Goal: Contribute content: Contribute content

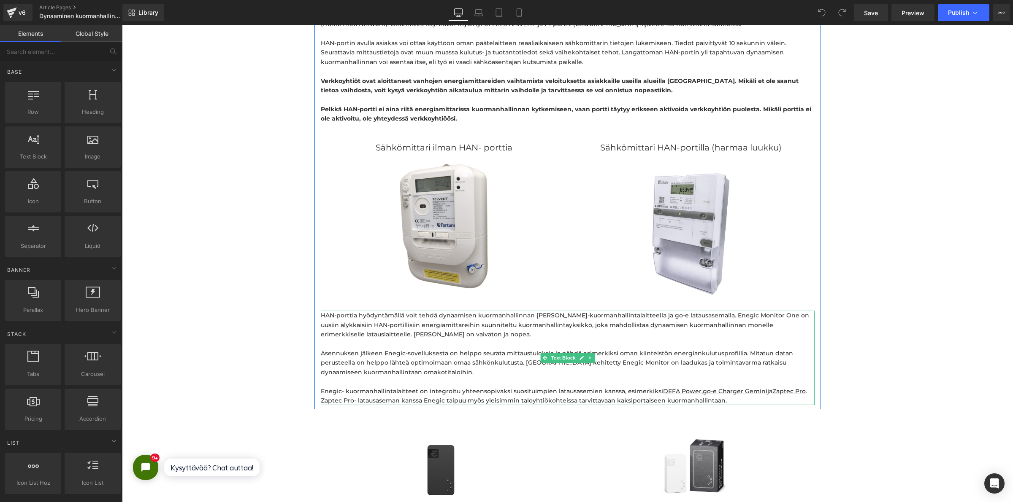
scroll to position [1345, 0]
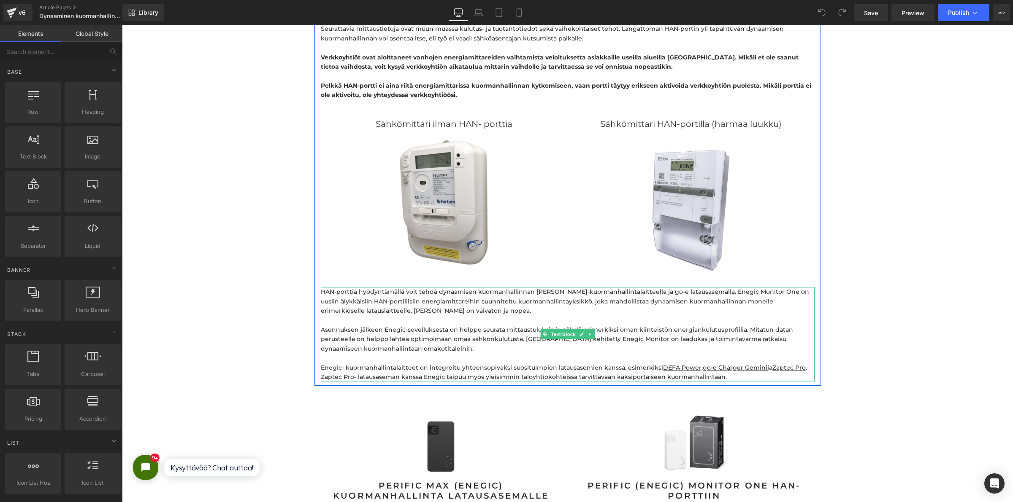
drag, startPoint x: 332, startPoint y: 351, endPoint x: 338, endPoint y: 359, distance: 9.4
click at [332, 363] on p "Enegic- kuormanhallintalaitteet on integroitu yhteensopivaksi suosituimpien lat…" at bounding box center [568, 372] width 494 height 19
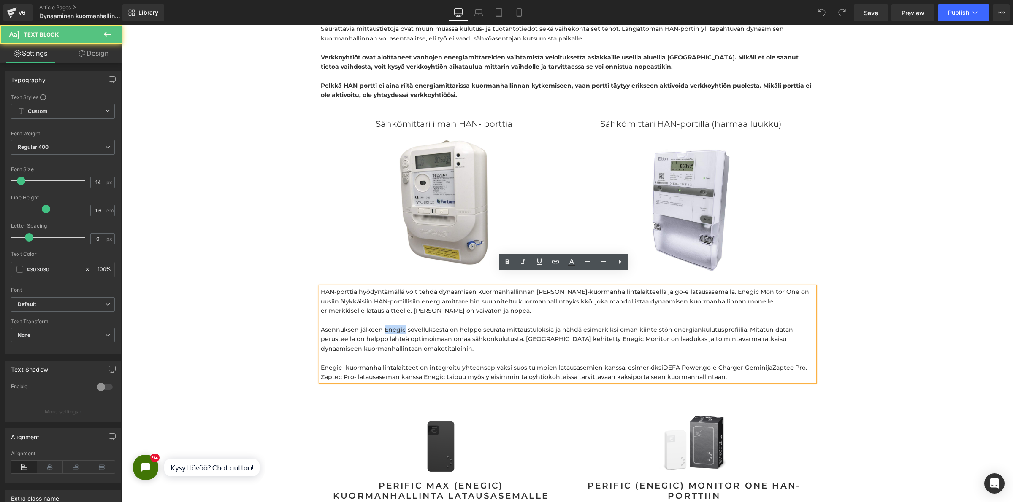
drag, startPoint x: 398, startPoint y: 316, endPoint x: 360, endPoint y: 308, distance: 38.2
click at [380, 325] on p "Asennuksen jälkeen Enegic-sovelluksesta on helppo seurata mittaustuloksia ja nä…" at bounding box center [568, 339] width 494 height 28
drag, startPoint x: 548, startPoint y: 278, endPoint x: 527, endPoint y: 278, distance: 21.1
click at [528, 287] on p "HAN-porttia hyödyntämällä voit tehdä dynaamisen kuormanhallinnan Enegic-kuorman…" at bounding box center [568, 301] width 494 height 28
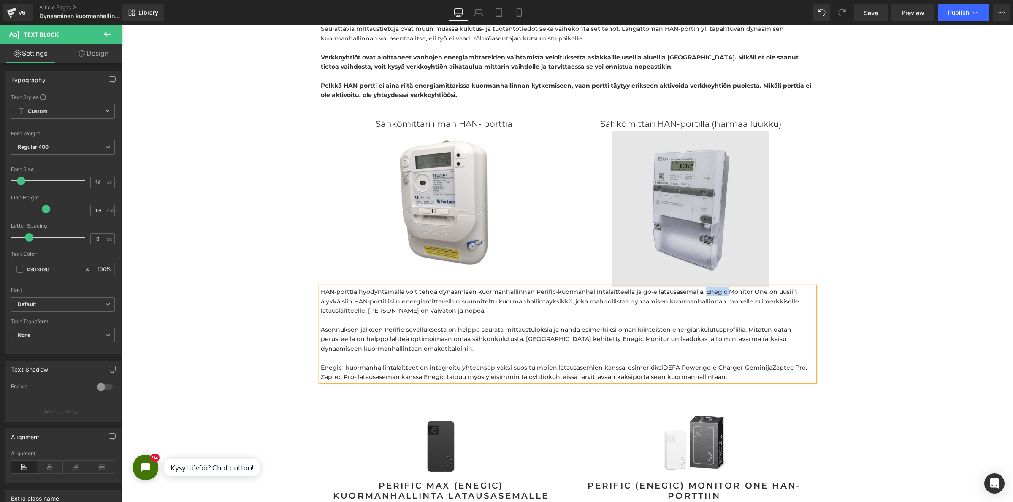
drag, startPoint x: 718, startPoint y: 281, endPoint x: 686, endPoint y: 249, distance: 44.8
click at [696, 287] on p "HAN-porttia hyödyntämällä voit tehdä dynaamisen kuormanhallinnan Perific-kuorma…" at bounding box center [568, 301] width 494 height 28
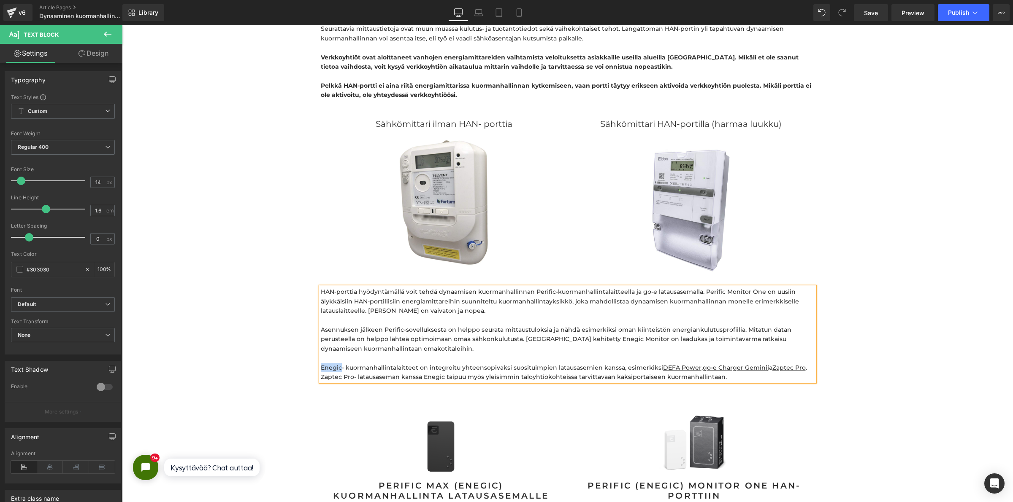
drag, startPoint x: 337, startPoint y: 354, endPoint x: 317, endPoint y: 351, distance: 20.1
click at [321, 363] on p "Enegic- kuormanhallintalaitteet on integroitu yhteensopivaksi suosituimpien lat…" at bounding box center [568, 372] width 494 height 19
drag, startPoint x: 438, startPoint y: 364, endPoint x: 419, endPoint y: 365, distance: 19.4
click at [419, 365] on p "Perific- kuormanhallintalaitteet on integroitu yhteensopivaksi suosituimpien la…" at bounding box center [568, 372] width 494 height 19
drag, startPoint x: 596, startPoint y: 327, endPoint x: 588, endPoint y: 327, distance: 8.0
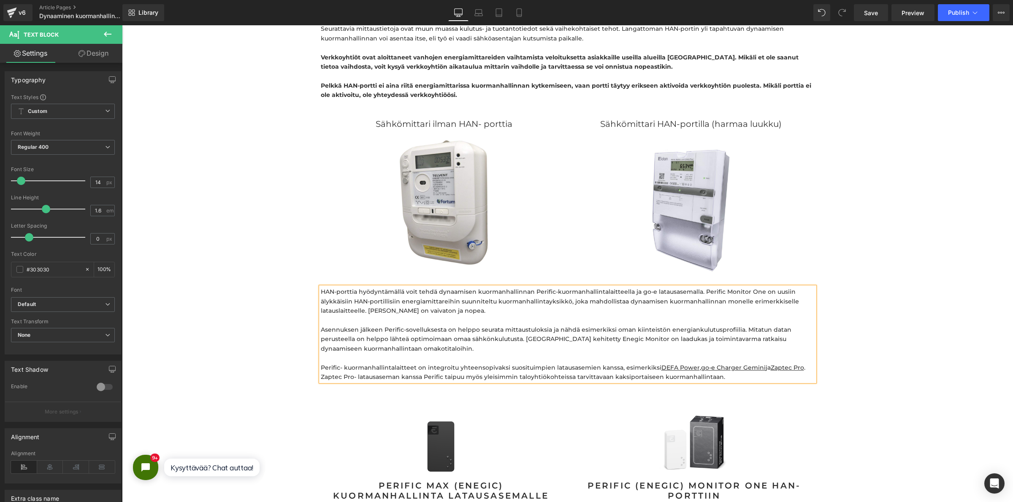
click at [595, 327] on p "Asennuksen jälkeen Perific-sovelluksesta on helppo seurata mittaustuloksia ja n…" at bounding box center [568, 339] width 494 height 28
click at [598, 325] on p "Asennuksen jälkeen Perific-sovelluksesta on helppo seurata mittaustuloksia ja n…" at bounding box center [568, 339] width 494 height 28
click at [906, 386] on div "dynaaminen kuormanhallinta omakotitalossa Heading Hero Banner Image ANNA KATAJA…" at bounding box center [567, 448] width 891 height 3344
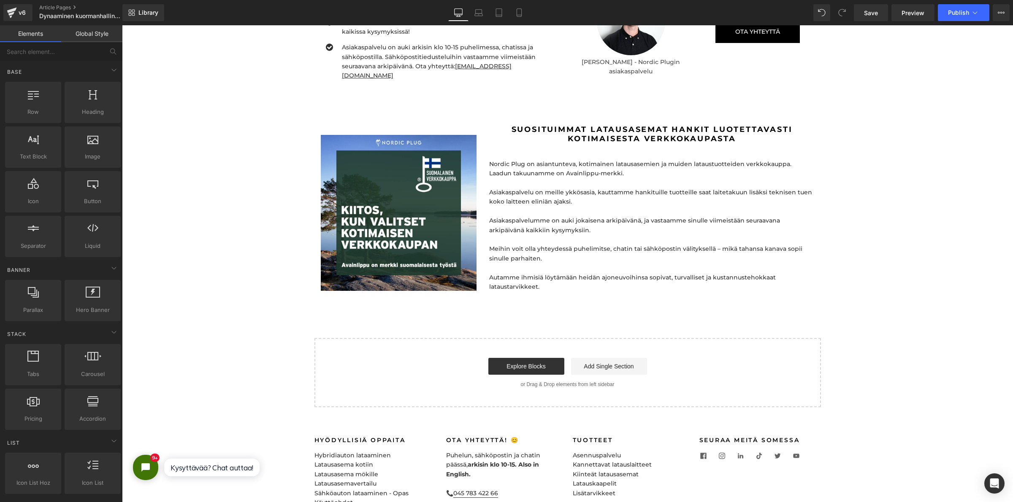
scroll to position [3068, 0]
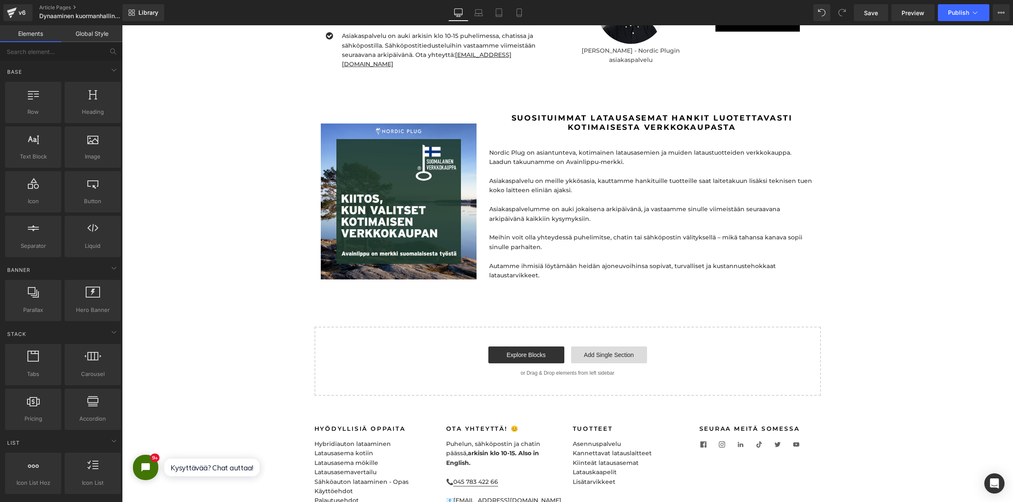
click at [581, 347] on link "Add Single Section" at bounding box center [609, 355] width 76 height 17
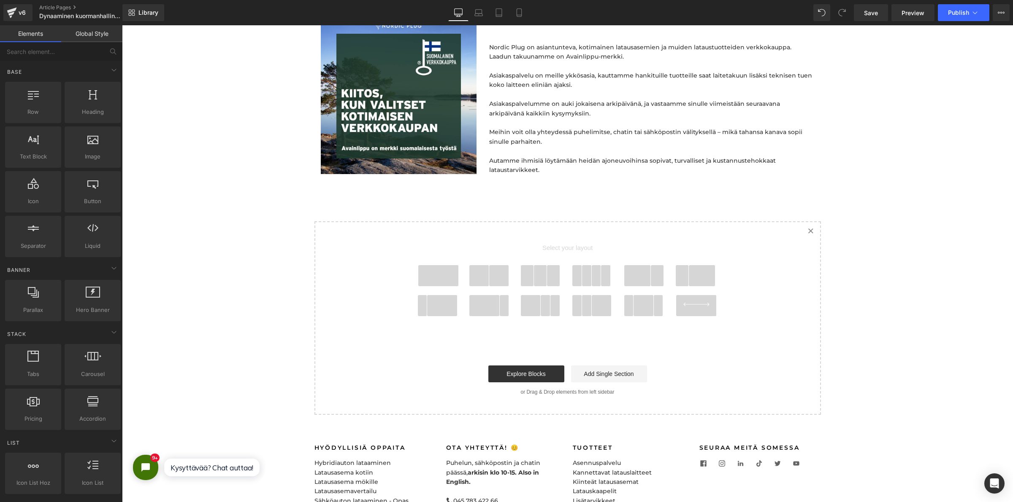
click at [811, 222] on link "Created with Sketch." at bounding box center [810, 231] width 19 height 19
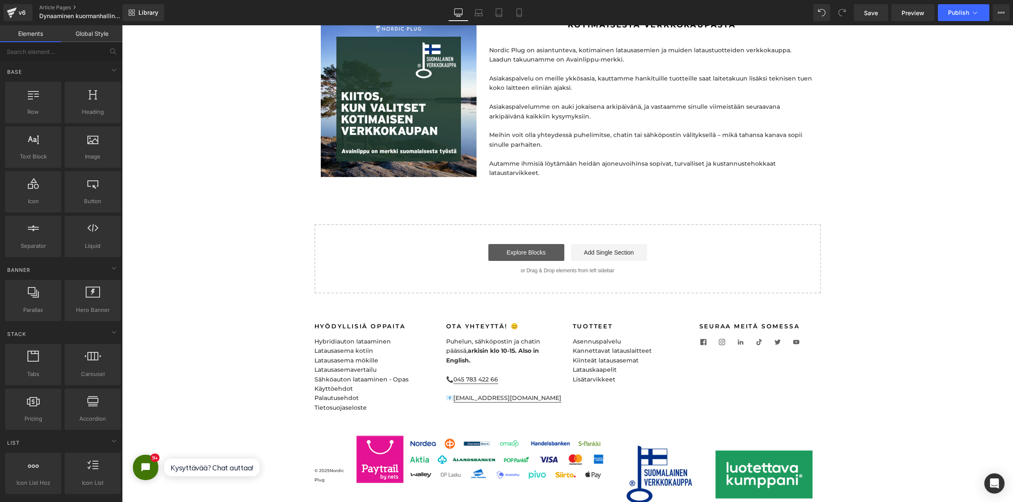
click at [516, 244] on link "Explore Blocks" at bounding box center [526, 252] width 76 height 17
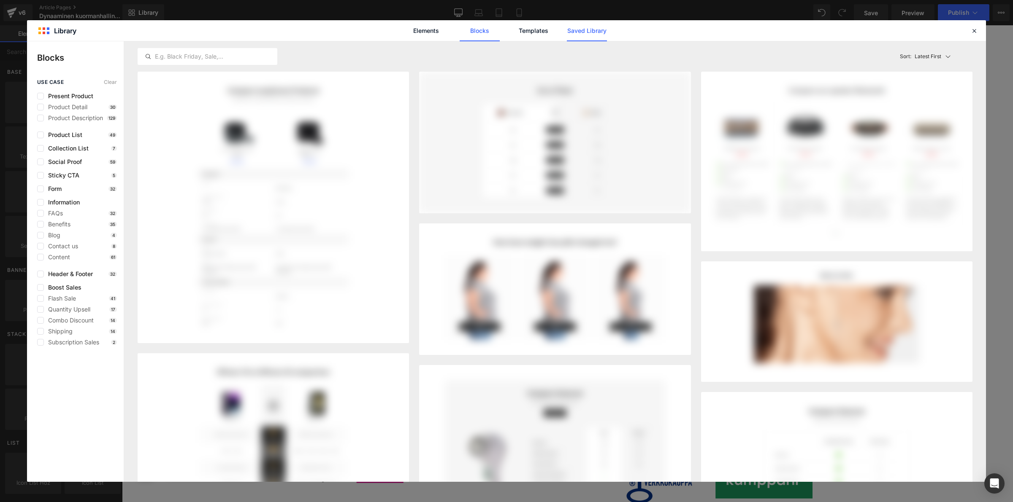
click at [594, 24] on link "Saved Library" at bounding box center [587, 30] width 40 height 21
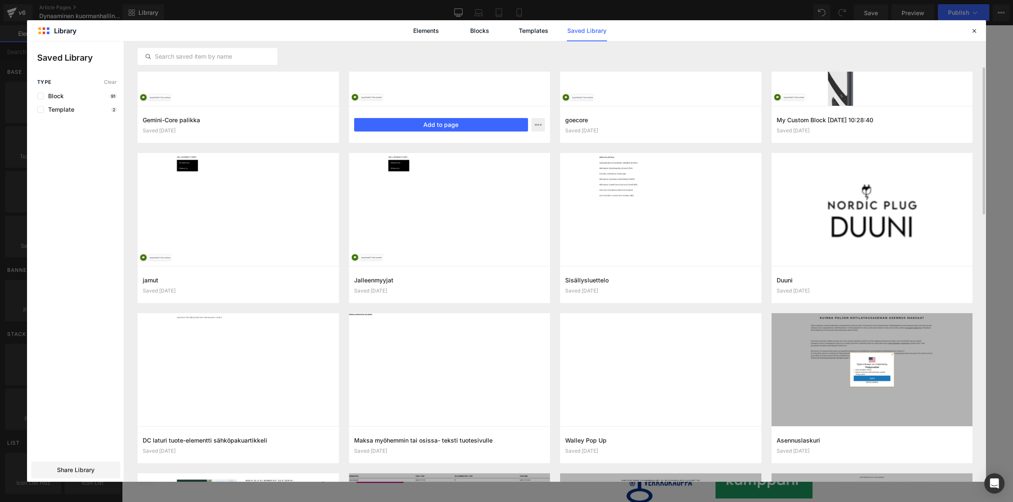
scroll to position [26, 0]
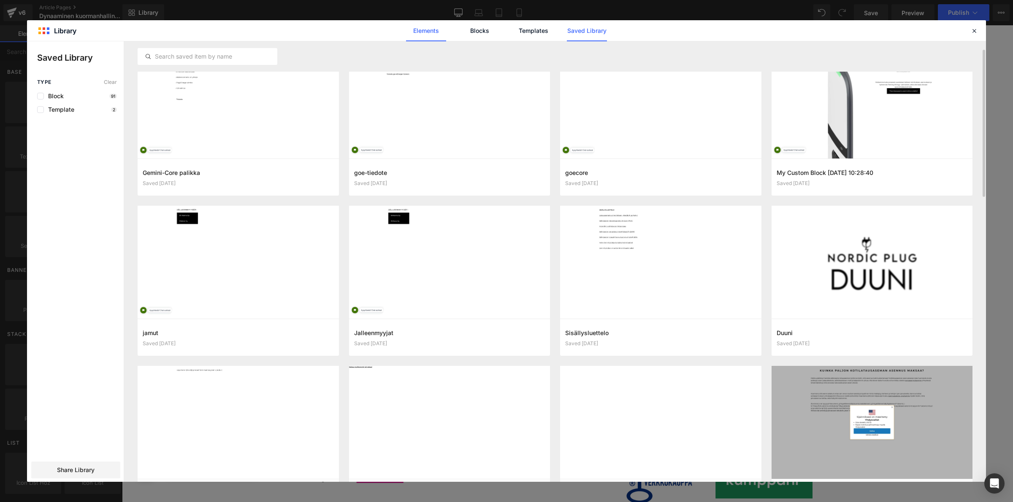
click at [434, 38] on link "Elements" at bounding box center [426, 30] width 40 height 21
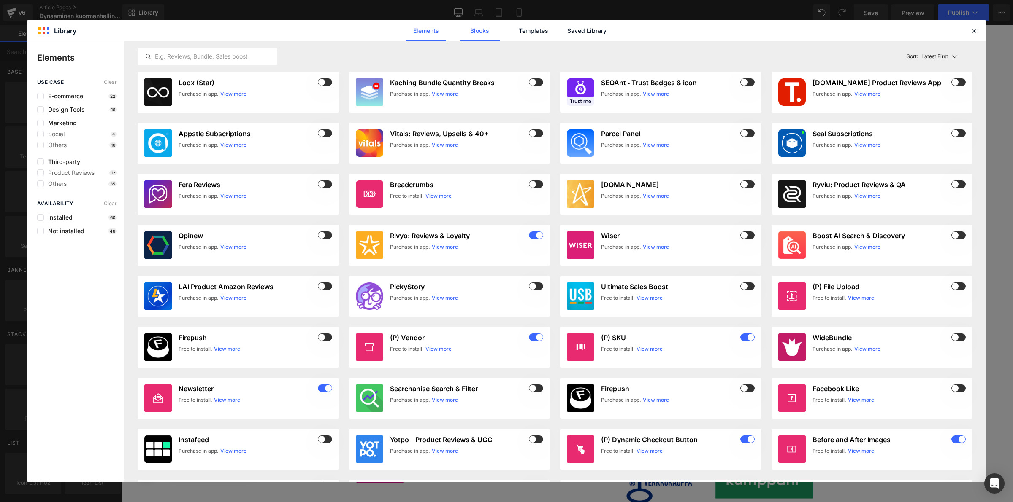
click at [470, 32] on link "Blocks" at bounding box center [479, 30] width 40 height 21
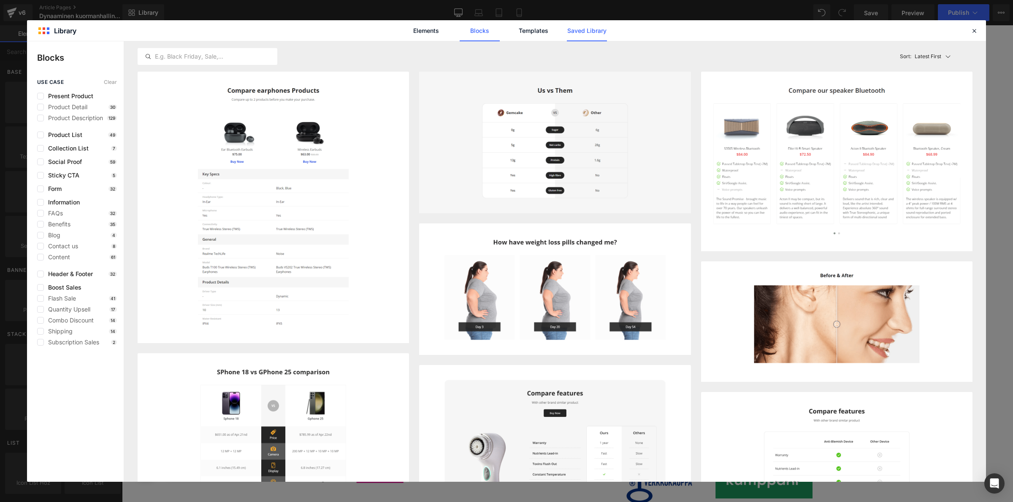
click at [586, 29] on link "Saved Library" at bounding box center [587, 30] width 40 height 21
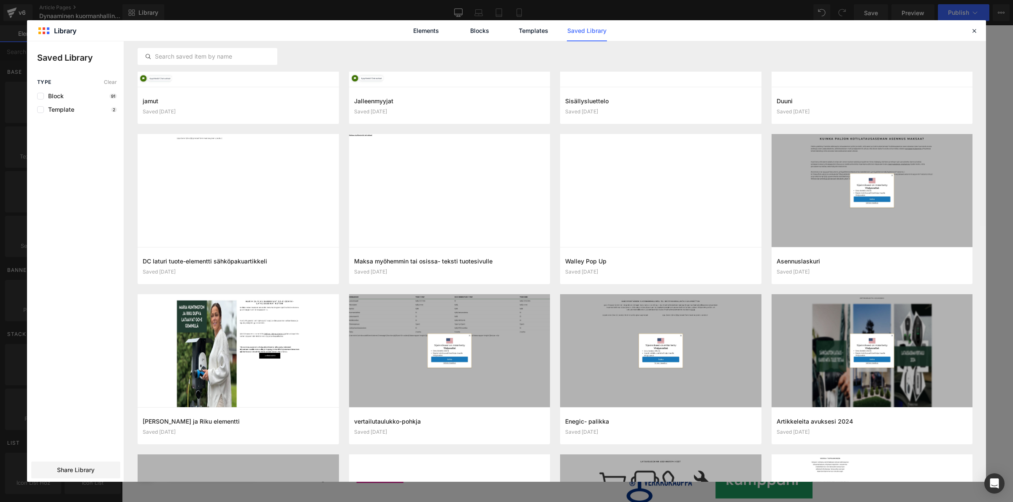
scroll to position [0, 0]
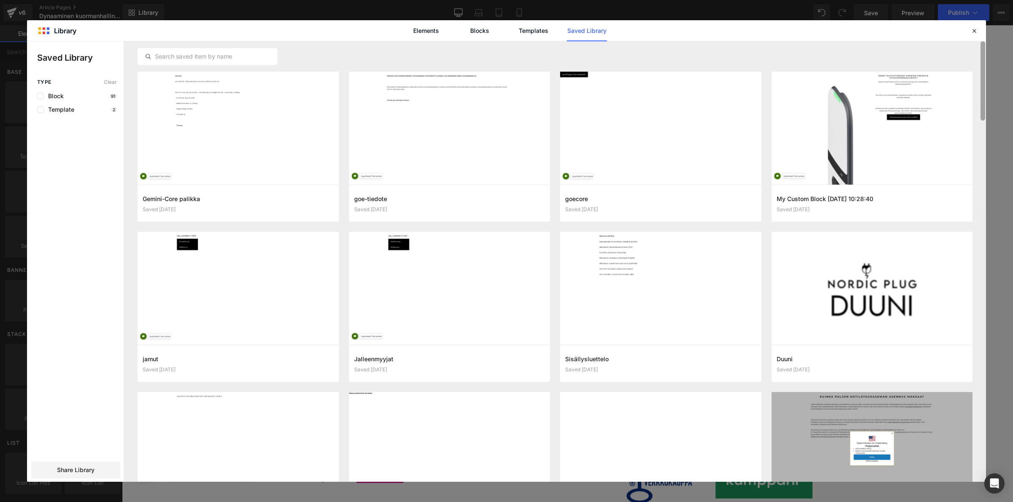
drag, startPoint x: 982, startPoint y: 292, endPoint x: 952, endPoint y: 53, distance: 241.1
click at [0, 0] on div "Gemini-Core palikka Saved 1 week ago Add to page goe-tiedote Saved 1 week ago A…" at bounding box center [0, 0] width 0 height 0
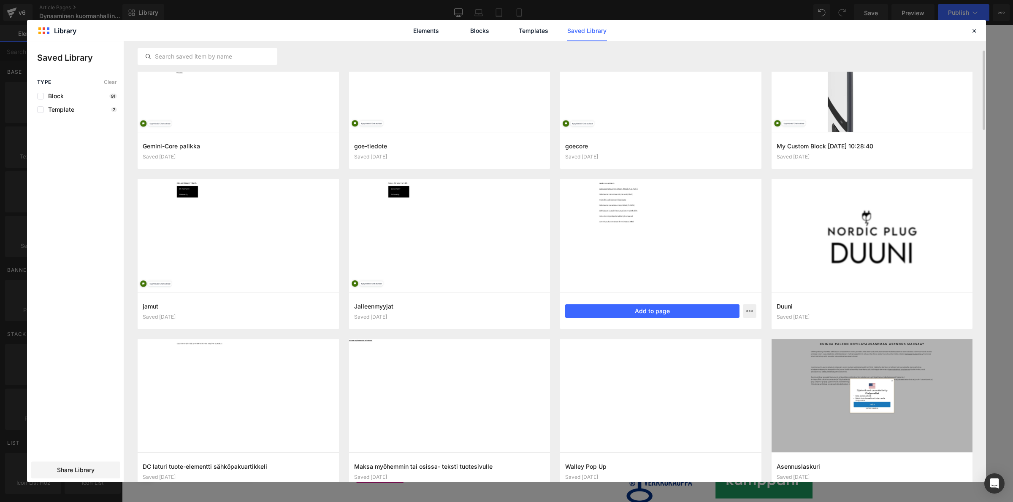
scroll to position [79, 0]
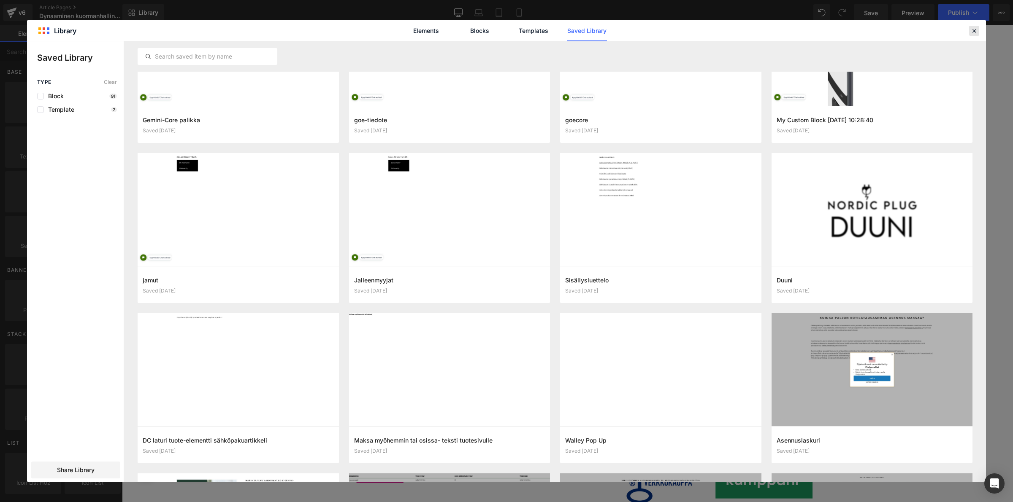
drag, startPoint x: 969, startPoint y: 31, endPoint x: 846, endPoint y: 29, distance: 123.2
click at [969, 31] on div at bounding box center [974, 31] width 10 height 10
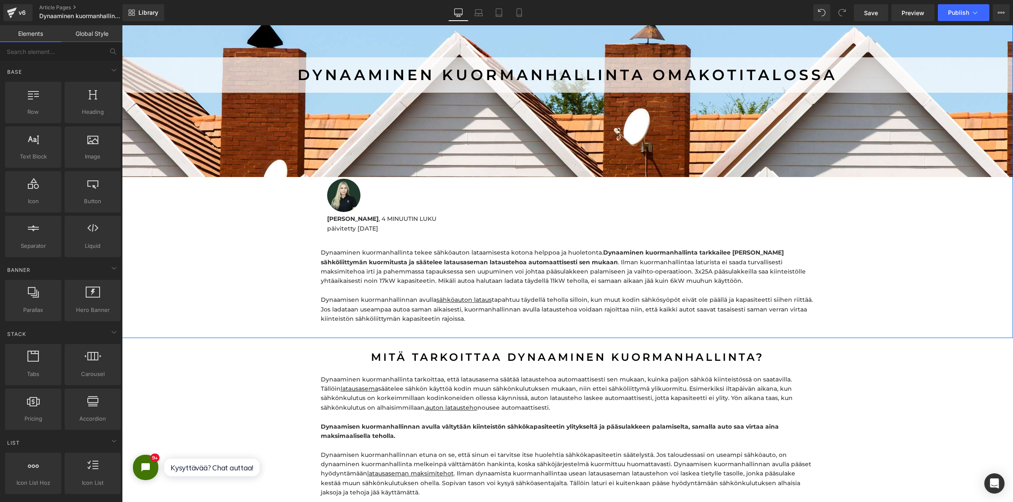
scroll to position [158, 0]
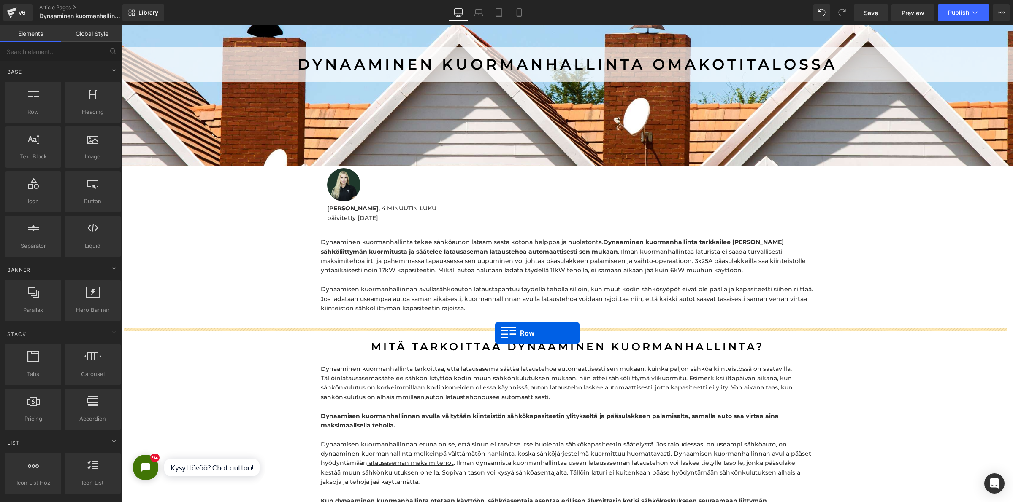
drag, startPoint x: 154, startPoint y: 138, endPoint x: 495, endPoint y: 333, distance: 392.7
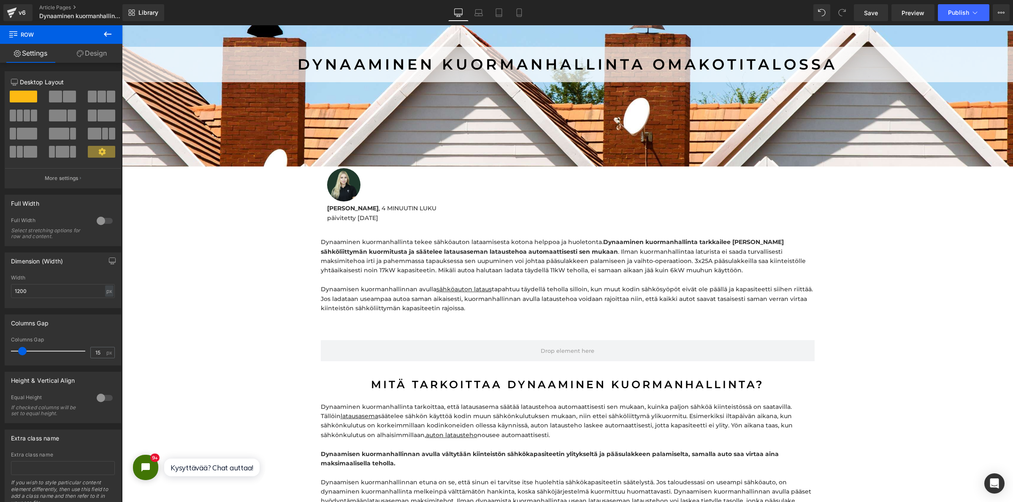
click at [105, 30] on icon at bounding box center [108, 34] width 10 height 10
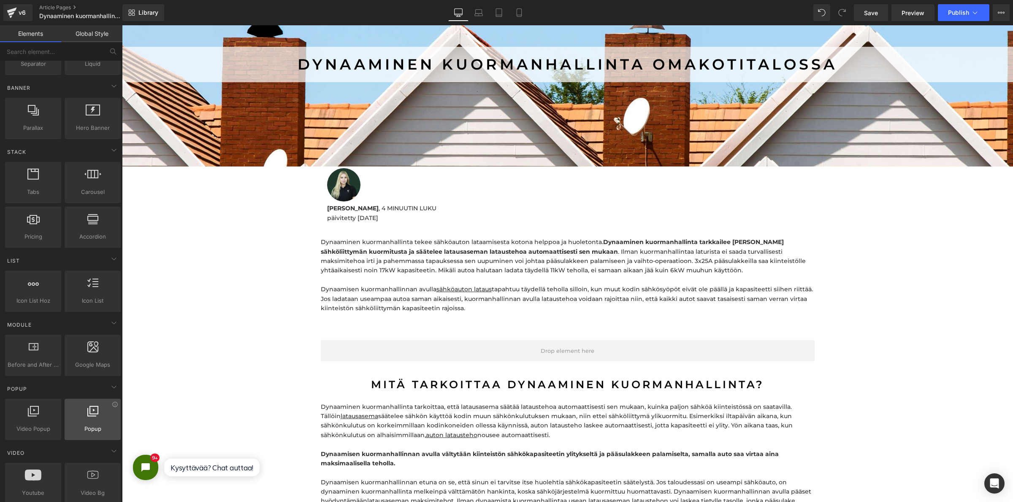
scroll to position [264, 0]
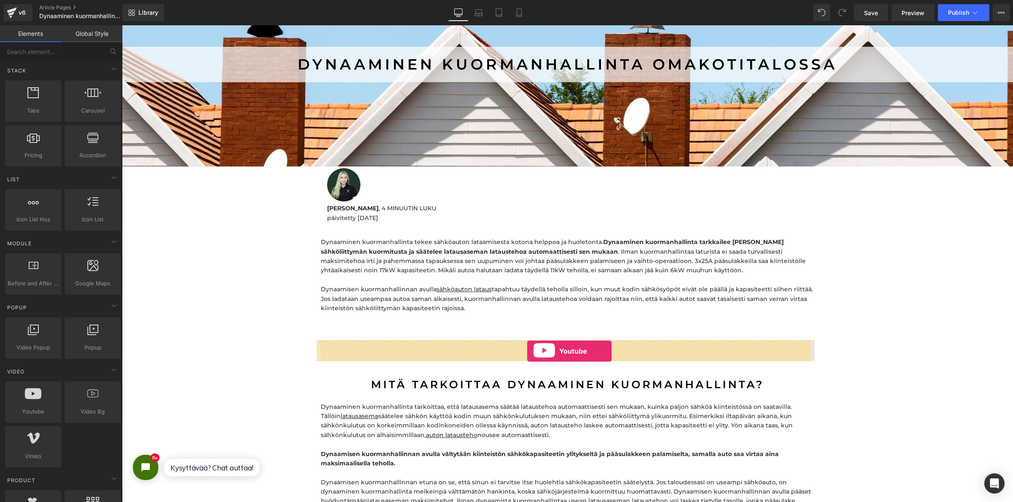
drag, startPoint x: 169, startPoint y: 429, endPoint x: 527, endPoint y: 351, distance: 366.5
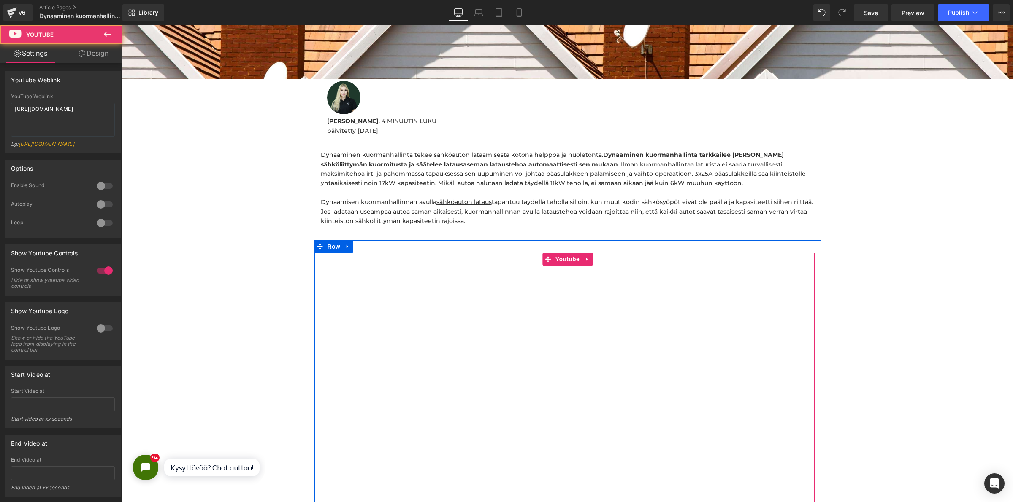
scroll to position [316, 0]
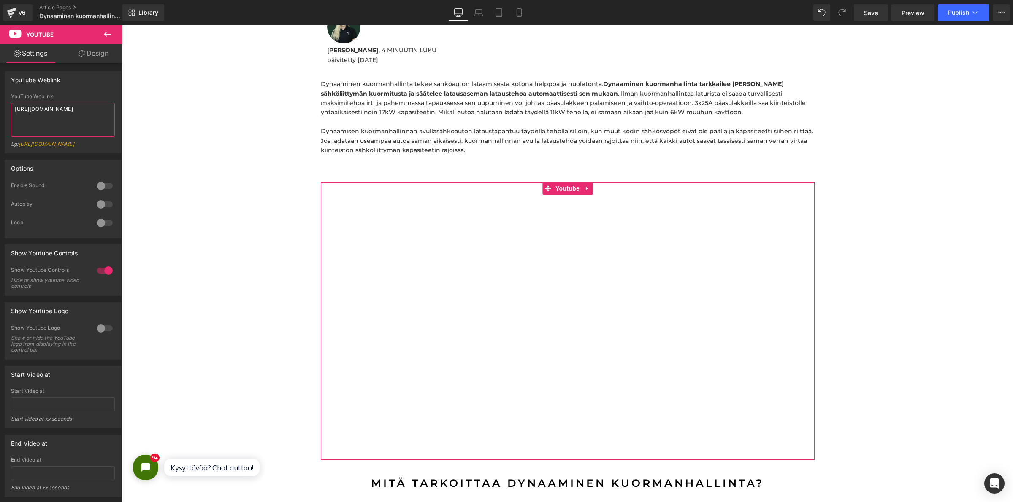
drag, startPoint x: 95, startPoint y: 129, endPoint x: 3, endPoint y: 59, distance: 115.8
click at [0, 62] on div "Settings Design YouTube Weblink YouTube Weblink https://www.youtube.com/watch?v…" at bounding box center [61, 284] width 122 height 481
paste textarea "youtu.be/pVaDQm8B3sY?feature=shared"
type textarea "[URL][DOMAIN_NAME]"
click at [99, 193] on div at bounding box center [105, 186] width 20 height 14
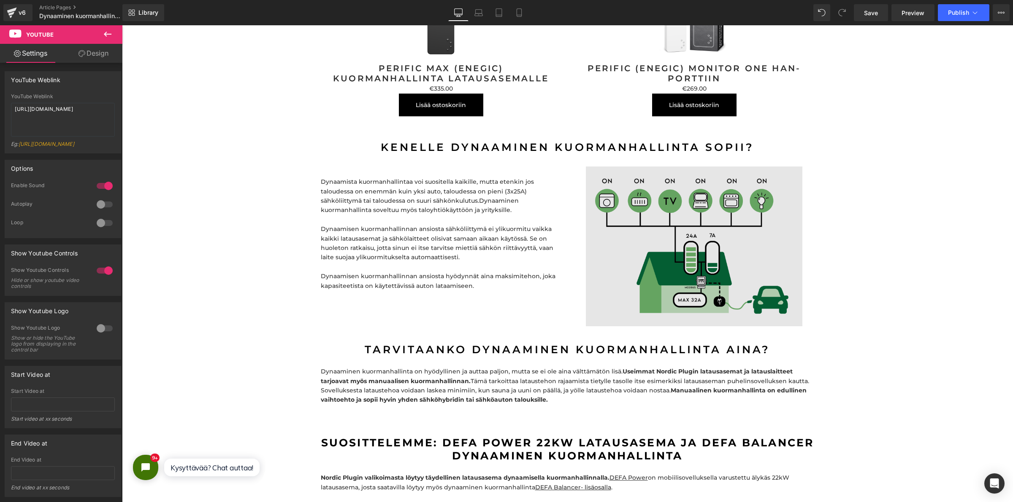
scroll to position [2057, 0]
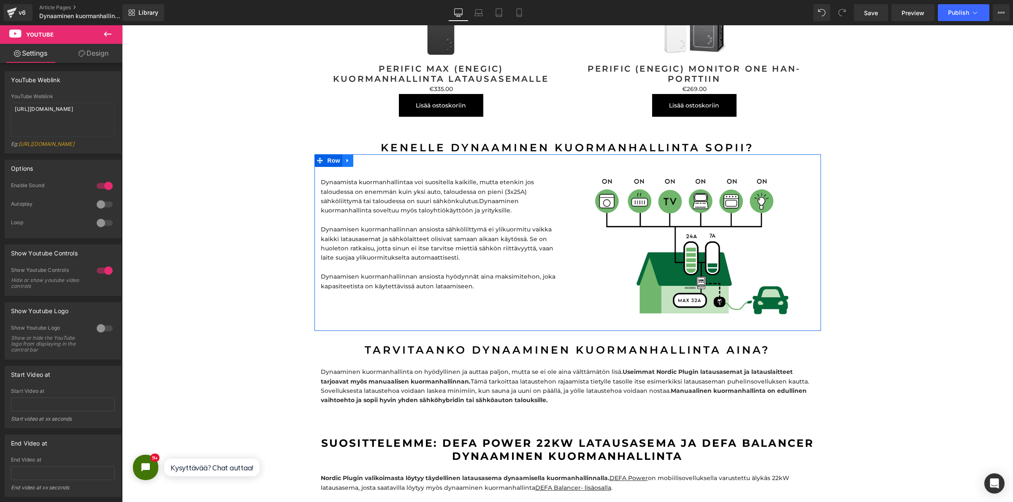
click at [346, 158] on icon at bounding box center [348, 161] width 6 height 6
click at [357, 158] on icon at bounding box center [359, 161] width 6 height 6
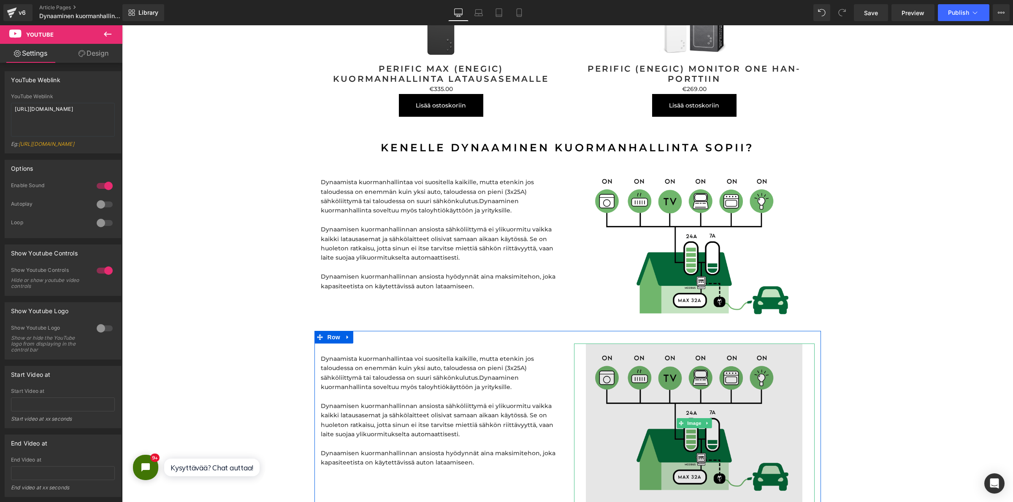
click at [679, 376] on img at bounding box center [694, 424] width 216 height 160
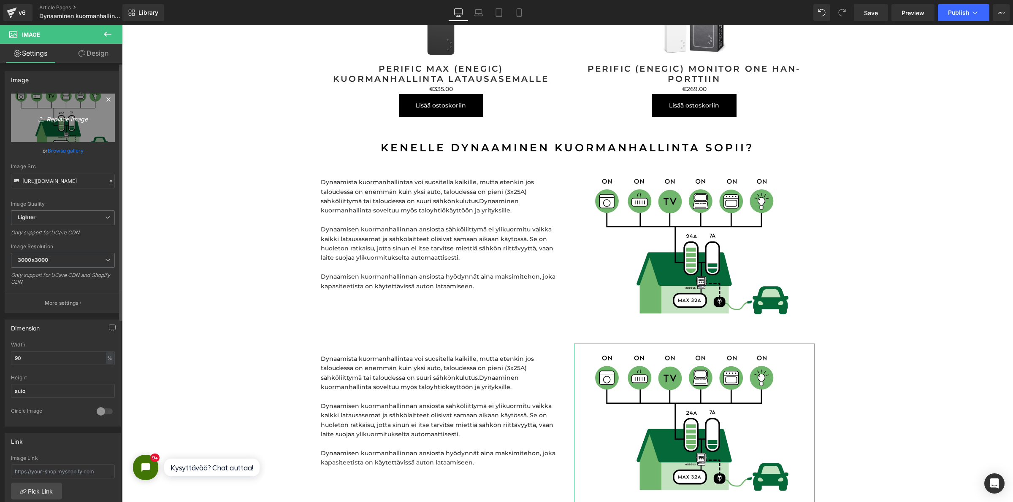
click at [64, 118] on icon "Replace Image" at bounding box center [63, 118] width 68 height 11
type input "C:\fakepath\dynaaminen-kuormanhallinta-paritalossa.png"
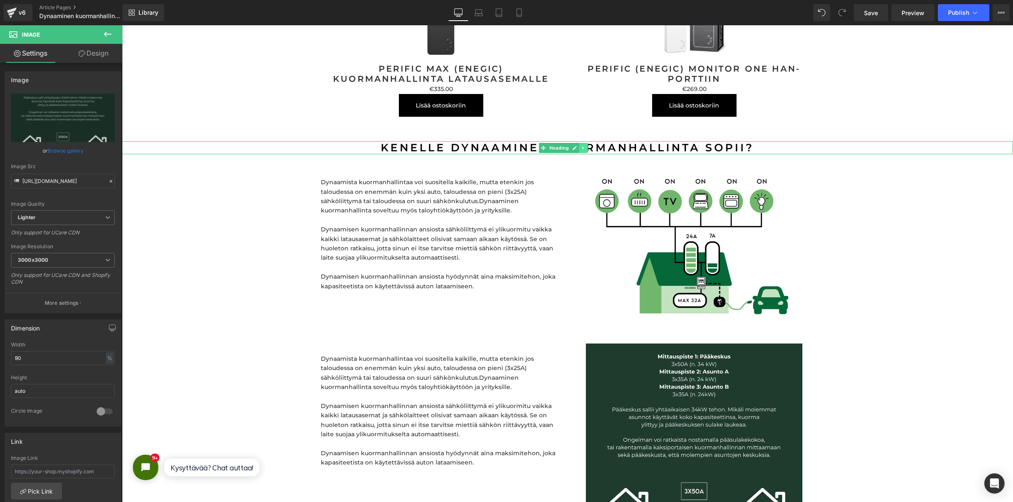
click at [585, 146] on icon at bounding box center [583, 148] width 5 height 5
click at [579, 146] on icon at bounding box center [579, 148] width 5 height 5
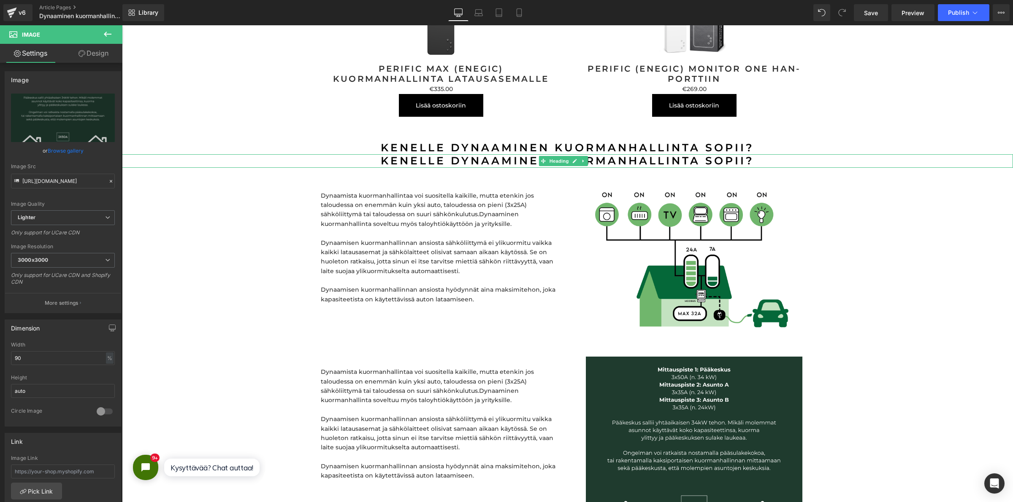
click at [537, 154] on h2 "Kenelle dynaaminen kuormanhallinta sopii?" at bounding box center [567, 160] width 891 height 13
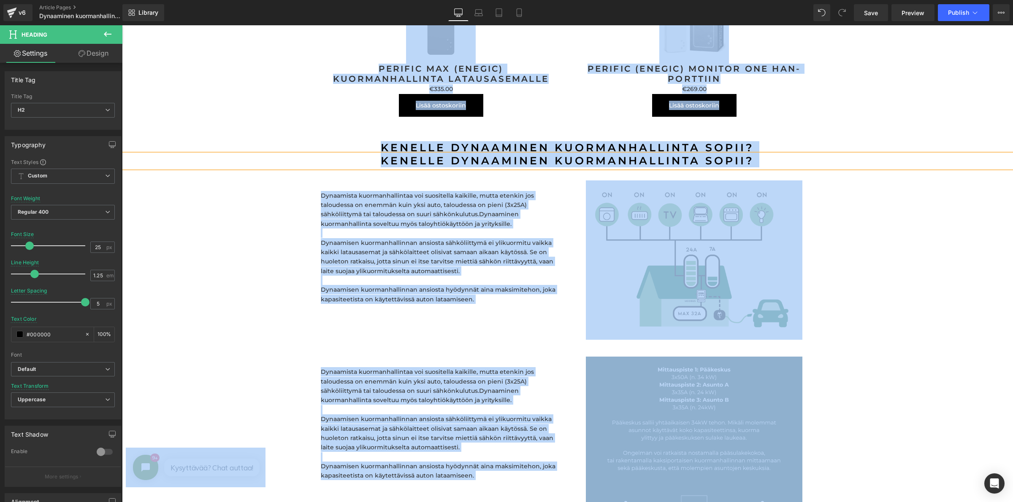
click at [620, 154] on h2 "Kenelle dynaaminen kuormanhallinta sopii?" at bounding box center [567, 160] width 891 height 13
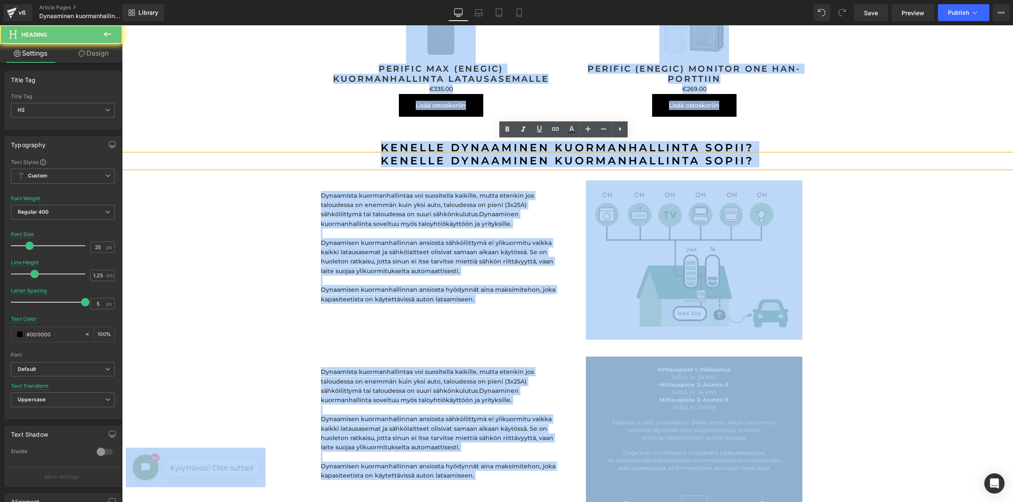
click at [620, 154] on h2 "Kenelle dynaaminen kuormanhallinta sopii?" at bounding box center [567, 160] width 891 height 13
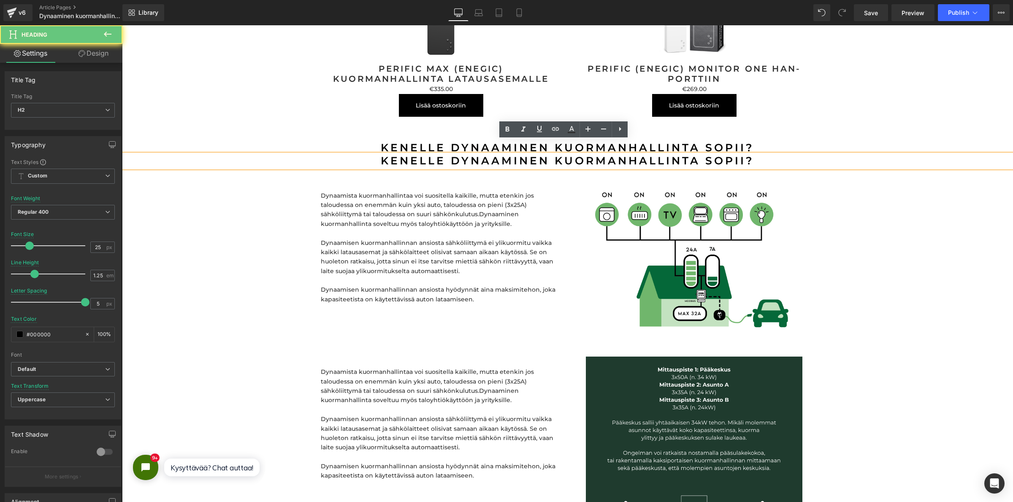
click at [622, 154] on h2 "Kenelle dynaaminen kuormanhallinta sopii?" at bounding box center [567, 160] width 891 height 13
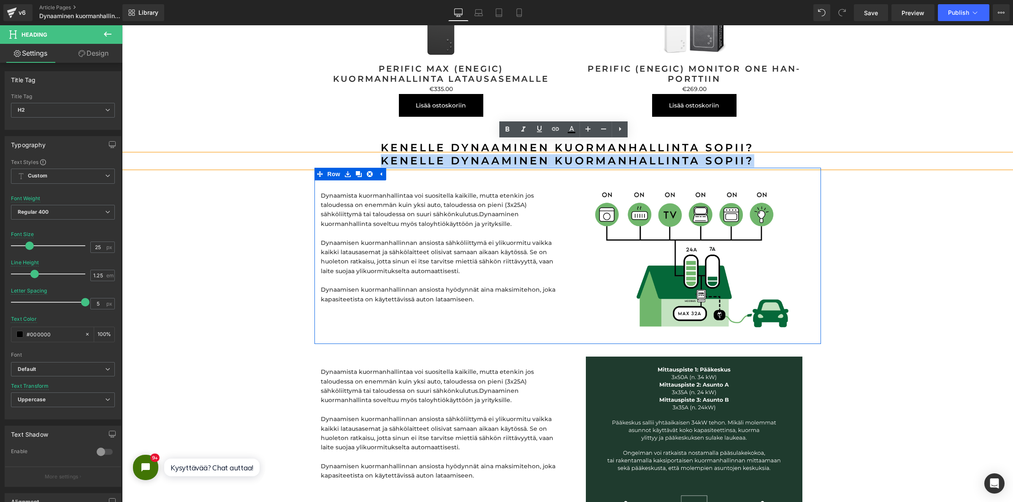
drag, startPoint x: 761, startPoint y: 144, endPoint x: 379, endPoint y: 154, distance: 382.0
click at [379, 154] on div "dynaaminen kuormanhallinta omakotitalossa Heading Hero Banner Image ANNA KATAJA…" at bounding box center [567, 6] width 891 height 3885
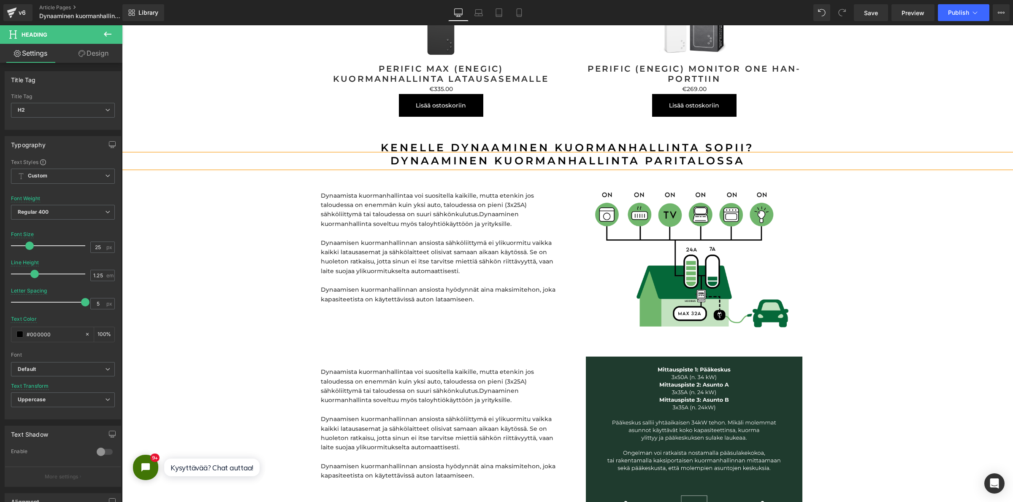
click at [227, 211] on div "dynaaminen kuormanhallinta omakotitalossa Heading Hero Banner Image ANNA KATAJA…" at bounding box center [567, 6] width 891 height 3885
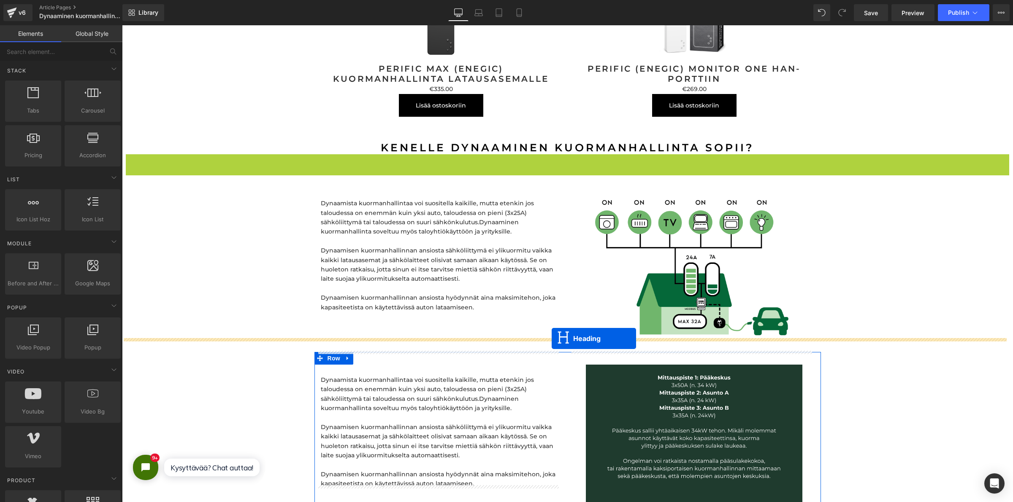
drag, startPoint x: 543, startPoint y: 151, endPoint x: 551, endPoint y: 339, distance: 188.3
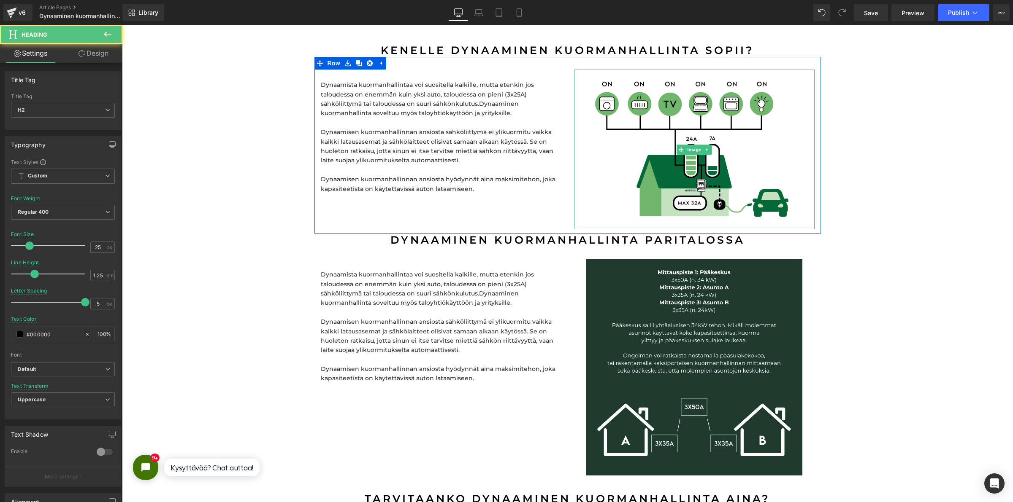
scroll to position [2162, 0]
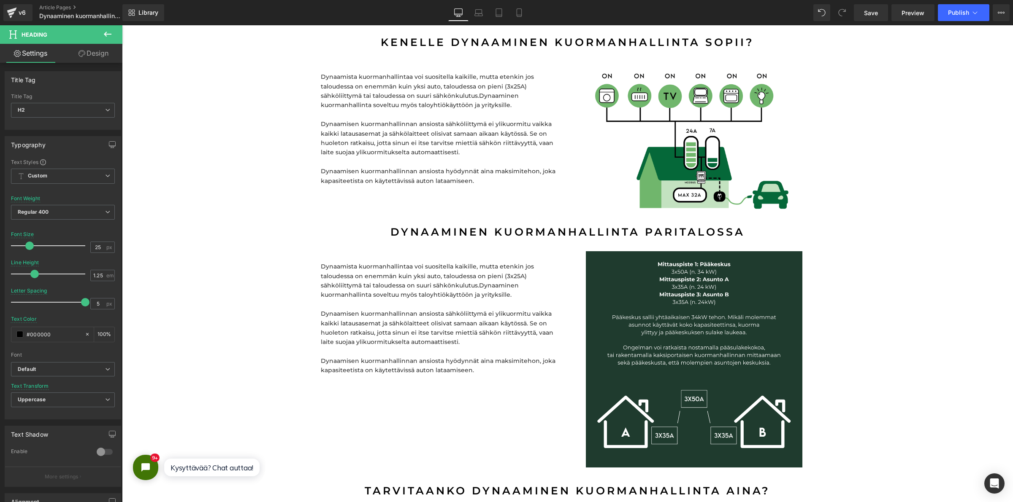
click at [404, 300] on p at bounding box center [441, 304] width 240 height 9
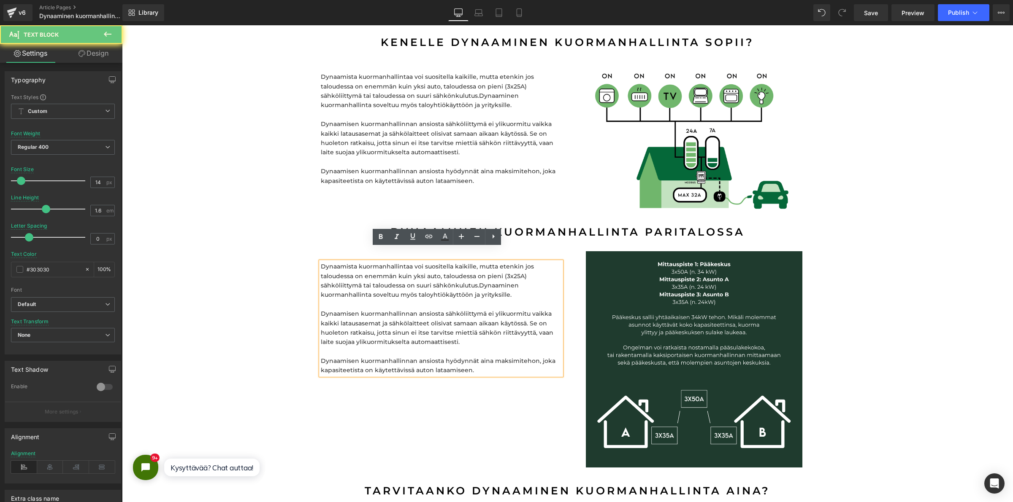
click at [440, 273] on p "Dynaamista kuormanhallintaa voi suositella kaikille, mutta etenkin jos taloudes…" at bounding box center [441, 281] width 240 height 38
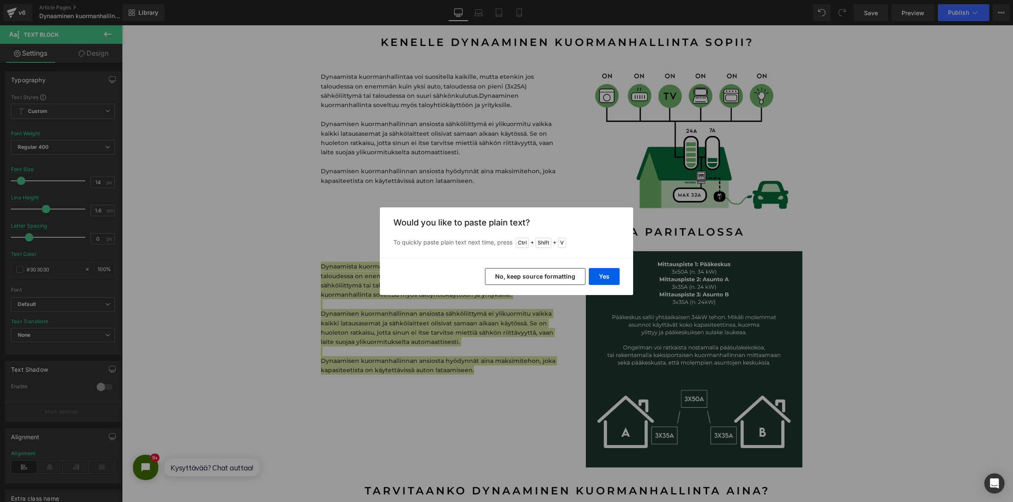
click at [563, 277] on button "No, keep source formatting" at bounding box center [535, 276] width 100 height 17
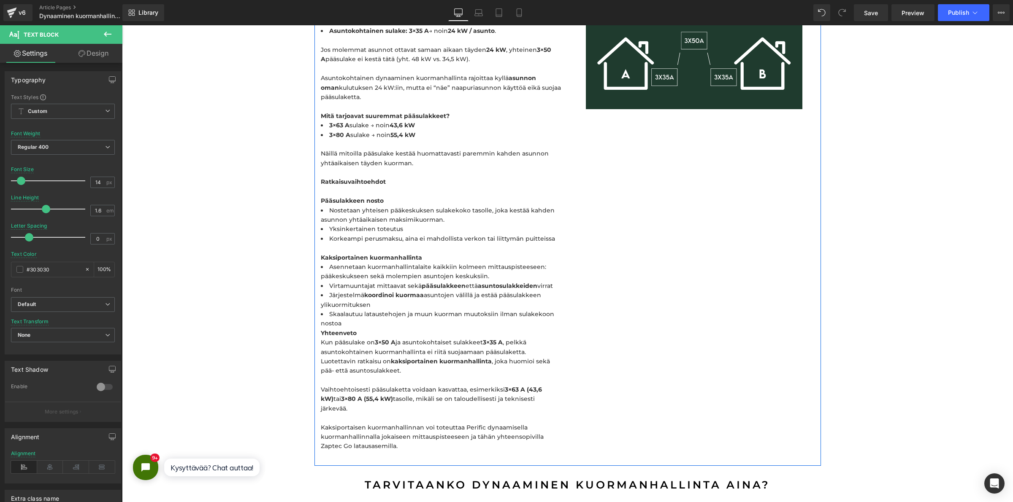
scroll to position [2531, 0]
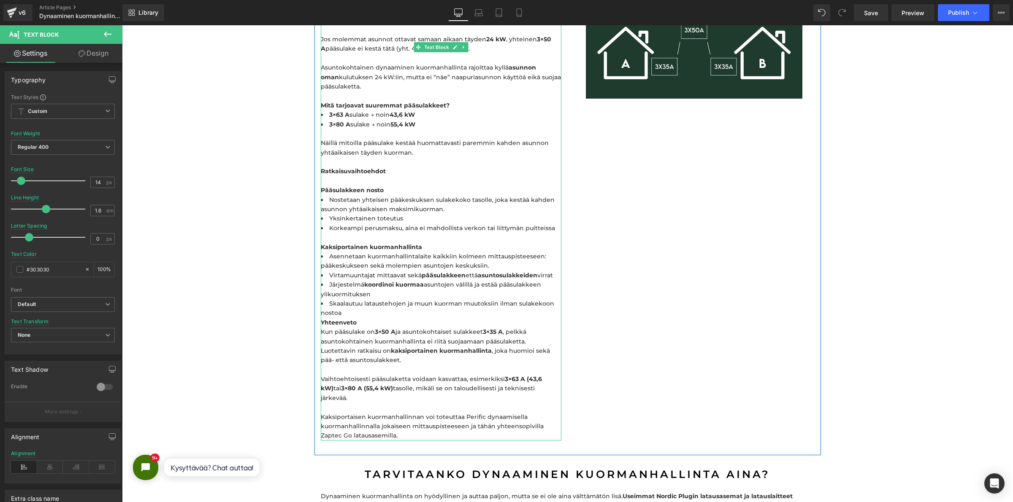
click at [474, 254] on li "Asennetaan kuormanhallintalaite kaikkiin kolmeen mittauspisteeseen: pääkeskukse…" at bounding box center [441, 261] width 240 height 19
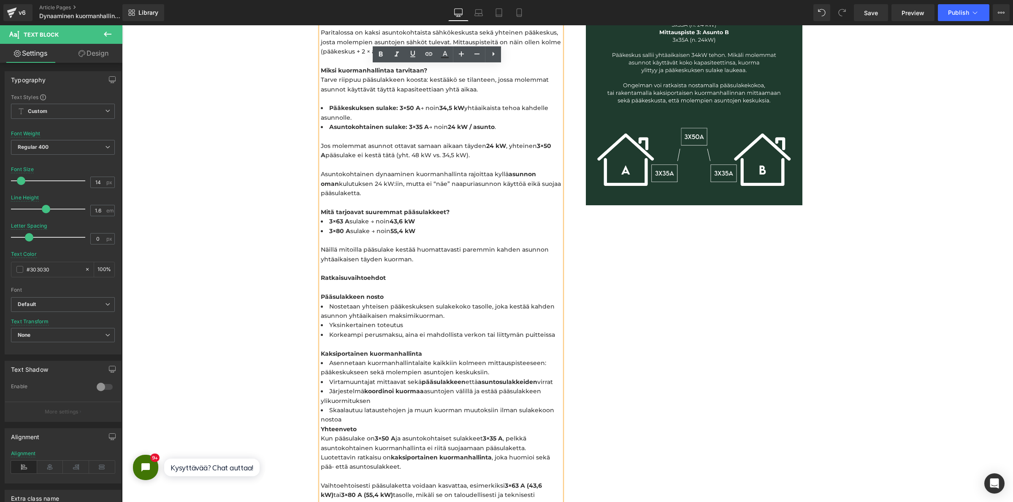
scroll to position [2215, 0]
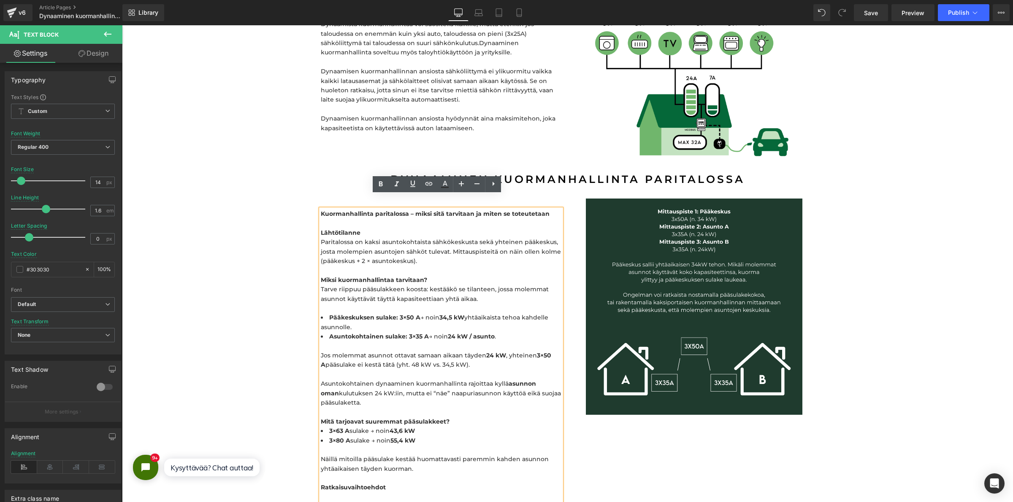
click at [321, 229] on b "Lähtötilanne" at bounding box center [341, 233] width 40 height 8
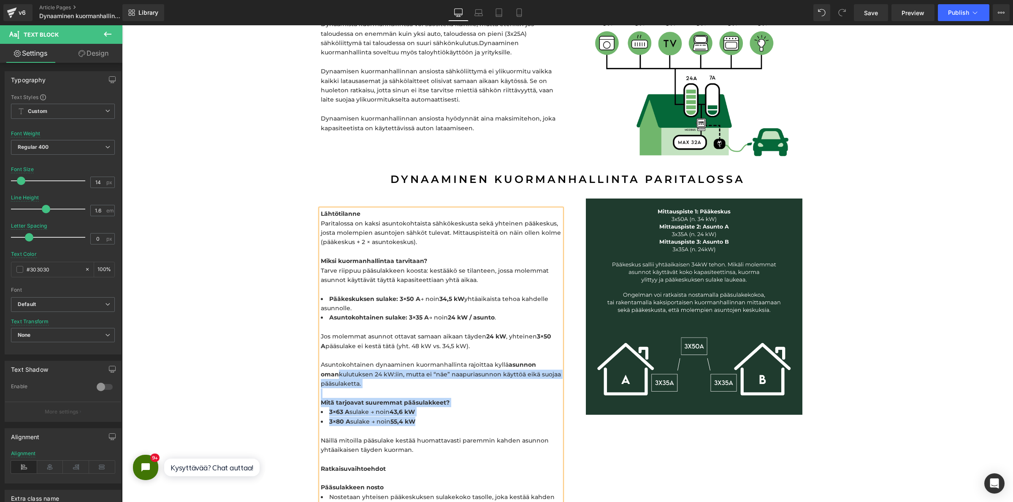
drag, startPoint x: 376, startPoint y: 370, endPoint x: 438, endPoint y: 410, distance: 73.3
click at [438, 410] on div "Lähtötilanne Paritalossa on kaksi asuntokohtaista sähkökeskusta sekä yhteinen p…" at bounding box center [441, 473] width 240 height 529
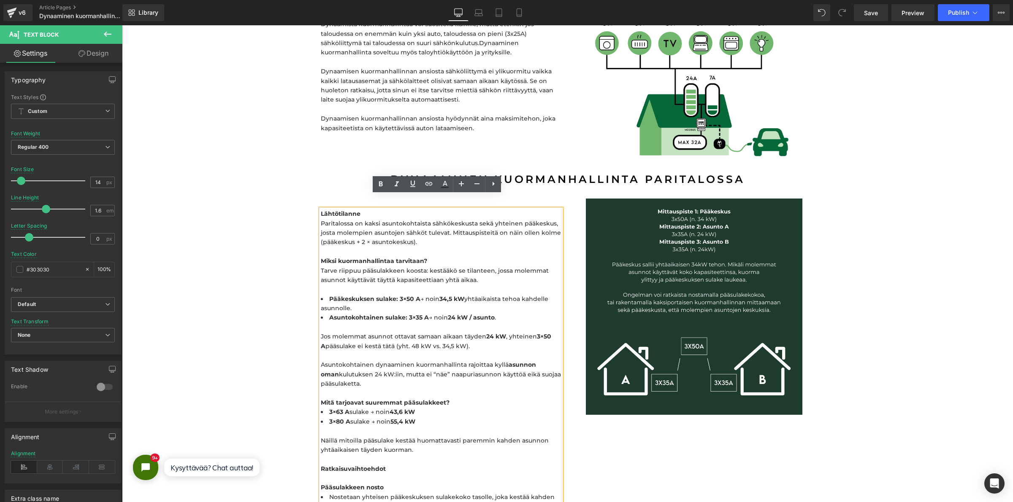
click at [438, 437] on span "Näillä mitoilla pääsulake kestää huomattavasti paremmin kahden asunnon yhtäaika…" at bounding box center [435, 464] width 228 height 55
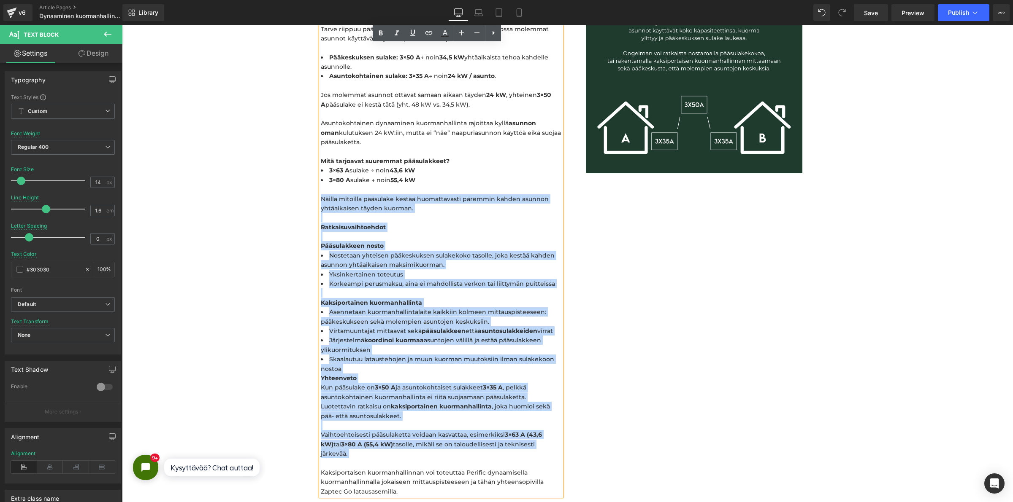
scroll to position [2479, 0]
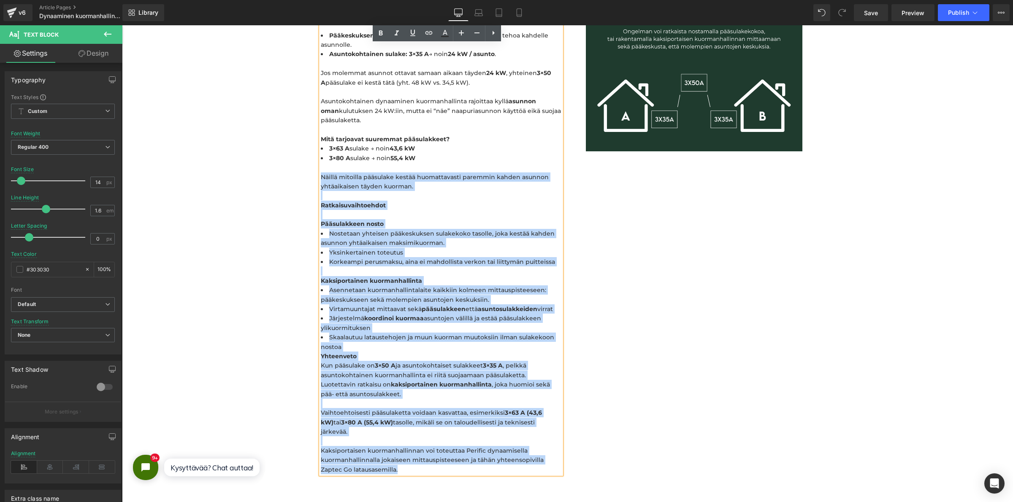
drag, startPoint x: 431, startPoint y: 438, endPoint x: 471, endPoint y: 448, distance: 40.9
click at [471, 448] on div "Lähtötilanne Paritalossa on kaksi asuntokohtaista sähkökeskusta sekä yhteinen p…" at bounding box center [441, 210] width 240 height 529
copy div "Näillä mitoilla pääsulake kestää huomattavasti paremmin kahden asunnon yhtäaika…"
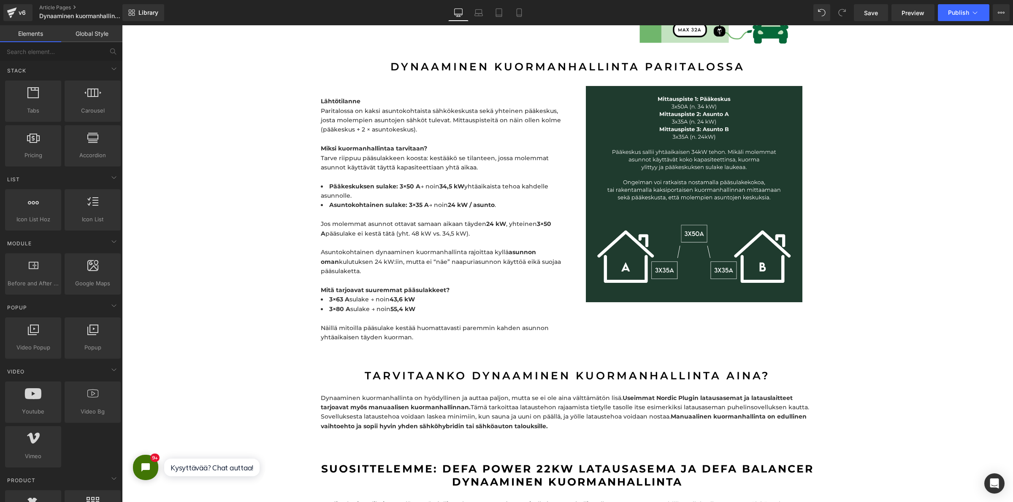
scroll to position [2268, 0]
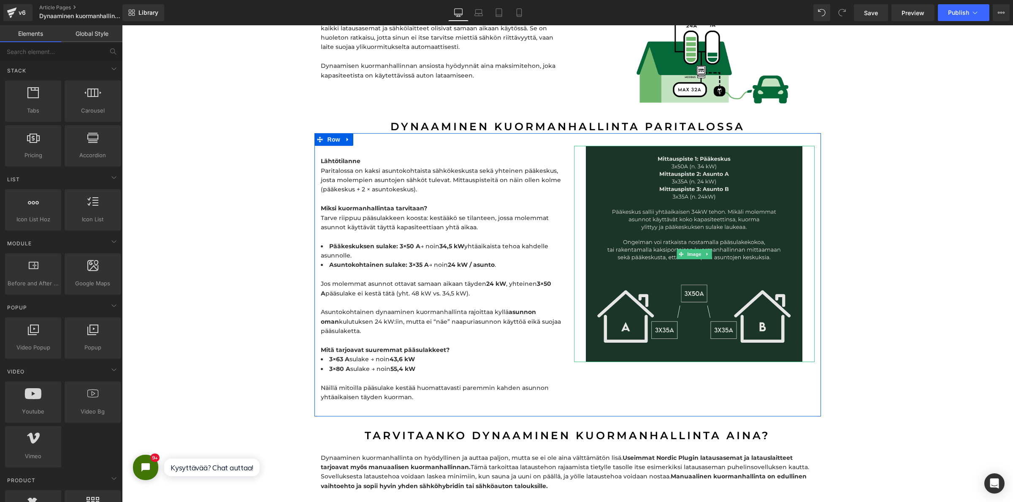
click at [670, 203] on img at bounding box center [694, 254] width 216 height 216
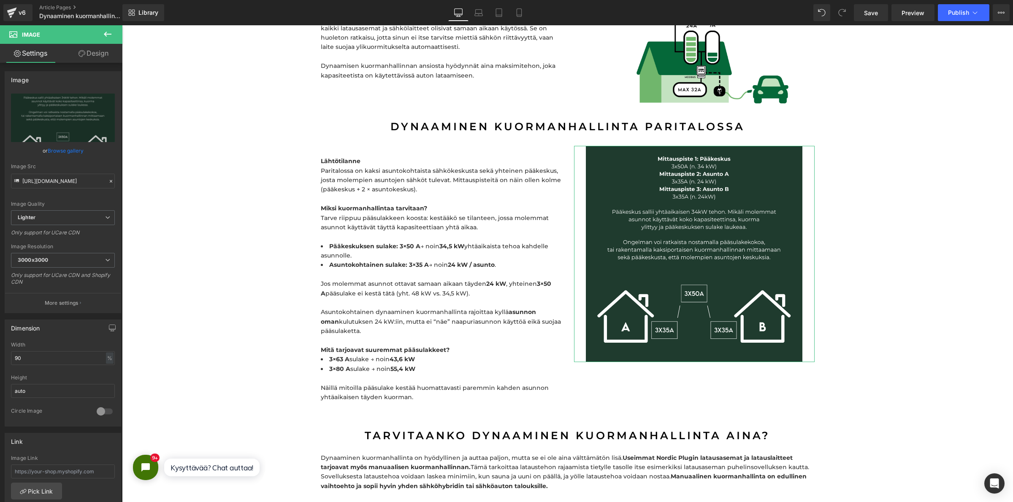
drag, startPoint x: 110, startPoint y: 53, endPoint x: 69, endPoint y: 124, distance: 82.6
click at [110, 51] on link "Design" at bounding box center [93, 53] width 61 height 19
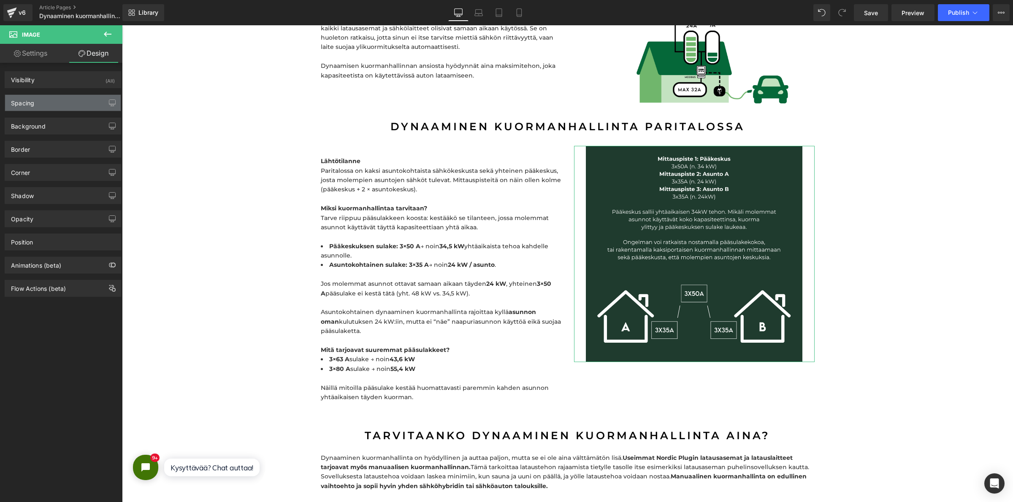
click at [65, 102] on div "Spacing" at bounding box center [63, 103] width 116 height 16
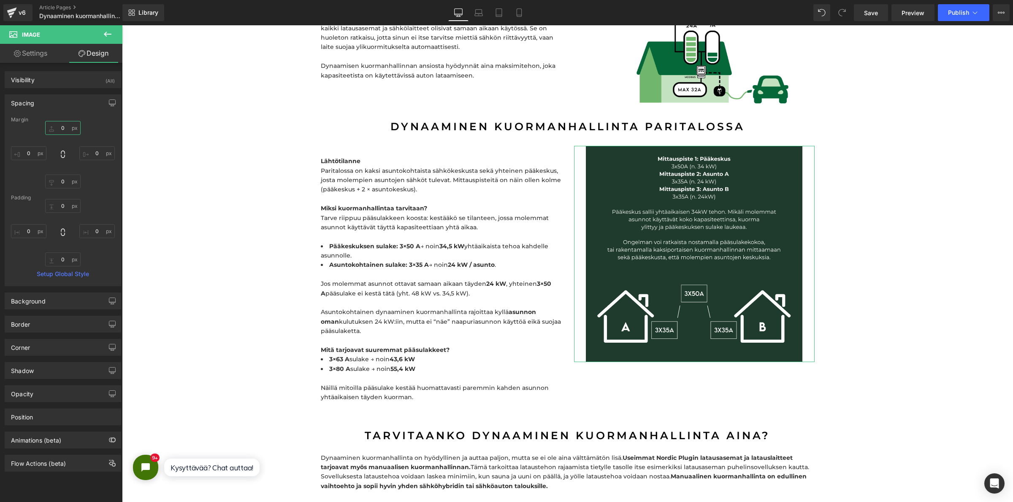
click at [65, 125] on input "text" at bounding box center [62, 128] width 35 height 14
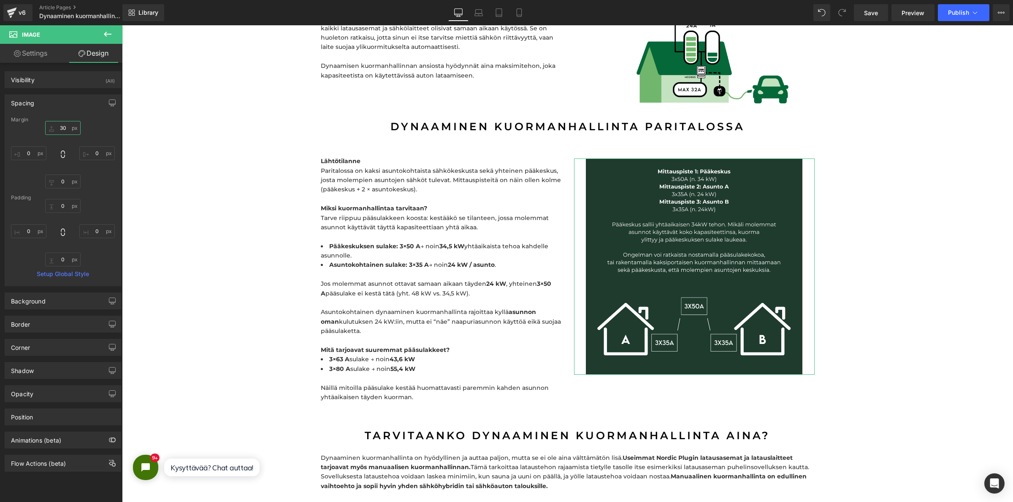
type input "3"
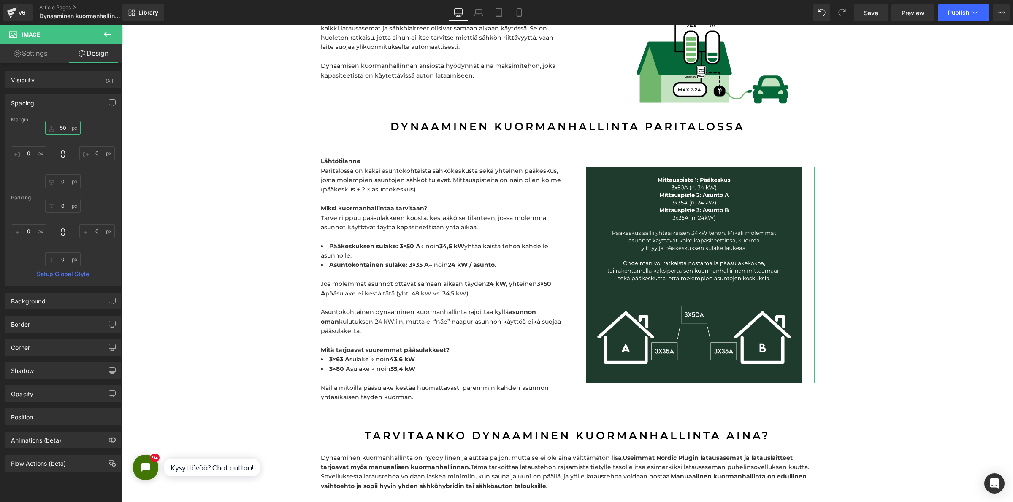
type input "5"
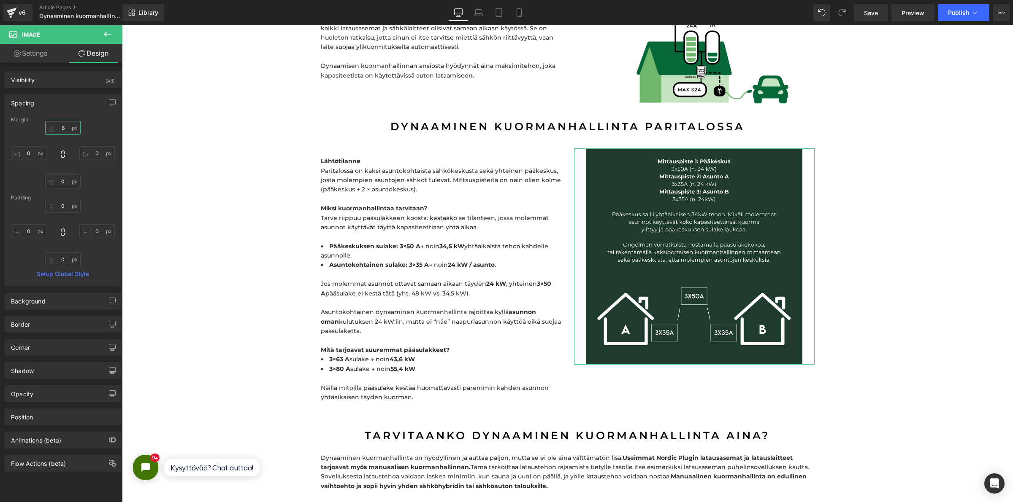
type input "60"
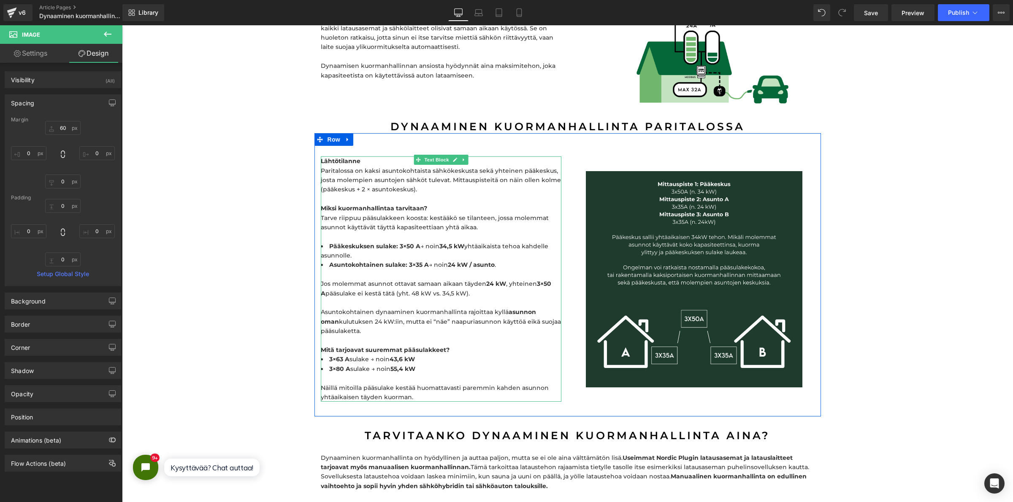
click at [377, 330] on p "Jos molemmat asunnot ottavat samaan aikaan täyden 24 kW , yhteinen 3×50 A pääsu…" at bounding box center [441, 312] width 240 height 85
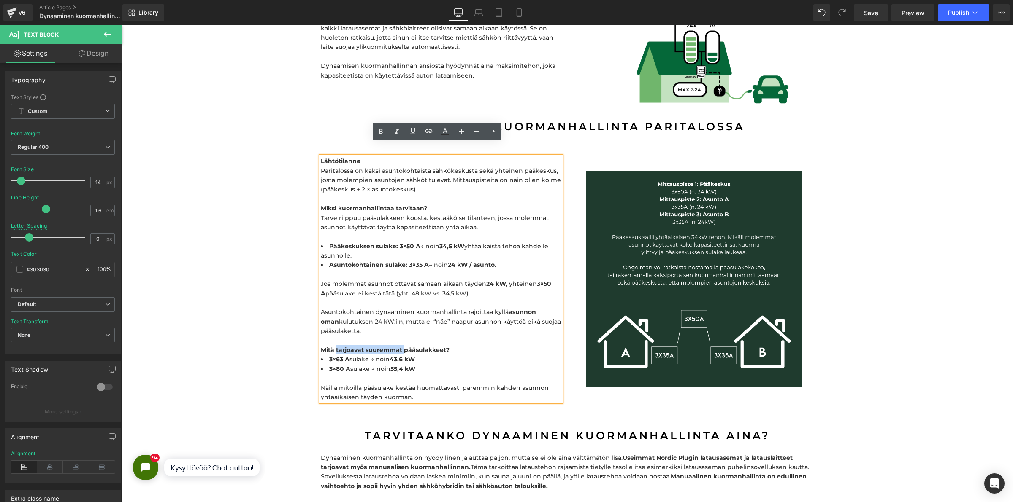
drag, startPoint x: 398, startPoint y: 338, endPoint x: 332, endPoint y: 325, distance: 67.5
click at [332, 346] on b "Mitä tarjoavat suuremmat pääsulakkeet?" at bounding box center [385, 350] width 129 height 8
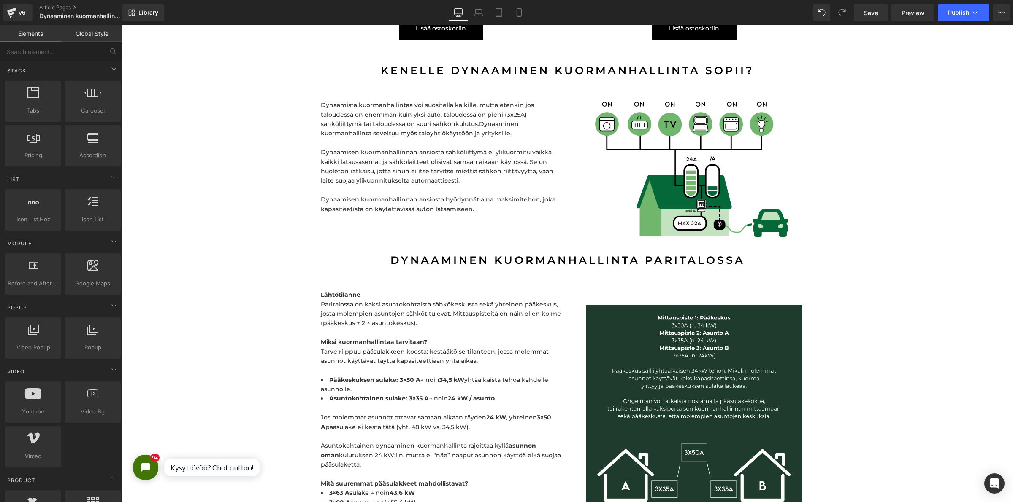
scroll to position [2110, 0]
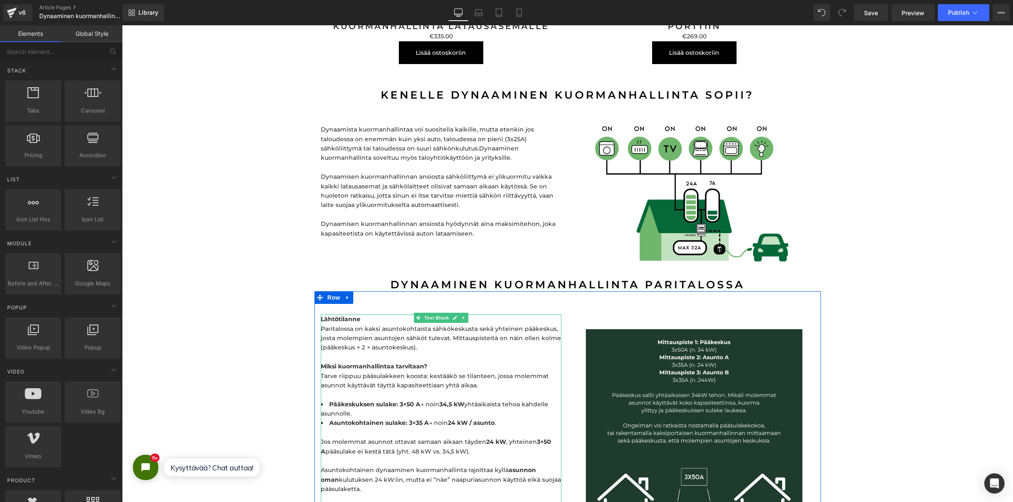
click at [354, 316] on b "Lähtötilanne" at bounding box center [341, 320] width 40 height 8
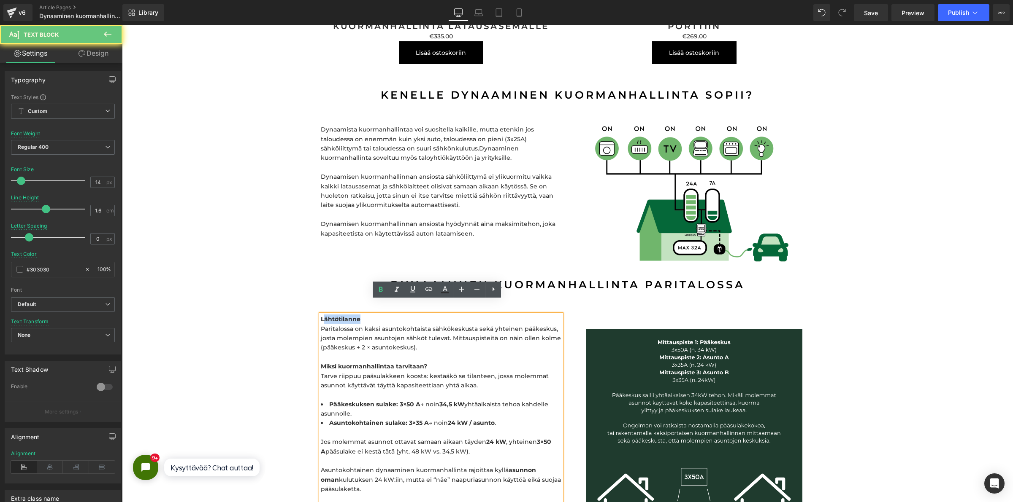
drag, startPoint x: 358, startPoint y: 303, endPoint x: 319, endPoint y: 306, distance: 39.0
click at [321, 315] on p "Lähtötilanne Paritalossa on kaksi asuntokohtaista sähkökeskusta sekä yhteinen p…" at bounding box center [441, 357] width 240 height 85
click at [321, 316] on span "Lähtötilanne Paritalossa on kaksi asuntokohtaista sähkökeskusta sekä yhteinen p…" at bounding box center [441, 353] width 240 height 74
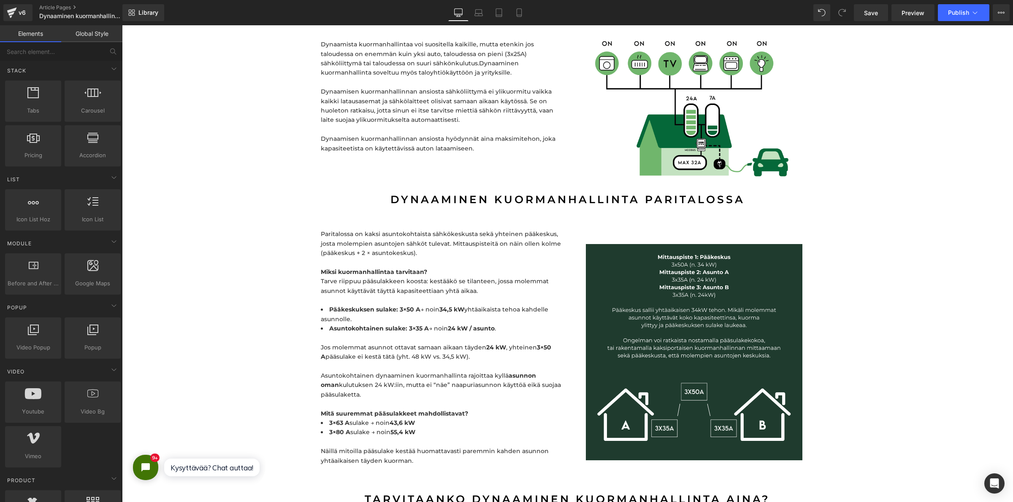
scroll to position [2215, 0]
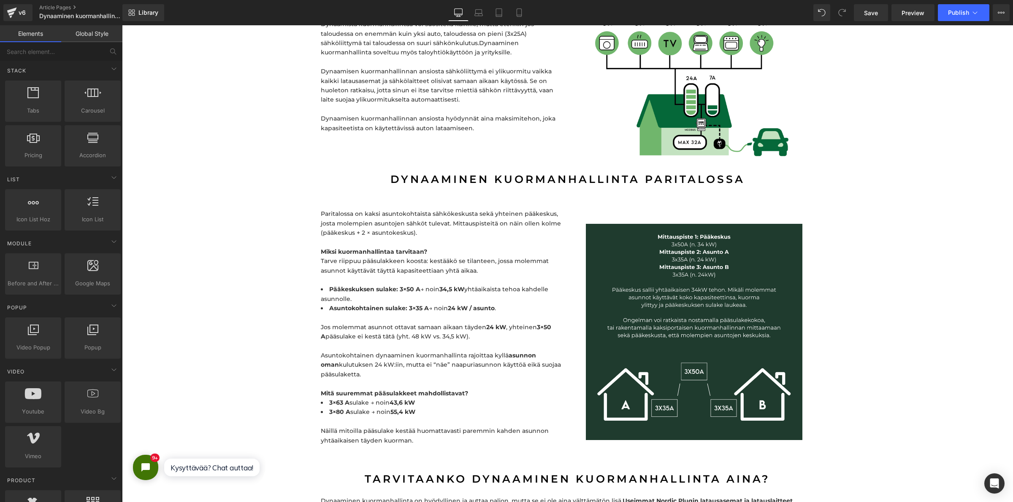
click at [435, 79] on p "Dynaamisen kuormanhallinnan ansiosta sähköliittymä ei ylikuormitu vaikka kaikki…" at bounding box center [441, 86] width 240 height 38
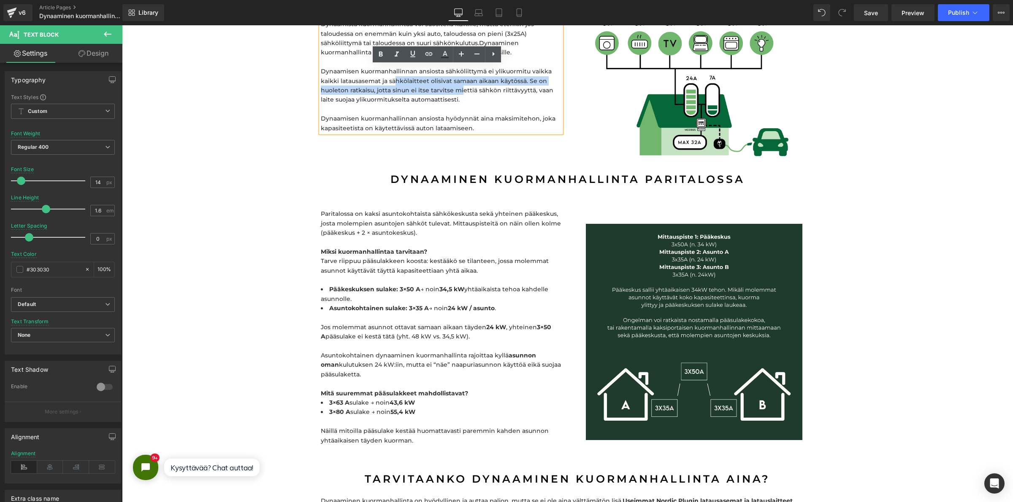
drag, startPoint x: 457, startPoint y: 75, endPoint x: 393, endPoint y: 66, distance: 64.3
click at [393, 67] on p "Dynaamisen kuormanhallinnan ansiosta sähköliittymä ei ylikuormitu vaikka kaikki…" at bounding box center [441, 86] width 240 height 38
click at [402, 285] on li "Pääkeskuksen sulake: 3×50 A → noin 34,5 kW yhtäaikaista tehoa kahdelle asunnoll…" at bounding box center [441, 294] width 240 height 19
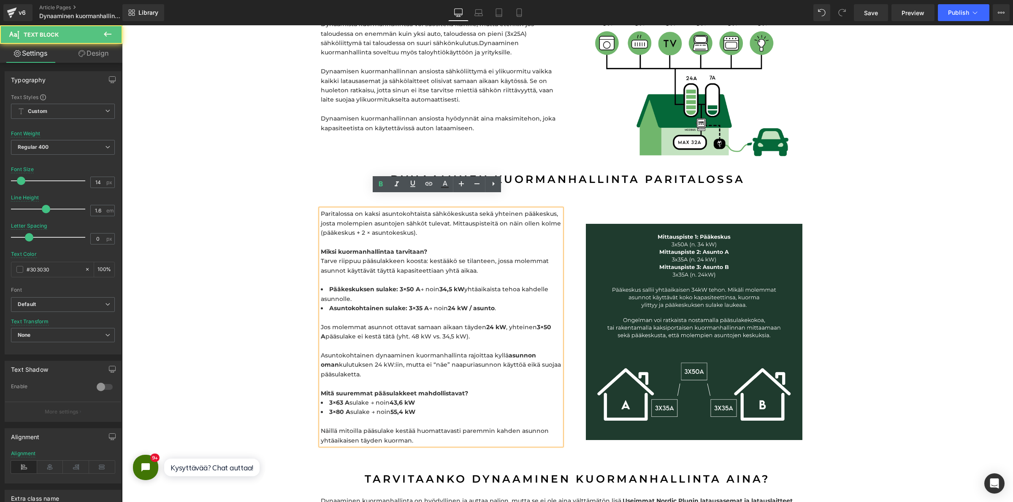
click at [421, 254] on span "Paritalossa on kaksi asuntokohtaista sähkökeskusta sekä yhteinen pääkeskus, jos…" at bounding box center [441, 242] width 240 height 64
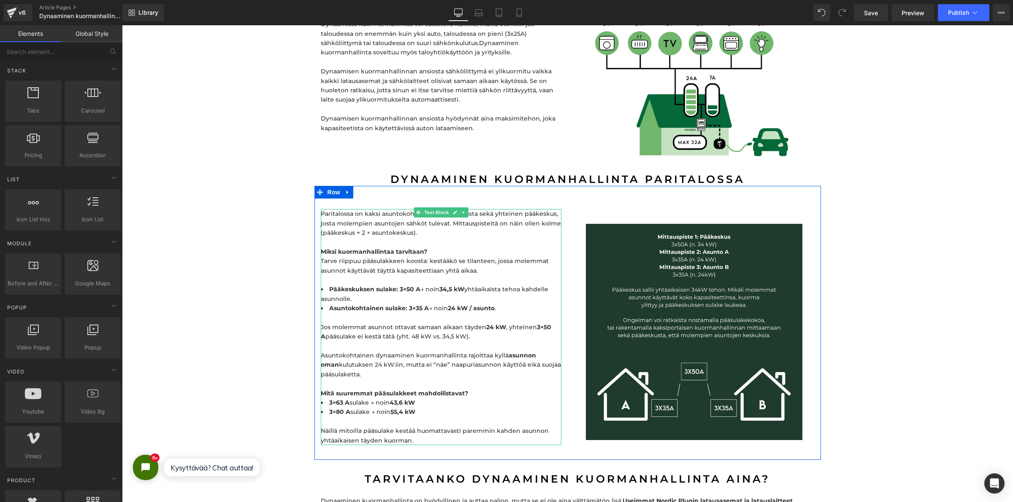
click at [467, 325] on p "Jos molemmat asunnot ottavat samaan aikaan täyden 24 kW , yhteinen 3×50 A pääsu…" at bounding box center [441, 355] width 240 height 85
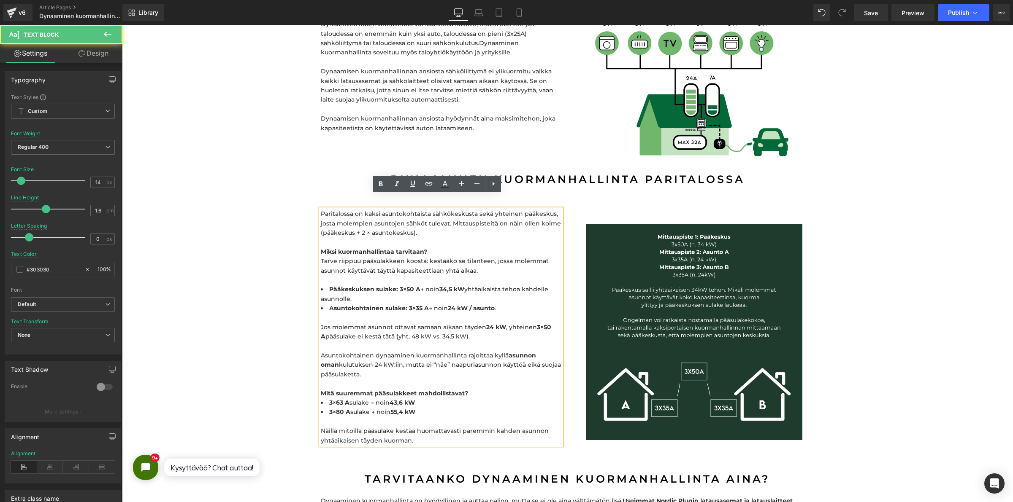
click at [381, 357] on p "Jos molemmat asunnot ottavat samaan aikaan täyden 24 kW , yhteinen 3×50 A pääsu…" at bounding box center [441, 355] width 240 height 85
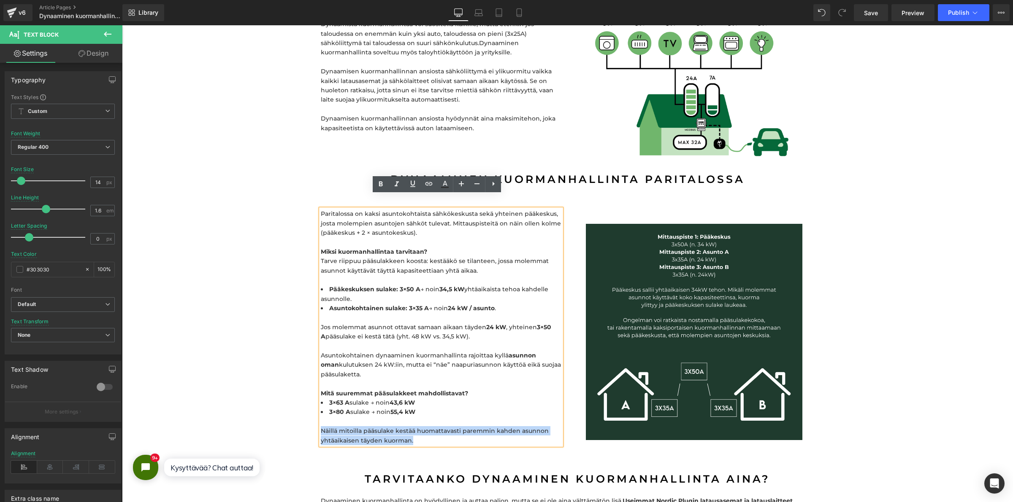
drag, startPoint x: 411, startPoint y: 428, endPoint x: 317, endPoint y: 414, distance: 94.7
click at [321, 417] on p "Näillä mitoilla pääsulake kestää huomattavasti paremmin kahden asunnon yhtäaika…" at bounding box center [441, 431] width 240 height 28
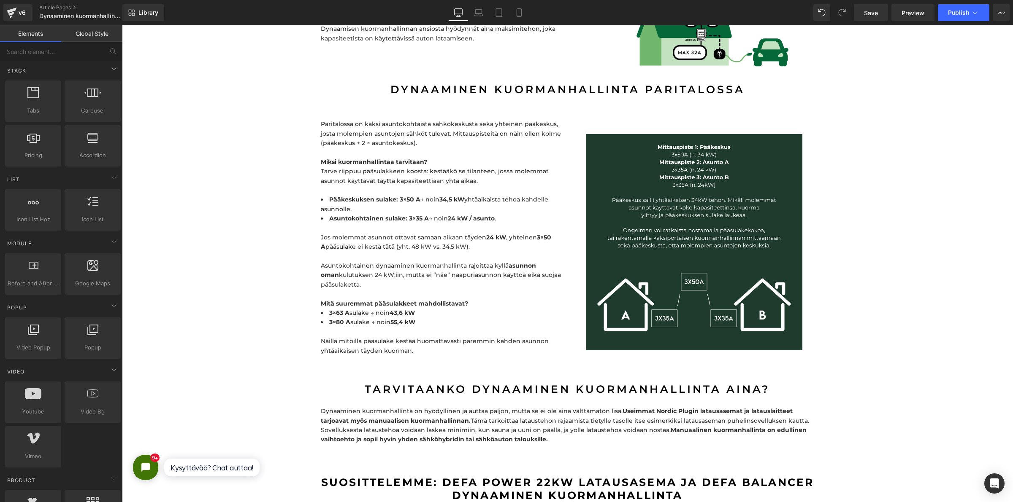
scroll to position [2321, 0]
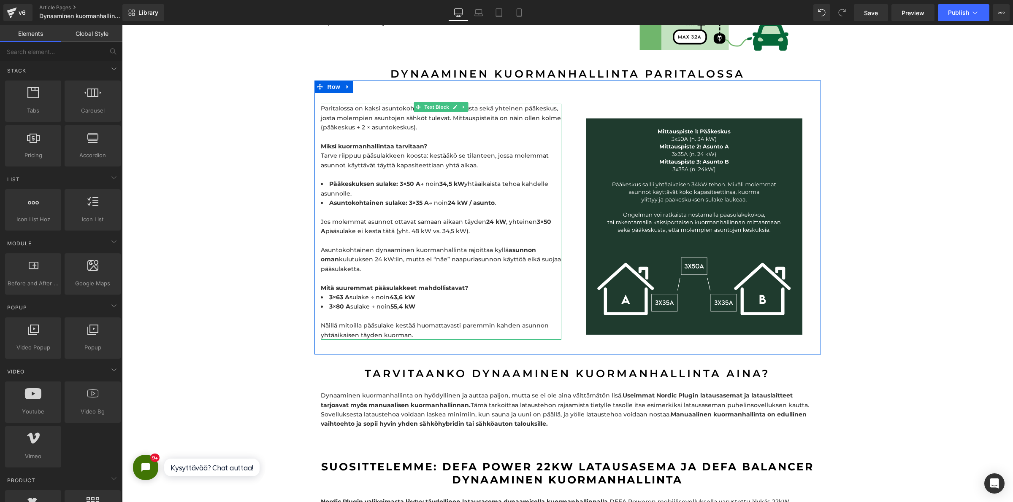
drag, startPoint x: 392, startPoint y: 314, endPoint x: 402, endPoint y: 316, distance: 10.8
click at [391, 322] on span "Näillä mitoilla pääsulake kestää huomattavasti paremmin kahden asunnon yhtäaika…" at bounding box center [435, 330] width 228 height 17
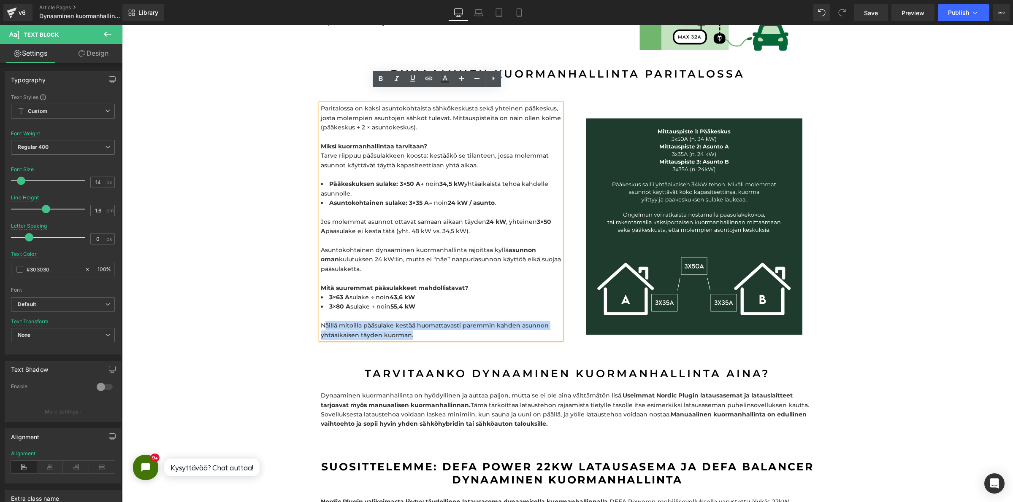
drag, startPoint x: 418, startPoint y: 323, endPoint x: 319, endPoint y: 308, distance: 100.3
click at [321, 312] on p "Näillä mitoilla pääsulake kestää huomattavasti paremmin kahden asunnon yhtäaika…" at bounding box center [441, 326] width 240 height 28
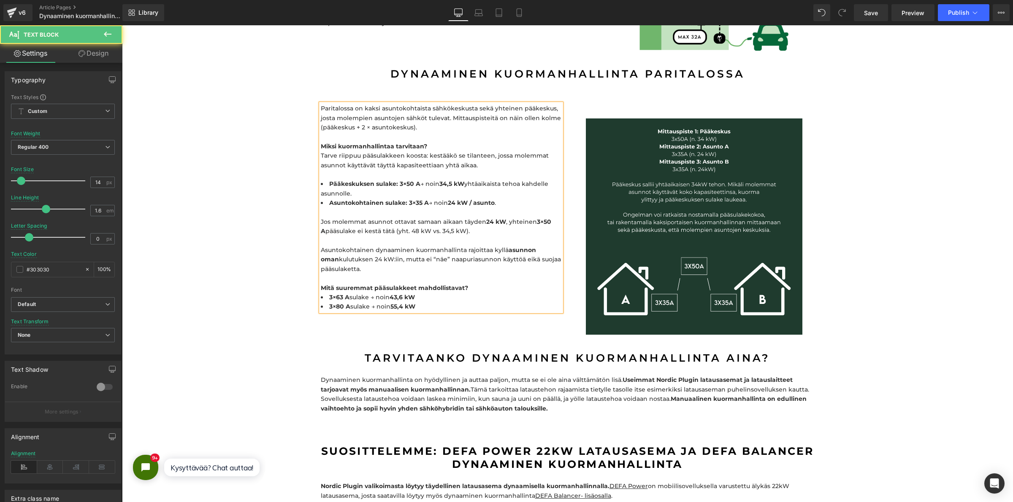
click at [458, 284] on b "Mitä suuremmat pääsulakkeet mahdollistavat?" at bounding box center [394, 288] width 147 height 8
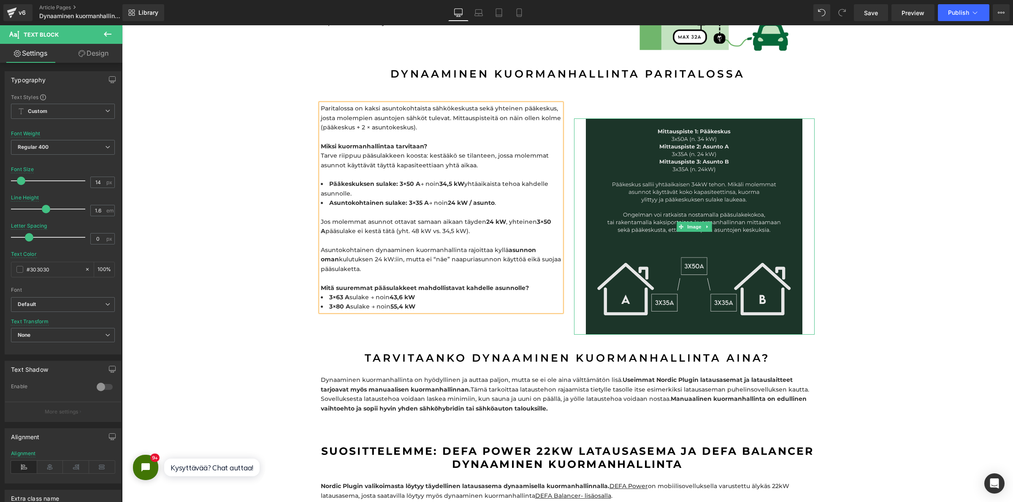
drag, startPoint x: 609, startPoint y: 117, endPoint x: 592, endPoint y: 137, distance: 26.6
click at [609, 119] on img at bounding box center [694, 227] width 216 height 216
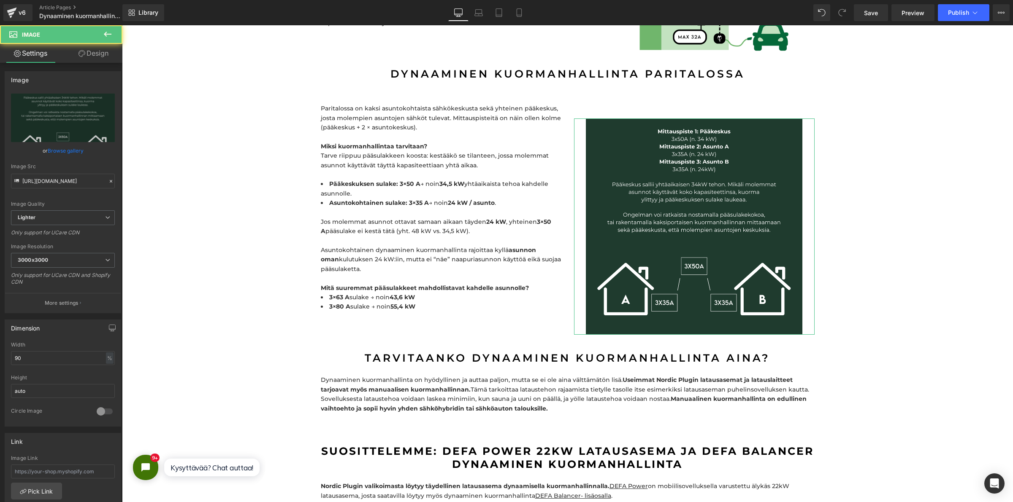
click at [82, 54] on icon at bounding box center [81, 53] width 7 height 7
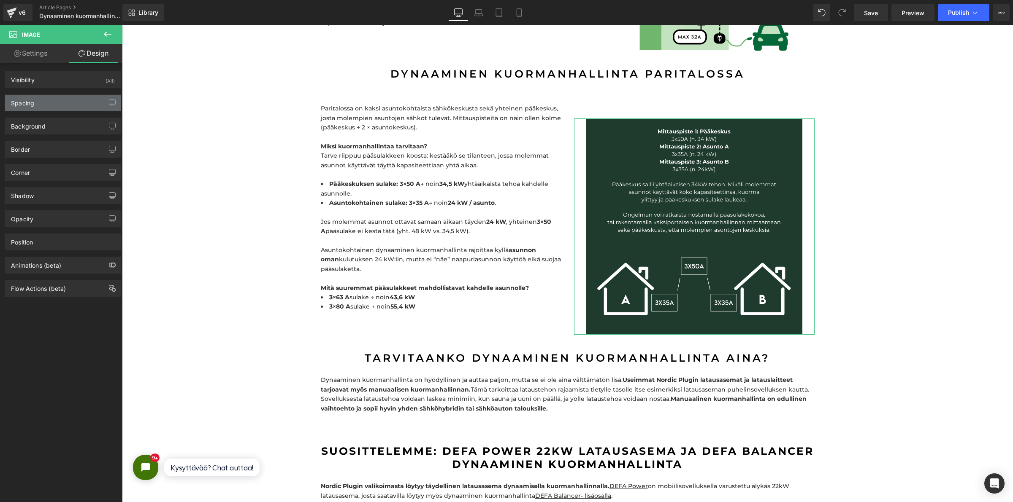
drag, startPoint x: 40, startPoint y: 100, endPoint x: 36, endPoint y: 98, distance: 4.7
click at [39, 100] on div "Spacing" at bounding box center [63, 103] width 116 height 16
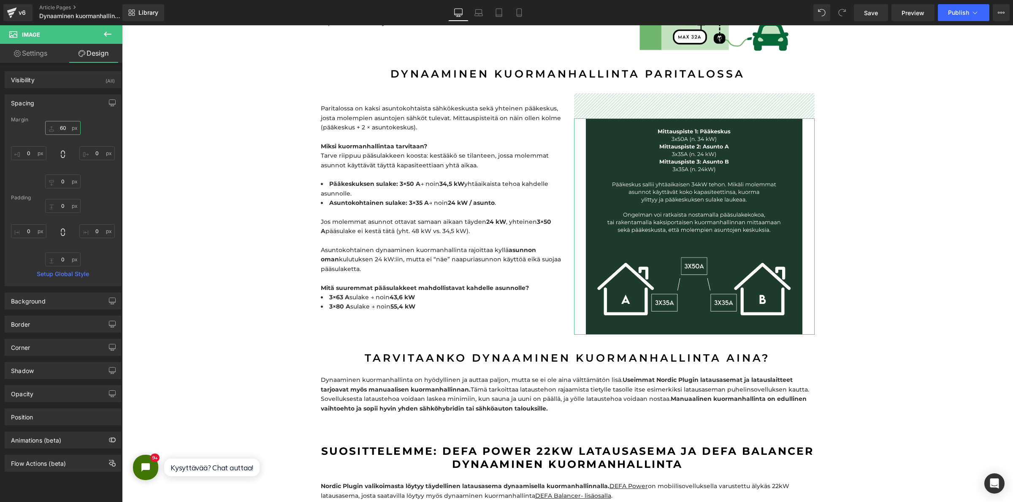
click at [63, 125] on input "60" at bounding box center [62, 128] width 35 height 14
click at [62, 124] on input "60" at bounding box center [62, 128] width 35 height 14
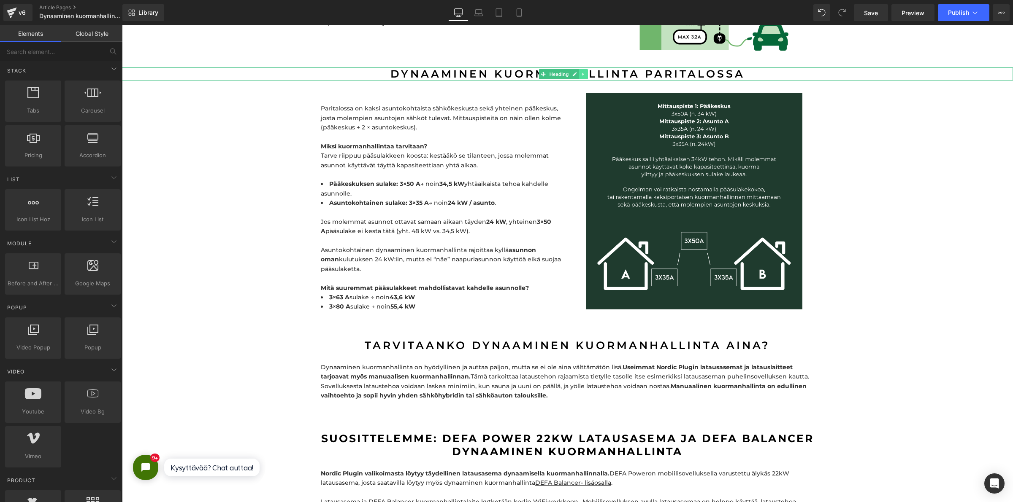
click at [585, 69] on link at bounding box center [583, 74] width 9 height 10
click at [581, 72] on icon at bounding box center [579, 74] width 5 height 5
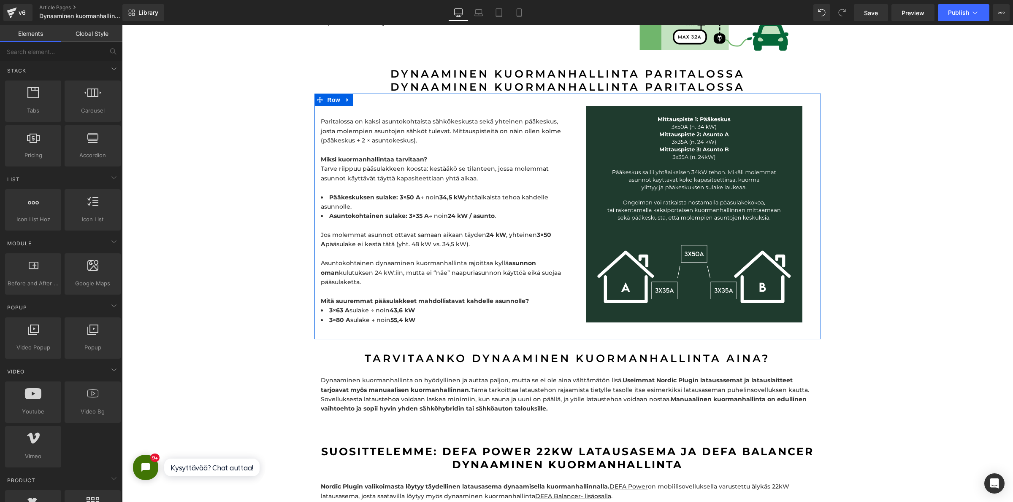
click at [348, 94] on link at bounding box center [347, 100] width 11 height 13
click at [355, 94] on link at bounding box center [358, 100] width 11 height 13
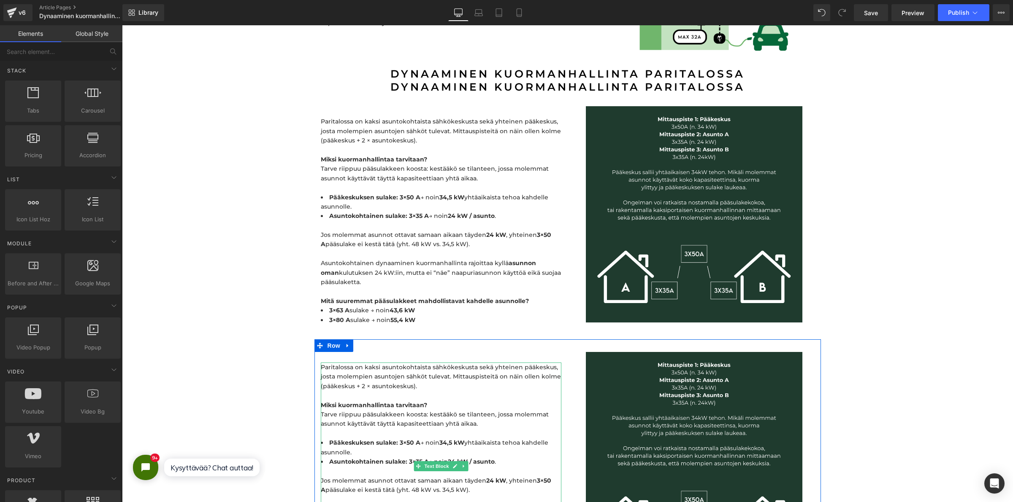
click at [497, 373] on p "Paritalossa on kaksi asuntokohtaista sähkökeskusta sekä yhteinen pääkeskus, jos…" at bounding box center [441, 401] width 240 height 76
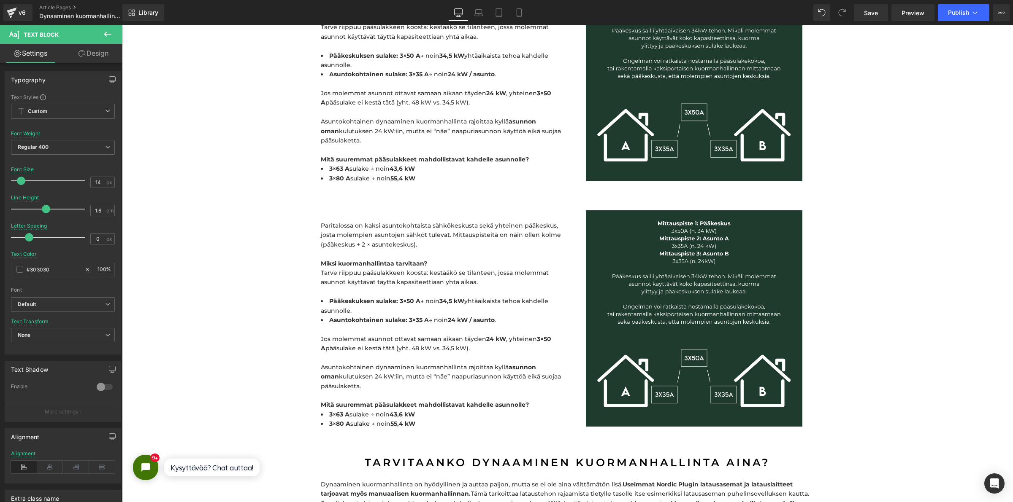
scroll to position [2479, 0]
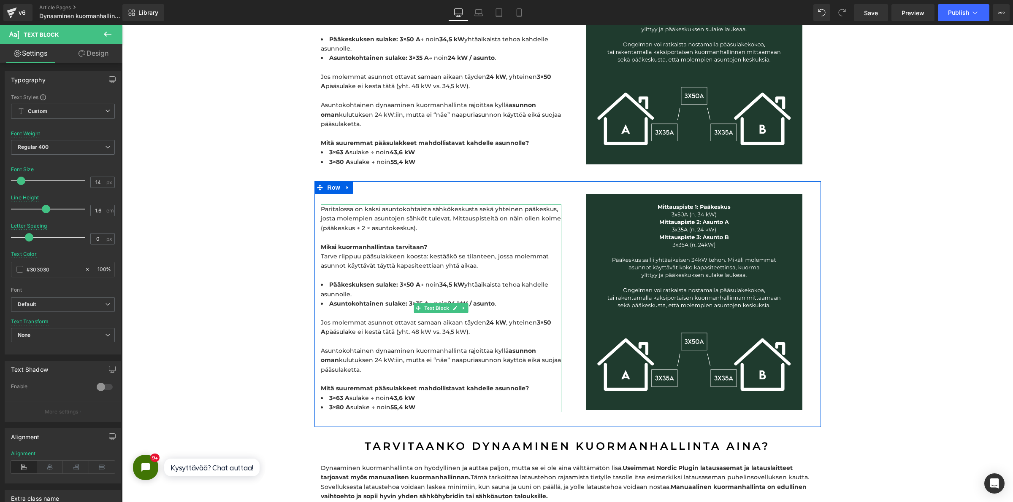
click at [411, 262] on p "Paritalossa on kaksi asuntokohtaista sähkökeskusta sekä yhteinen pääkeskus, jos…" at bounding box center [441, 243] width 240 height 76
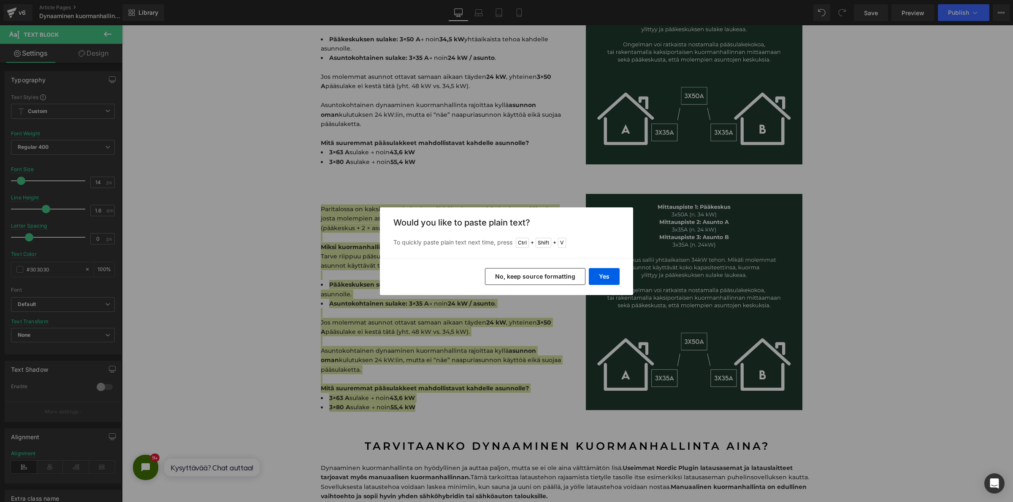
click at [555, 278] on button "No, keep source formatting" at bounding box center [535, 276] width 100 height 17
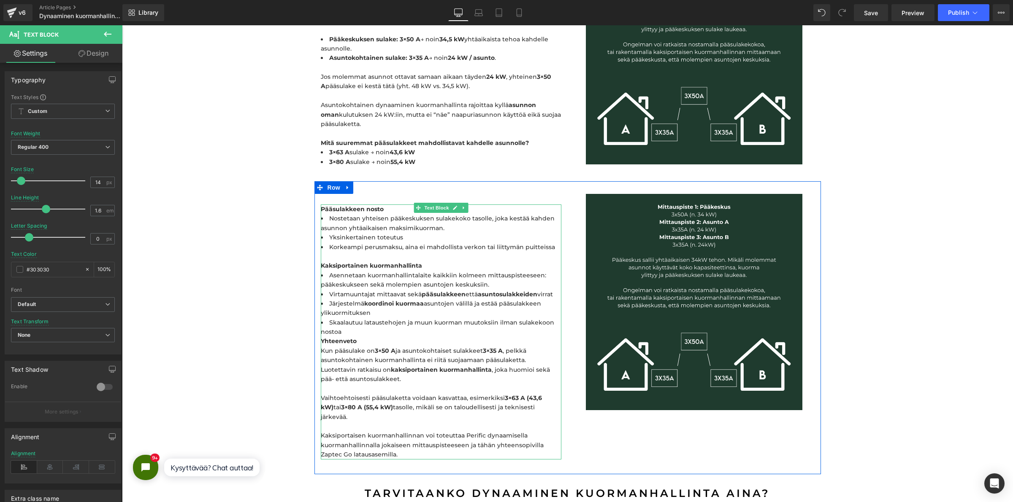
click at [408, 252] on p "Kaksiportainen kuormanhallinta" at bounding box center [441, 261] width 240 height 19
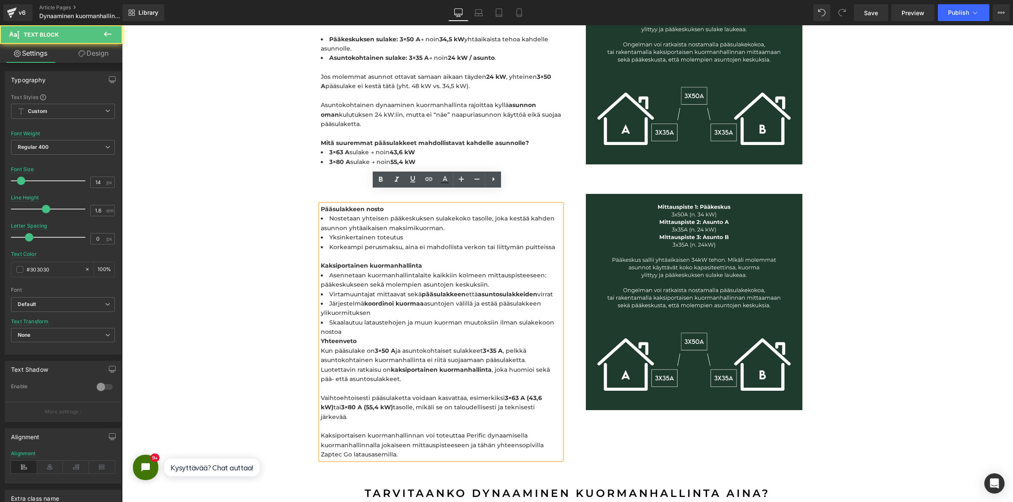
click at [365, 319] on li "Skaalautuu lataustehojen ja muun kuorman muutoksiin ilman sulakekoon nostoa" at bounding box center [441, 327] width 240 height 19
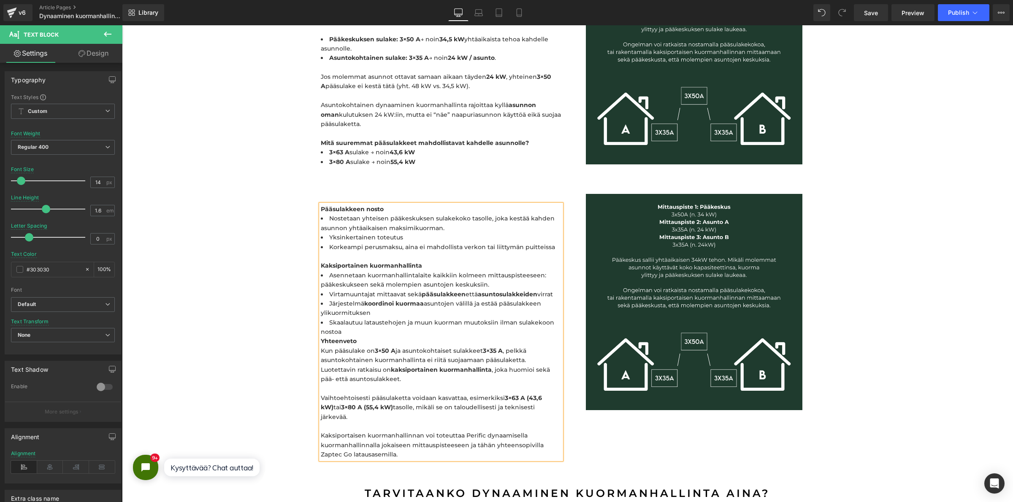
drag, startPoint x: 550, startPoint y: 394, endPoint x: 316, endPoint y: 387, distance: 234.3
click at [321, 387] on p "Yhteenveto Kun pääsulake on 3×50 A ja asuntokohtaiset sulakkeet 3×35 A , pelkkä…" at bounding box center [441, 398] width 240 height 123
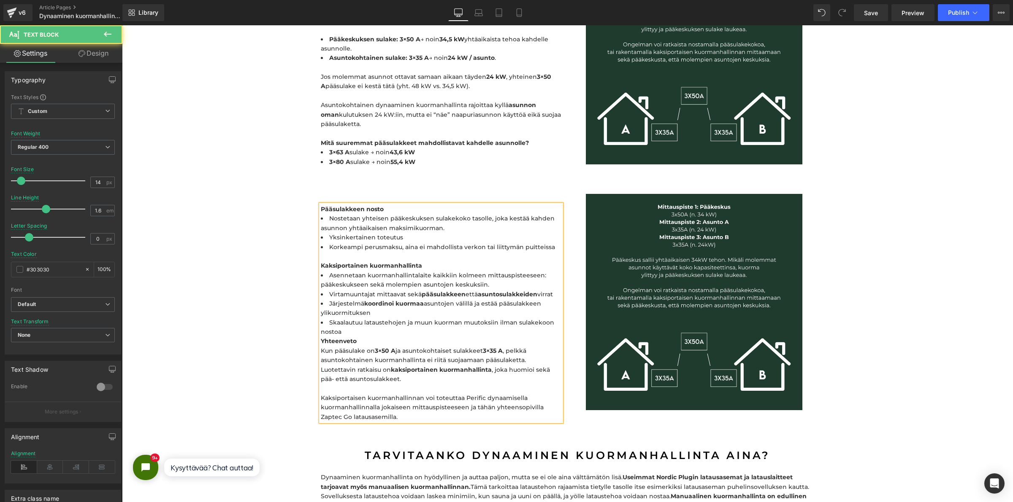
click at [321, 376] on p "Yhteenveto Kun pääsulake on 3×50 A ja asuntokohtaiset sulakkeet 3×35 A , pelkkä…" at bounding box center [441, 379] width 240 height 85
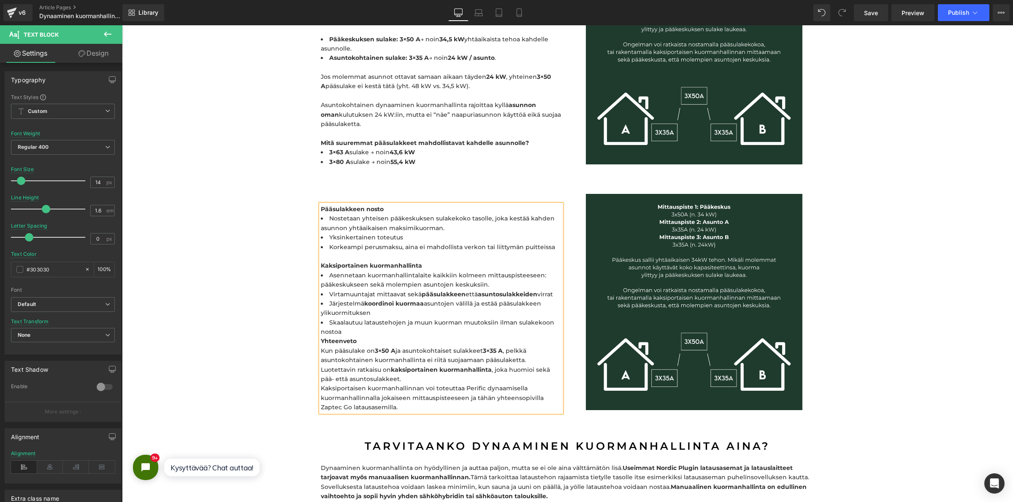
click at [321, 378] on p "Yhteenveto Kun pääsulake on 3×50 A ja asuntokohtaiset sulakkeet 3×35 A , pelkkä…" at bounding box center [441, 375] width 240 height 76
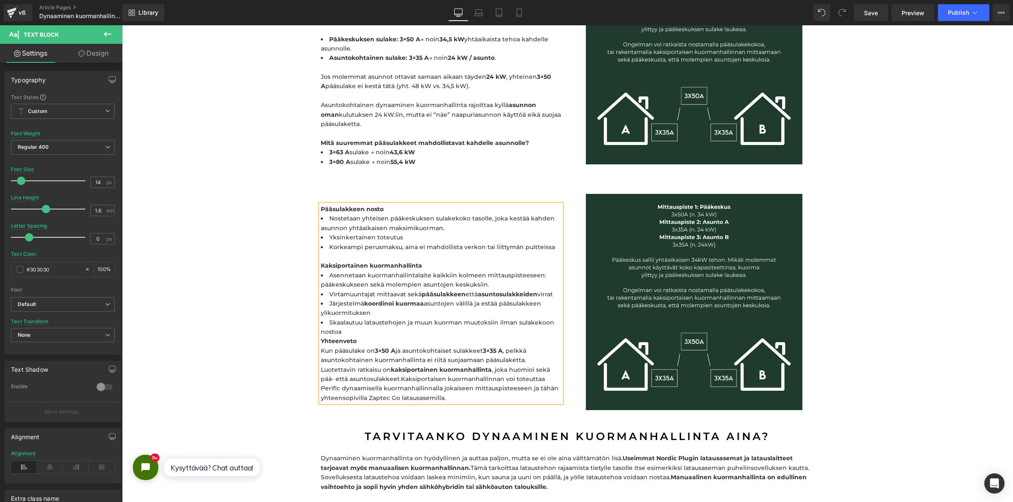
drag, startPoint x: 235, startPoint y: 328, endPoint x: 233, endPoint y: 323, distance: 5.9
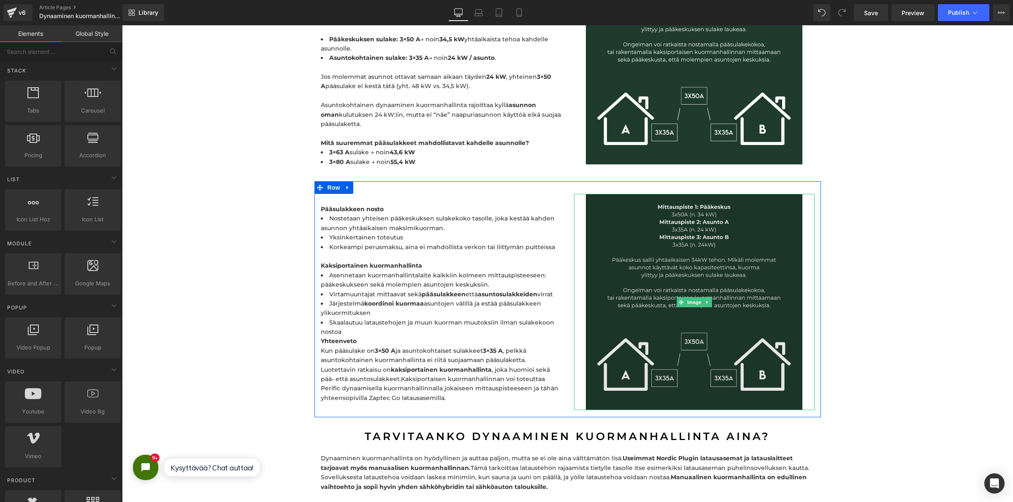
click at [685, 279] on img at bounding box center [694, 302] width 216 height 216
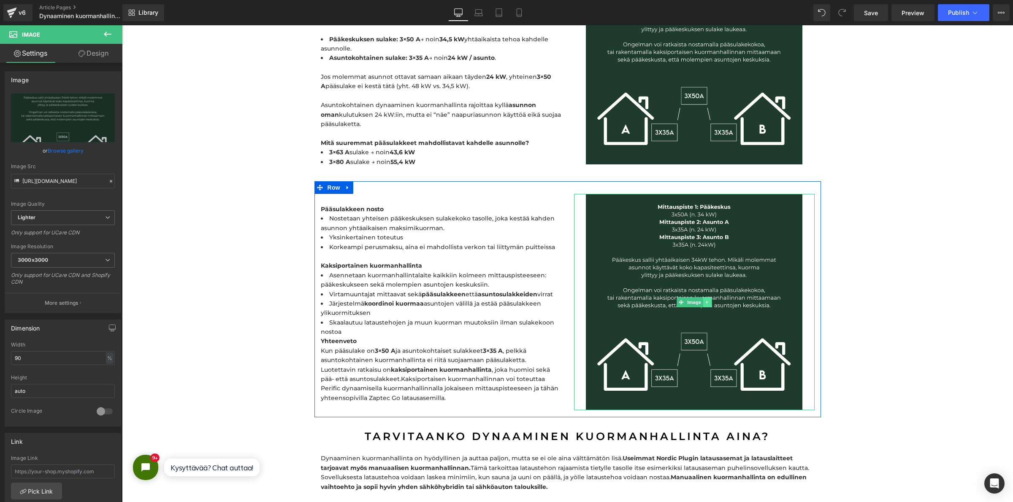
click at [706, 301] on icon at bounding box center [706, 302] width 1 height 3
click at [707, 297] on link at bounding box center [711, 302] width 9 height 10
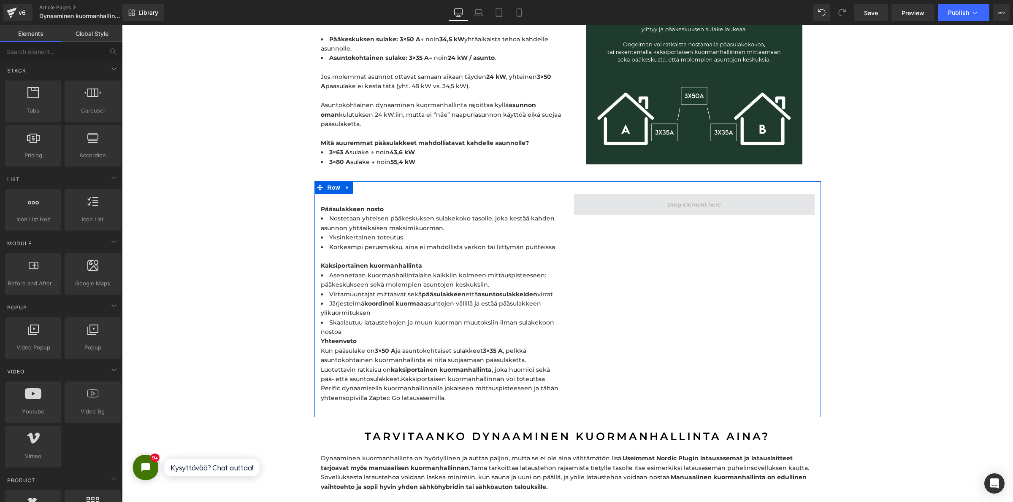
click at [687, 198] on span at bounding box center [693, 205] width 59 height 14
click at [81, 52] on input "text" at bounding box center [52, 51] width 104 height 19
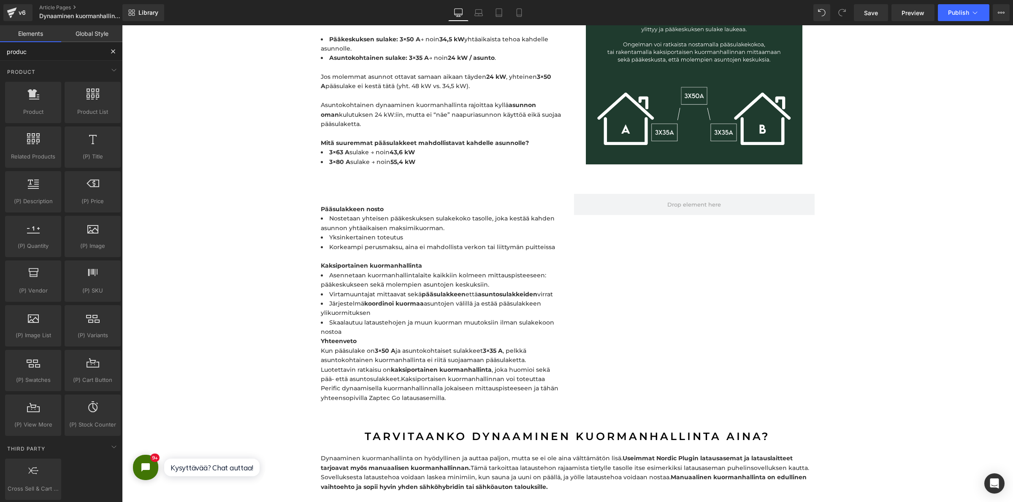
type input "product"
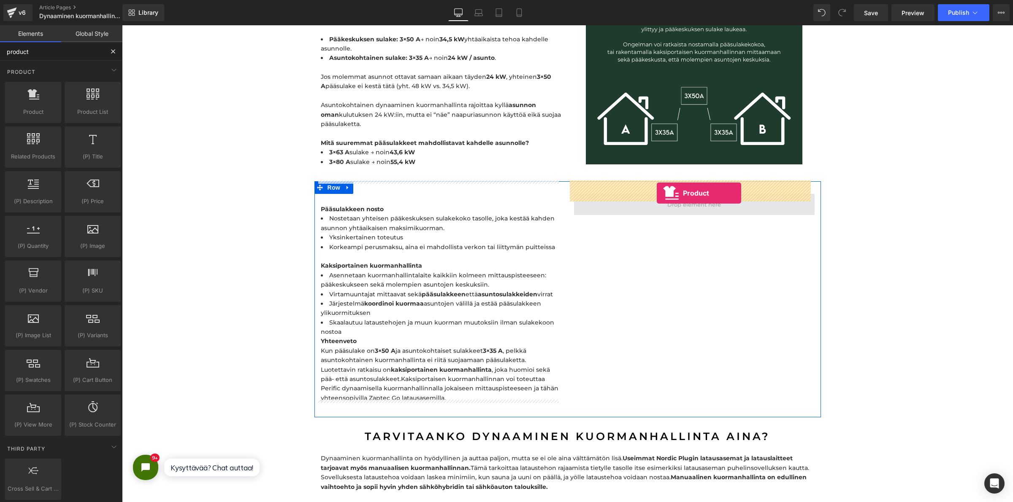
drag, startPoint x: 143, startPoint y: 131, endPoint x: 656, endPoint y: 193, distance: 517.1
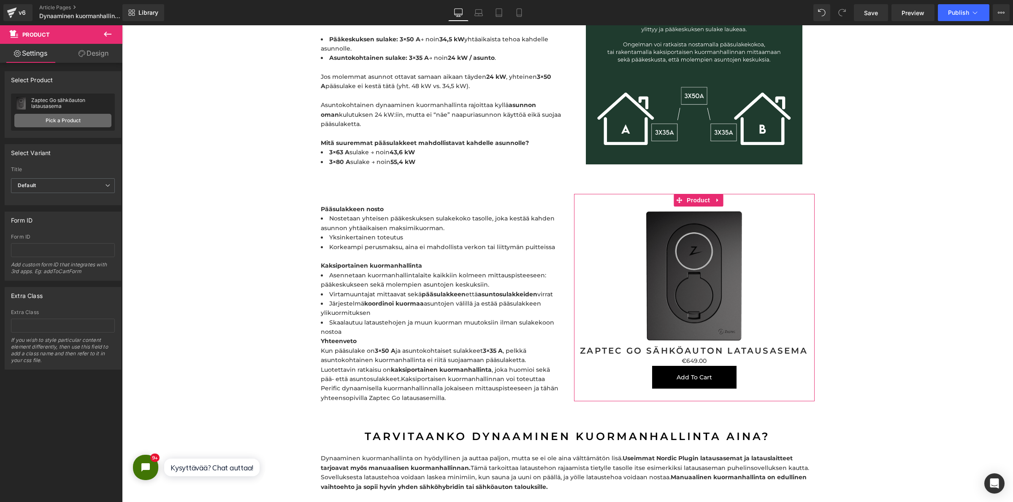
click at [60, 125] on link "Pick a Product" at bounding box center [62, 121] width 97 height 14
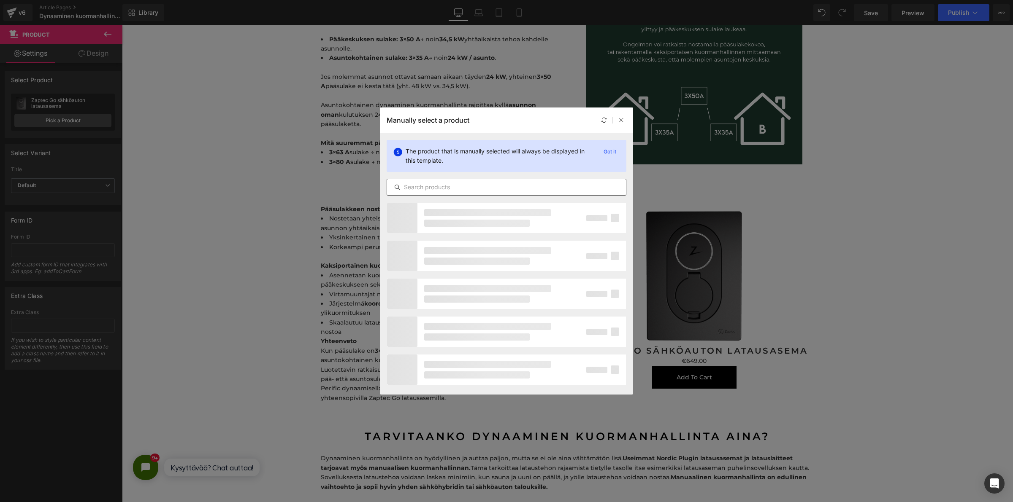
click at [477, 187] on input "text" at bounding box center [506, 187] width 239 height 10
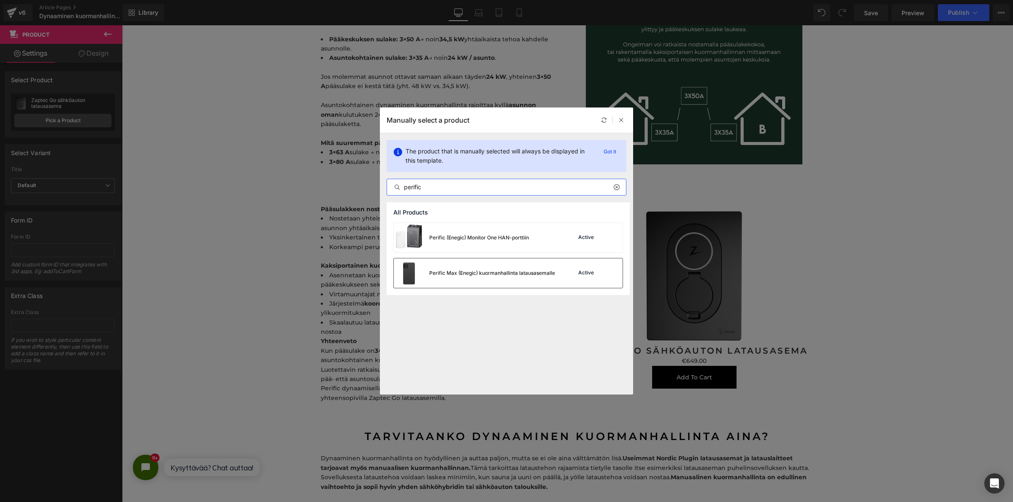
type input "perific"
click at [489, 274] on div "Perific Max (Enegic) kuormanhallinta latausasemalle" at bounding box center [492, 274] width 126 height 8
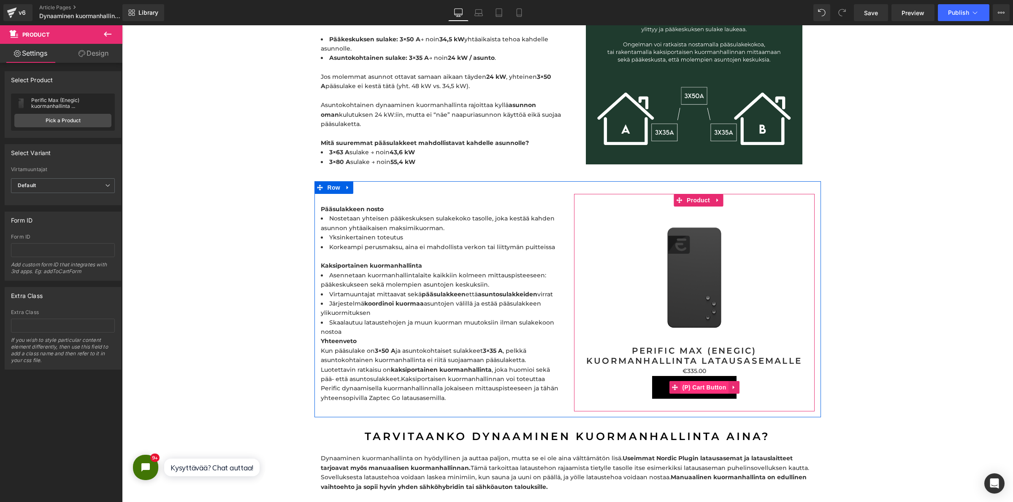
click at [698, 381] on span "(P) Cart Button" at bounding box center [704, 387] width 48 height 13
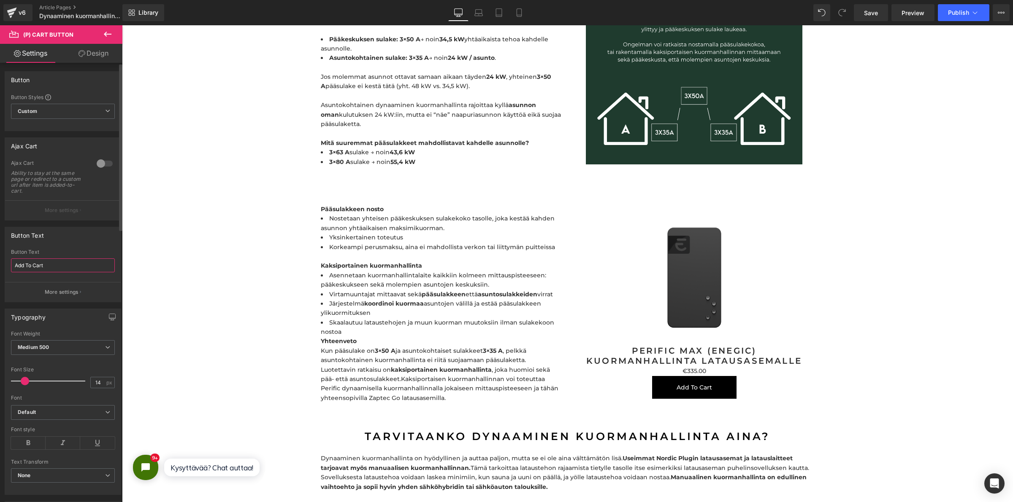
click at [0, 242] on div "Button Text Add To Cart Button Text Add To Cart More settings" at bounding box center [63, 262] width 126 height 82
type input "Lisää ostoskoriin"
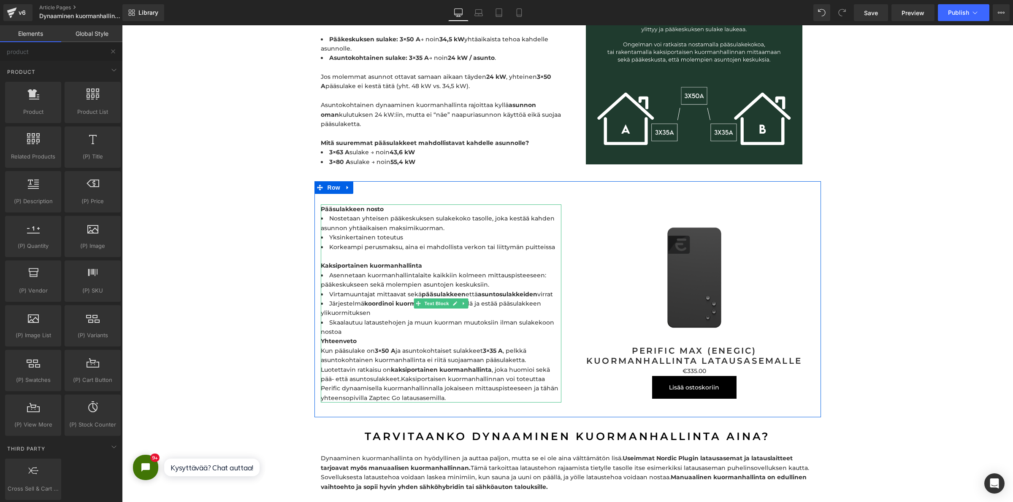
click at [332, 205] on b "Pääsulakkeen nosto" at bounding box center [352, 209] width 63 height 8
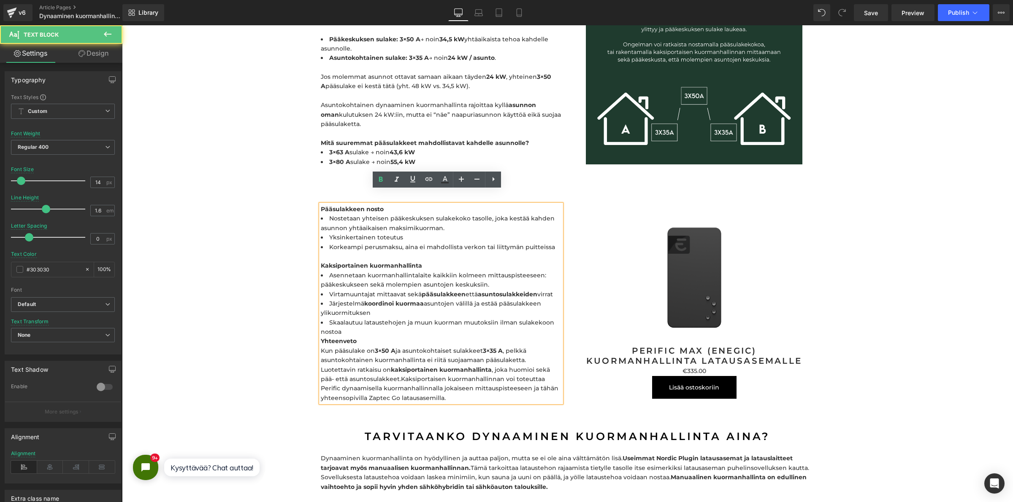
click at [321, 205] on b "Pääsulakkeen nosto" at bounding box center [352, 209] width 63 height 8
click at [321, 257] on div "Vaihtoehto 1: Pääsulakkeen nosto Nostetaan yhteisen pääkeskuksen sulakekoko tas…" at bounding box center [441, 304] width 240 height 198
click at [321, 262] on b "Kaksiportainen kuormanhallinta" at bounding box center [371, 266] width 101 height 8
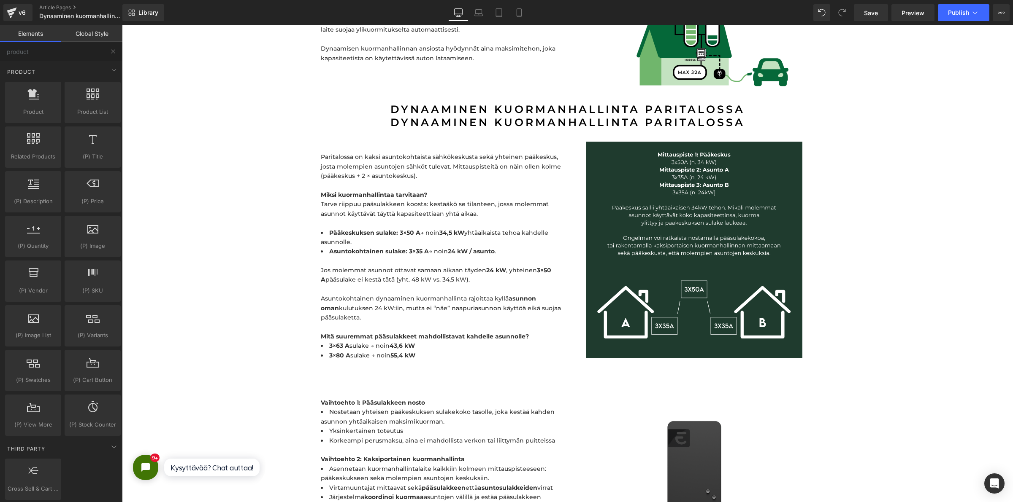
scroll to position [2268, 0]
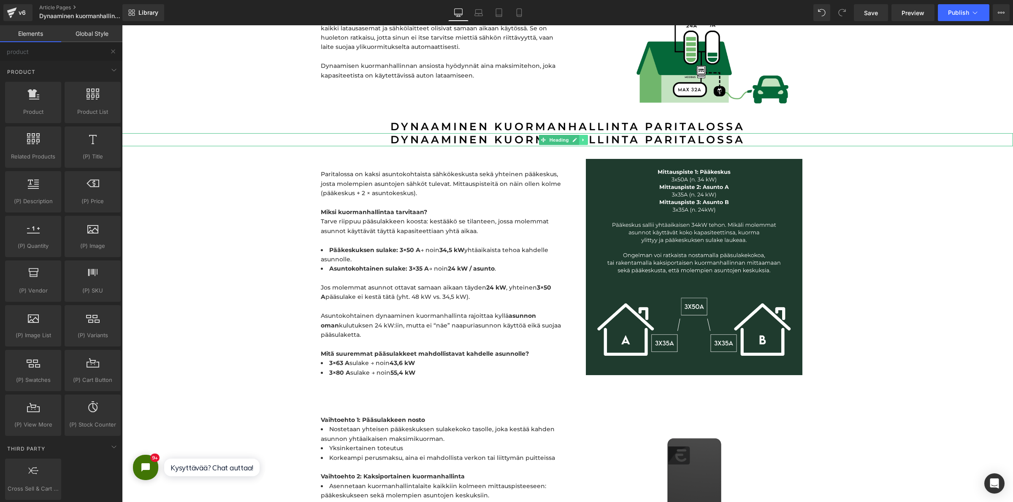
click at [584, 138] on icon at bounding box center [583, 140] width 5 height 5
click at [586, 138] on icon at bounding box center [588, 140] width 5 height 5
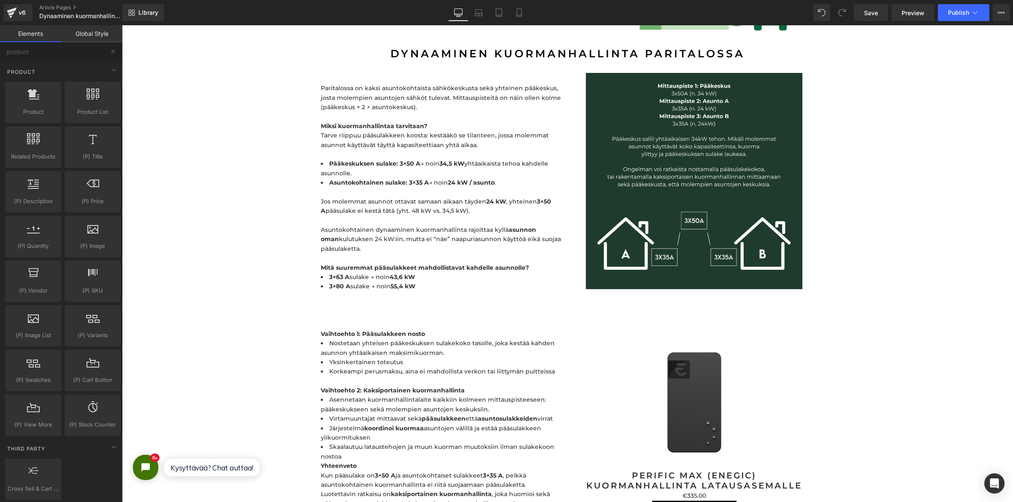
scroll to position [2346, 0]
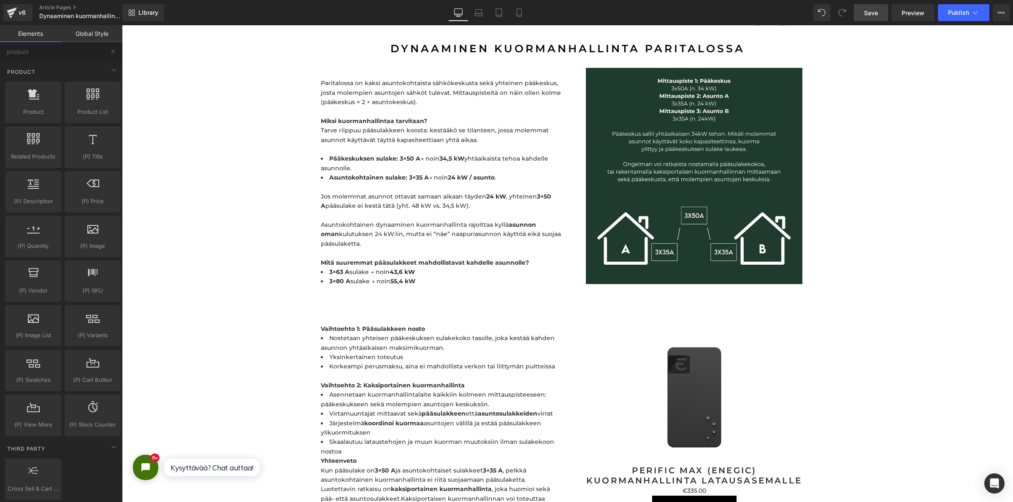
click at [880, 9] on link "Save" at bounding box center [871, 12] width 34 height 17
click at [961, 11] on span "Publish" at bounding box center [958, 12] width 21 height 7
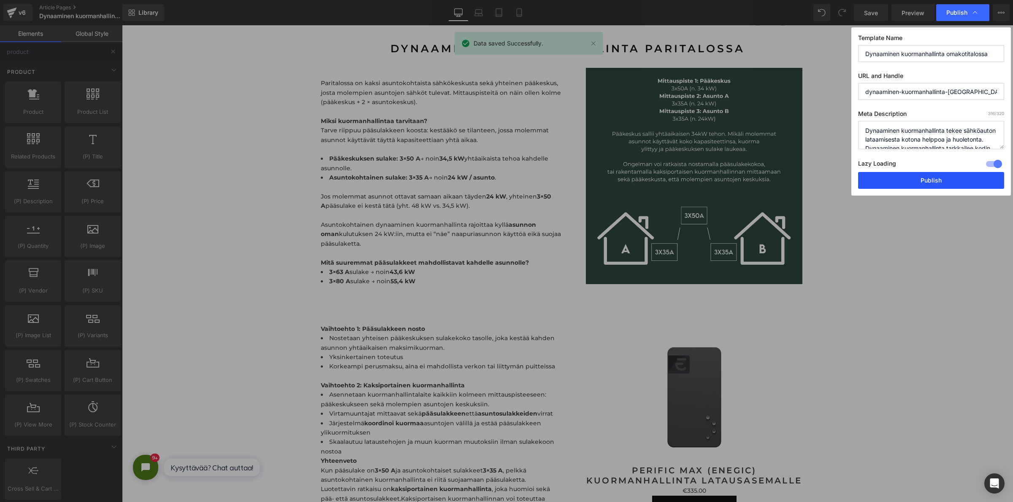
click at [920, 178] on button "Publish" at bounding box center [931, 180] width 146 height 17
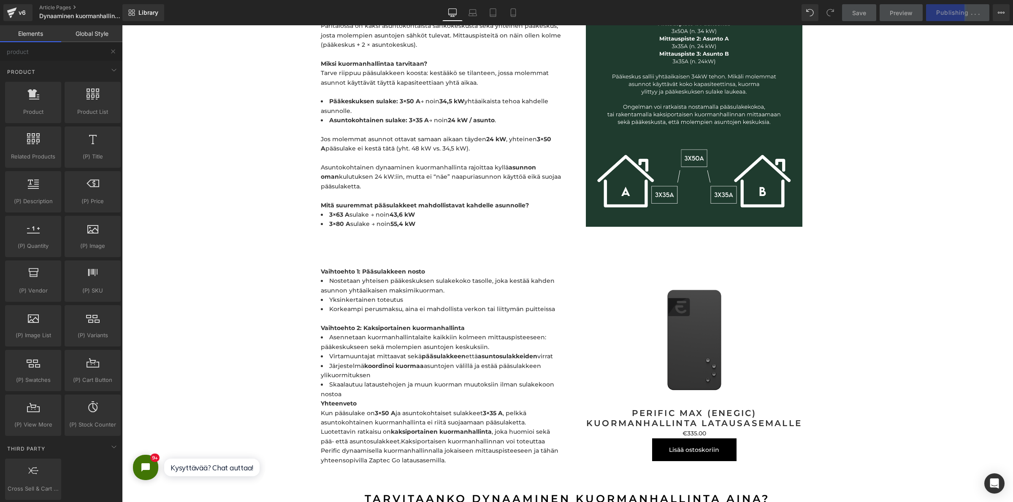
scroll to position [2399, 0]
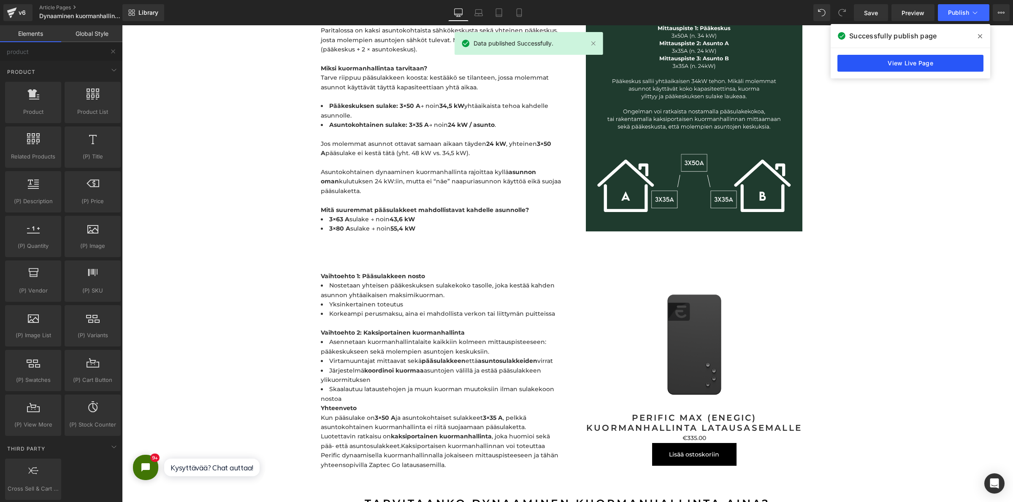
click at [919, 62] on link "View Live Page" at bounding box center [910, 63] width 146 height 17
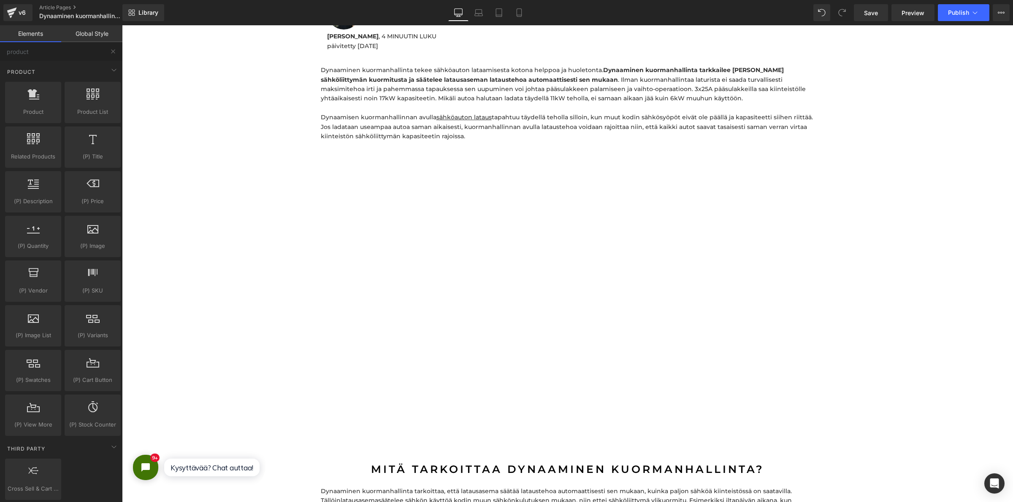
scroll to position [342, 0]
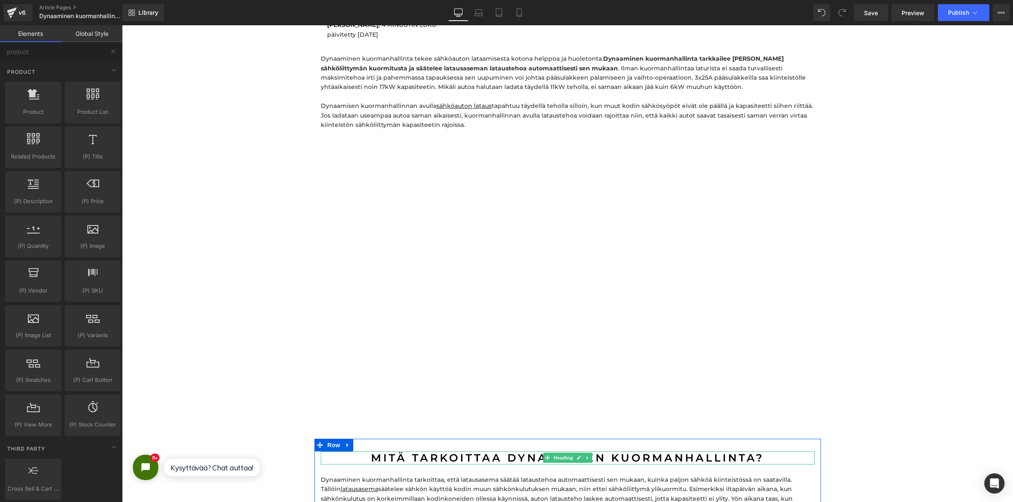
click at [517, 459] on h2 "Mitä tarkoittaa dynaaminen kuormanhallinta?" at bounding box center [568, 458] width 494 height 13
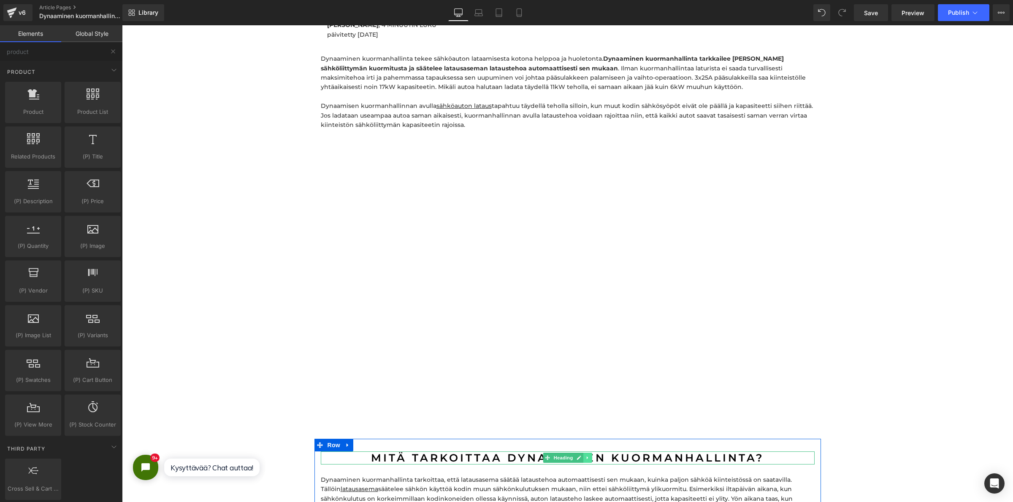
click at [585, 459] on icon at bounding box center [587, 458] width 5 height 5
click at [581, 460] on icon at bounding box center [583, 458] width 5 height 5
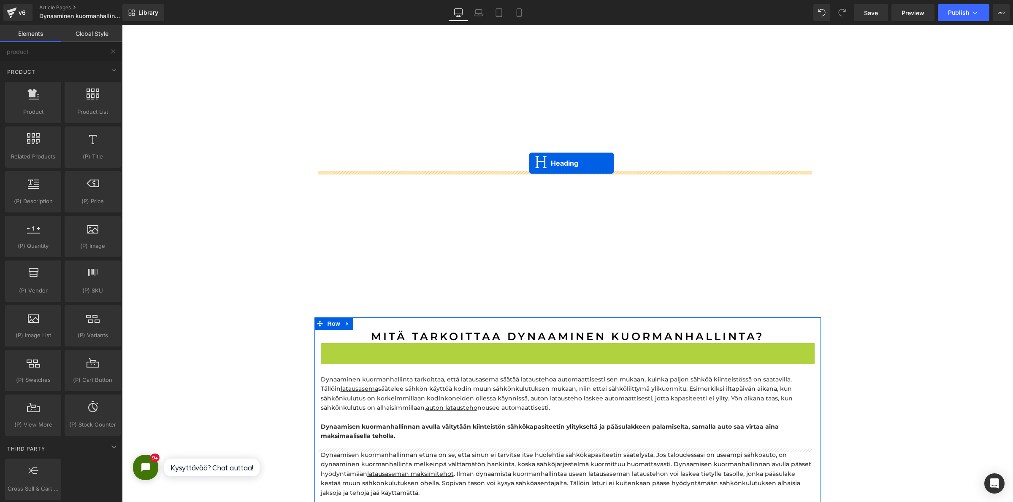
scroll to position [326, 0]
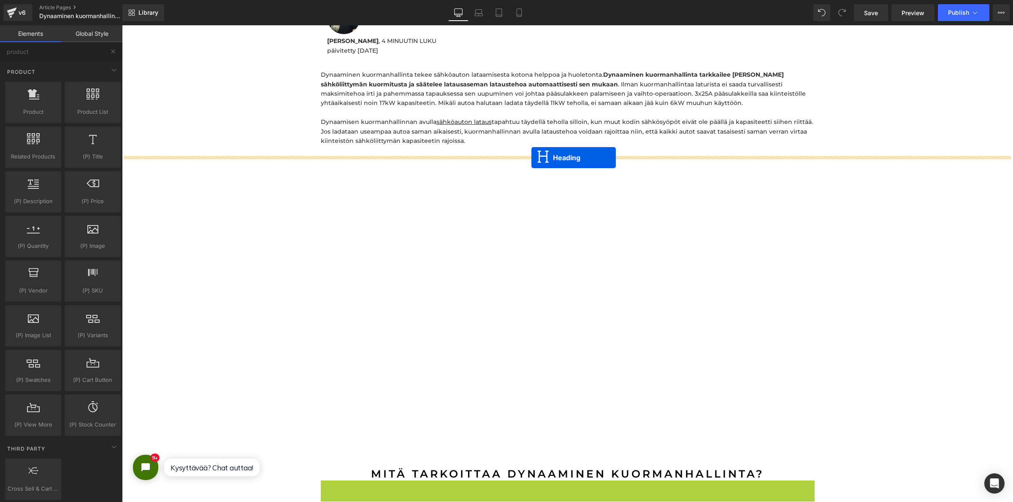
drag, startPoint x: 541, startPoint y: 276, endPoint x: 531, endPoint y: 157, distance: 119.4
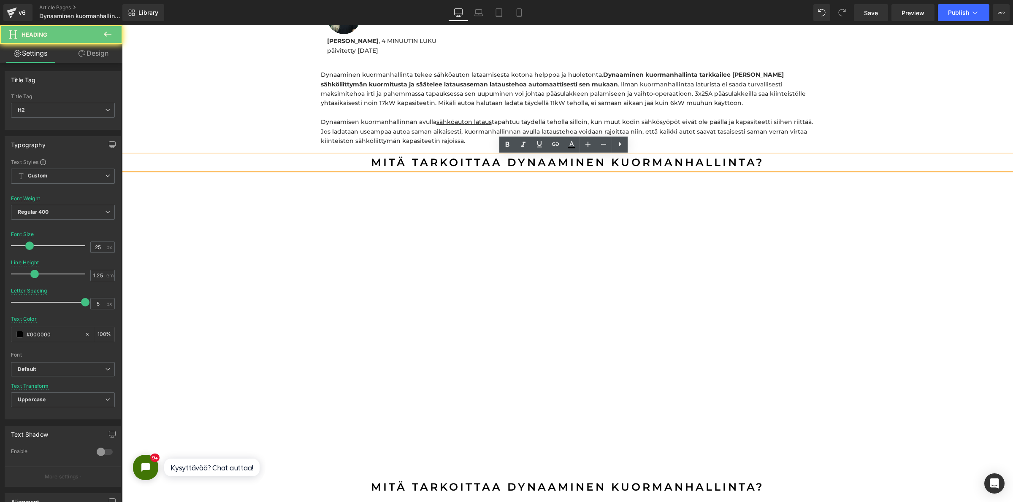
click at [535, 167] on h2 "Mitä tarkoittaa dynaaminen kuormanhallinta?" at bounding box center [567, 162] width 891 height 13
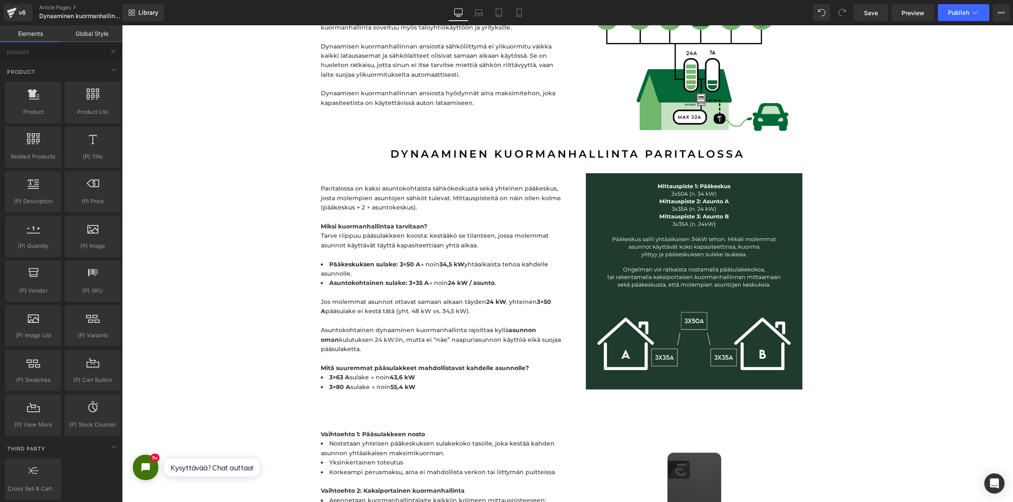
scroll to position [2224, 0]
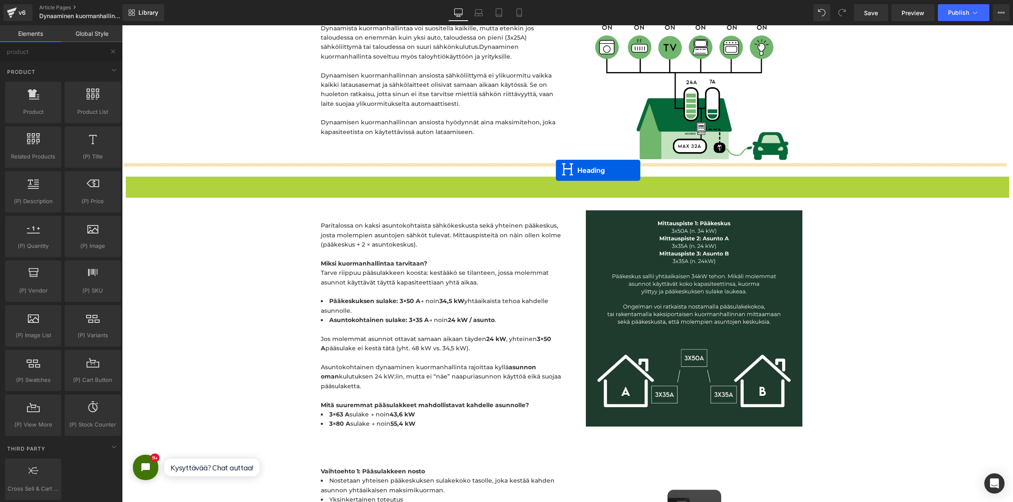
drag, startPoint x: 528, startPoint y: 170, endPoint x: 556, endPoint y: 170, distance: 27.8
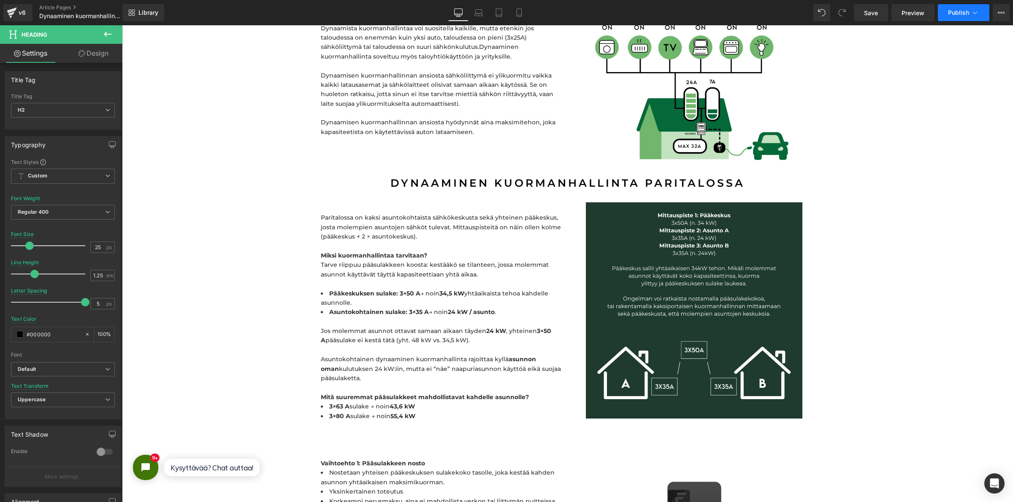
click at [954, 12] on span "Publish" at bounding box center [958, 12] width 21 height 7
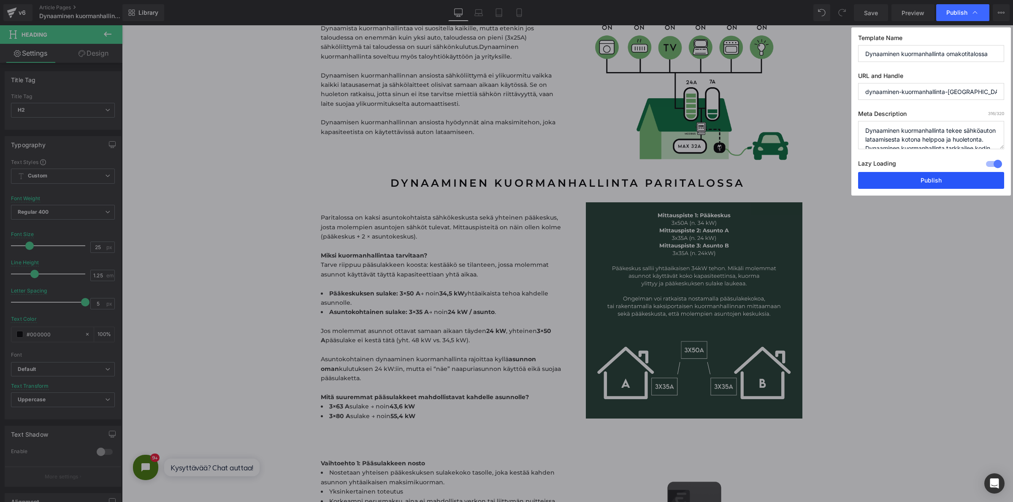
click at [895, 182] on button "Publish" at bounding box center [931, 180] width 146 height 17
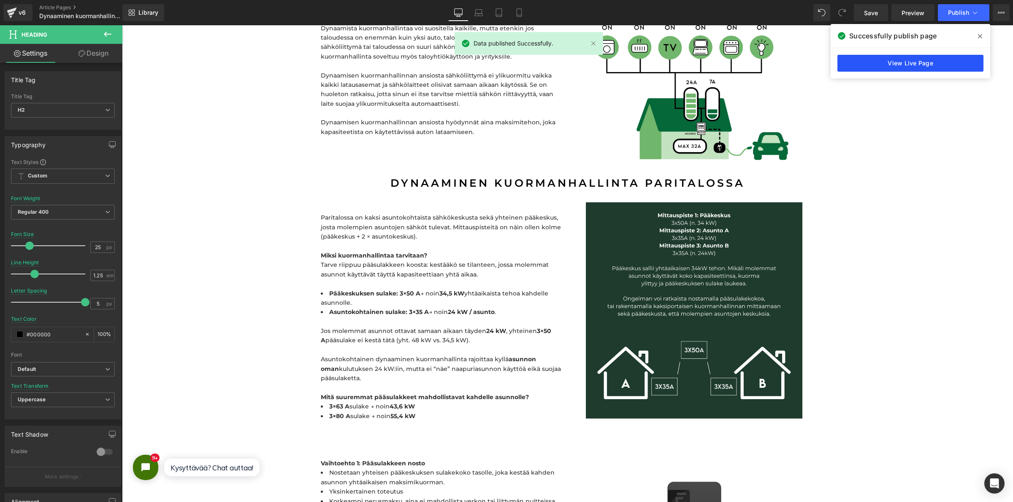
click at [912, 59] on link "View Live Page" at bounding box center [910, 63] width 146 height 17
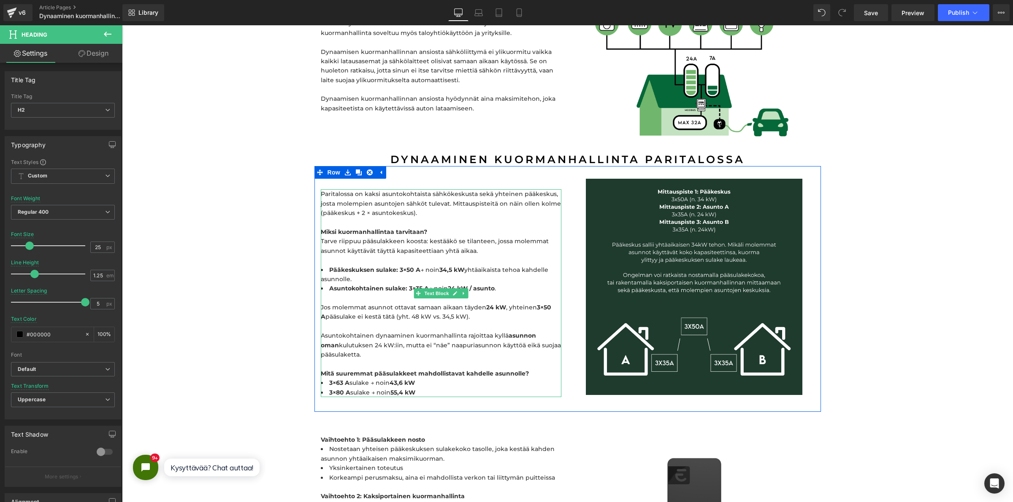
scroll to position [2435, 0]
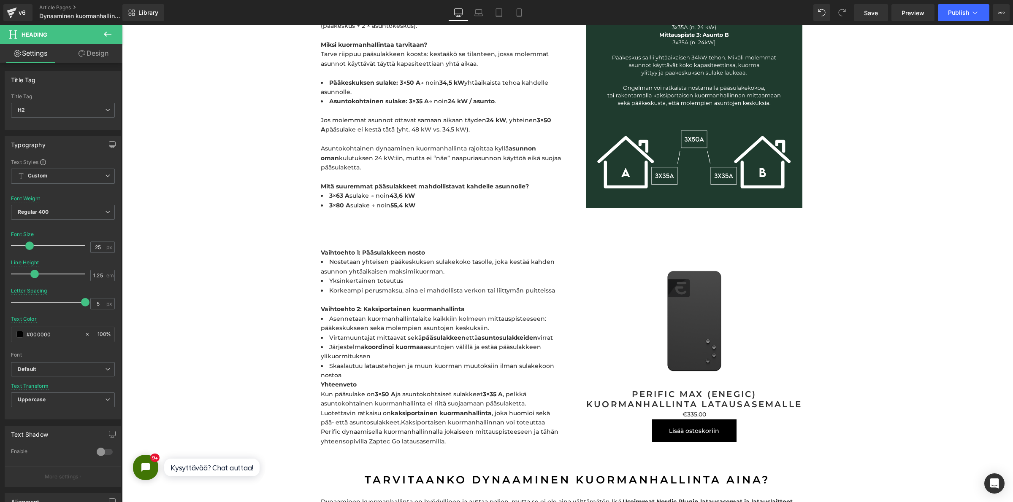
click at [332, 295] on p "Vaihtoehto 2: Kaksiportainen kuormanhallinta" at bounding box center [441, 304] width 240 height 19
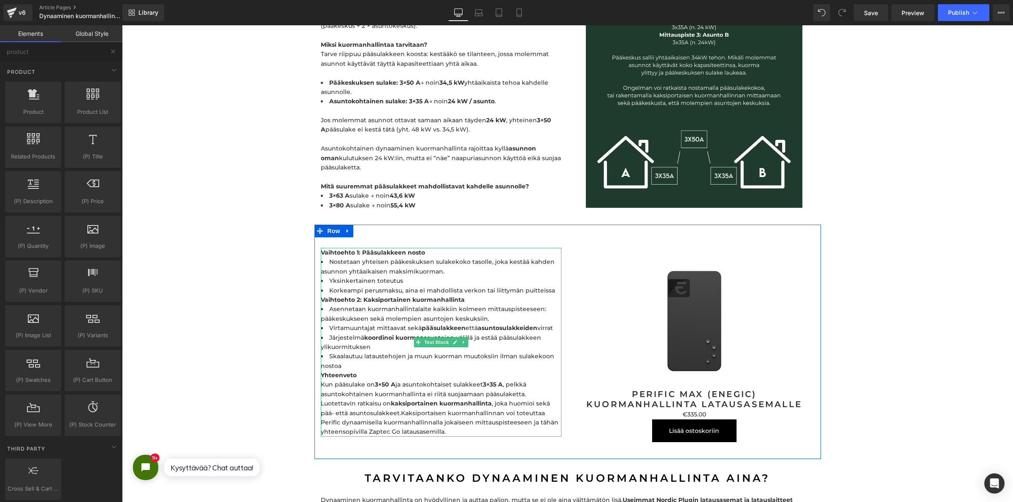
click at [343, 353] on li "Skaalautuu lataustehojen ja muun kuorman muutoksiin ilman sulakekoon nostoa" at bounding box center [441, 361] width 240 height 19
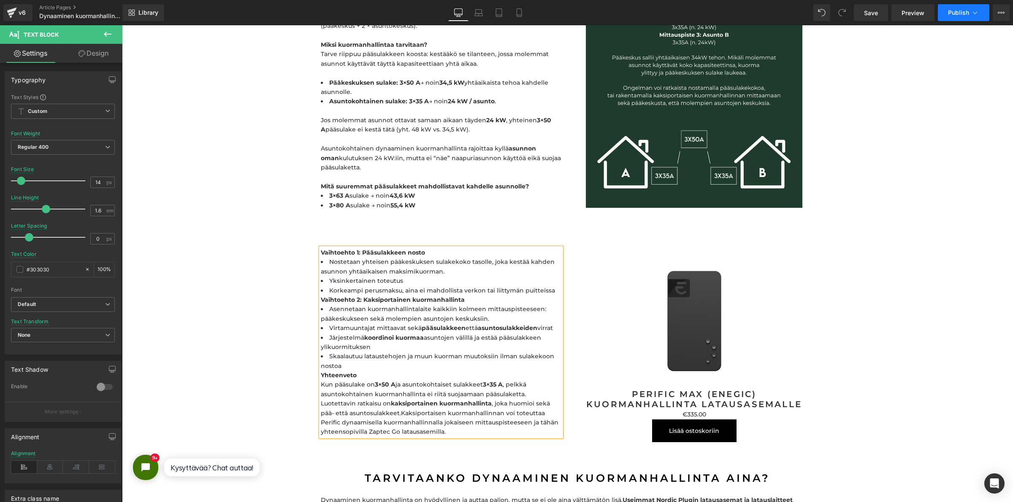
click at [965, 11] on span "Publish" at bounding box center [958, 12] width 21 height 7
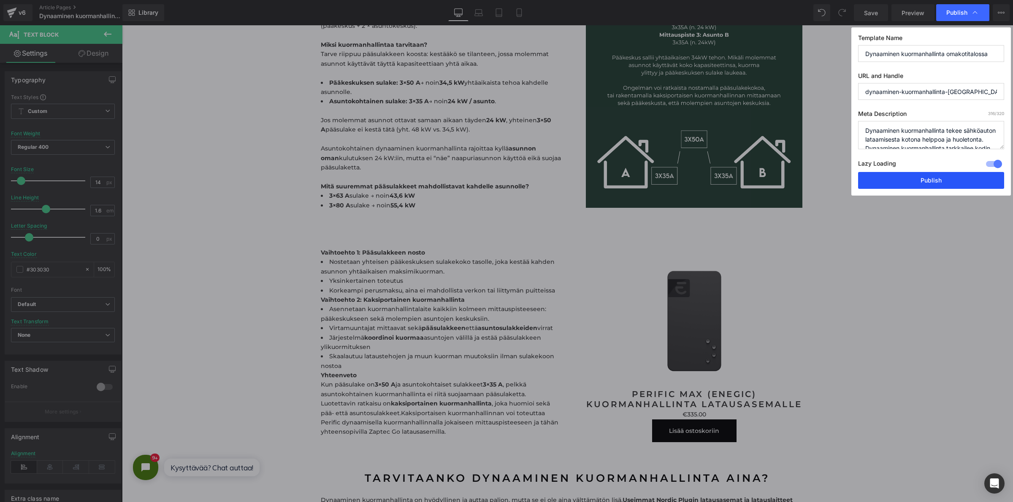
click at [918, 181] on button "Publish" at bounding box center [931, 180] width 146 height 17
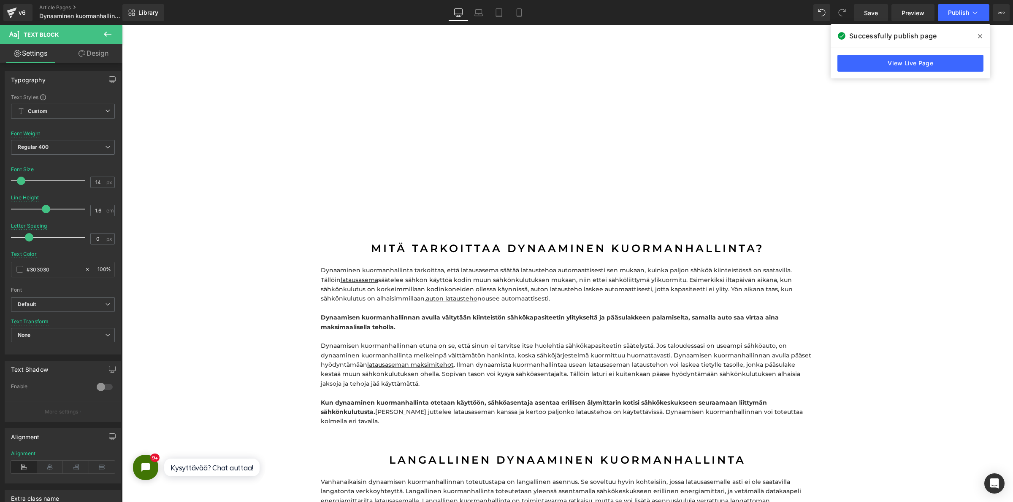
scroll to position [378, 0]
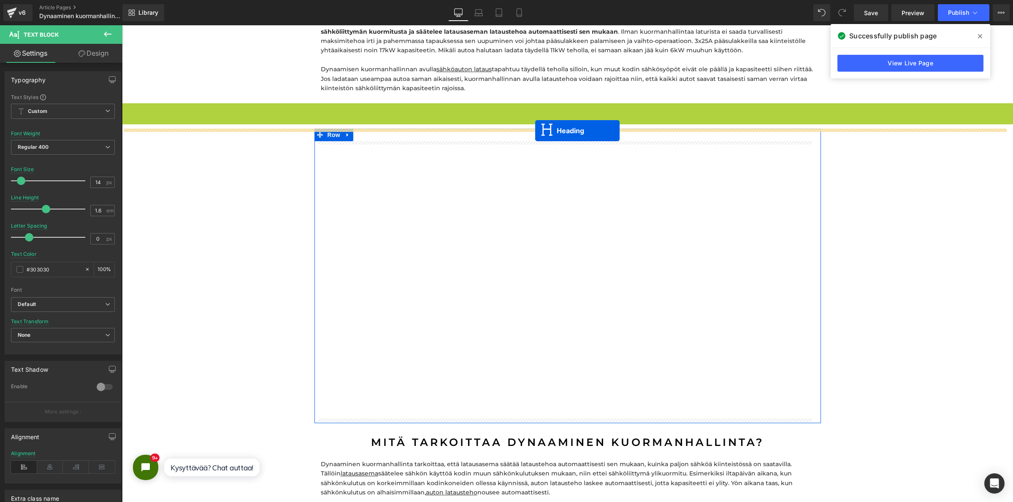
drag, startPoint x: 543, startPoint y: 108, endPoint x: 535, endPoint y: 131, distance: 23.6
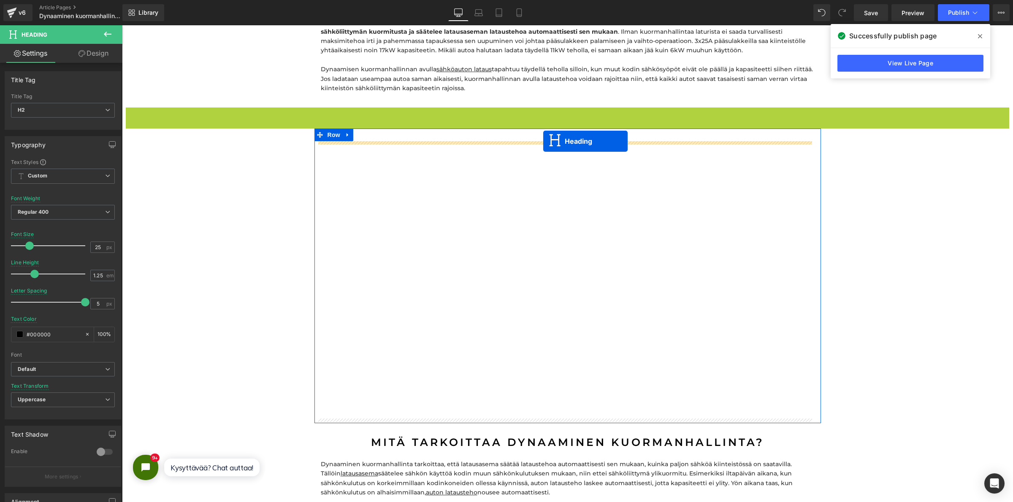
drag, startPoint x: 539, startPoint y: 113, endPoint x: 543, endPoint y: 141, distance: 28.9
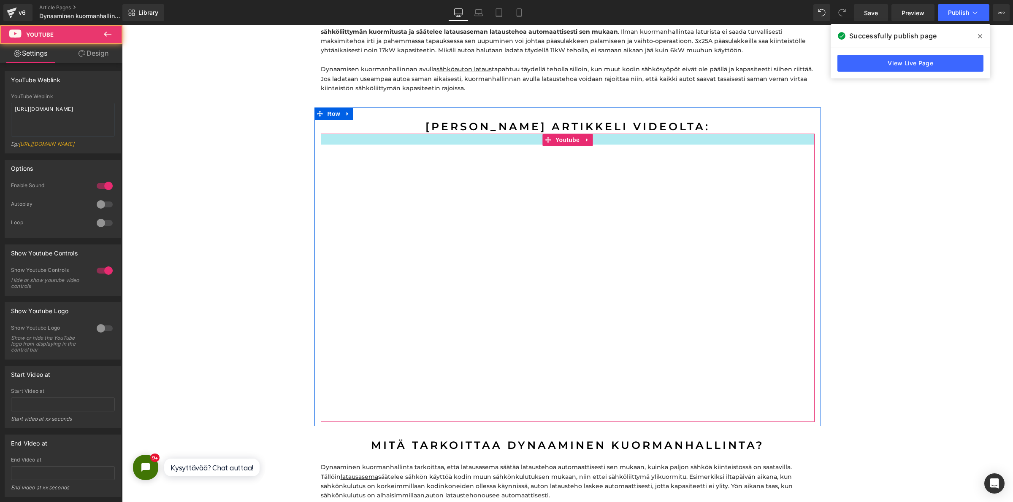
drag, startPoint x: 429, startPoint y: 134, endPoint x: 427, endPoint y: 144, distance: 10.3
click at [427, 144] on div "Youtube" at bounding box center [568, 278] width 494 height 289
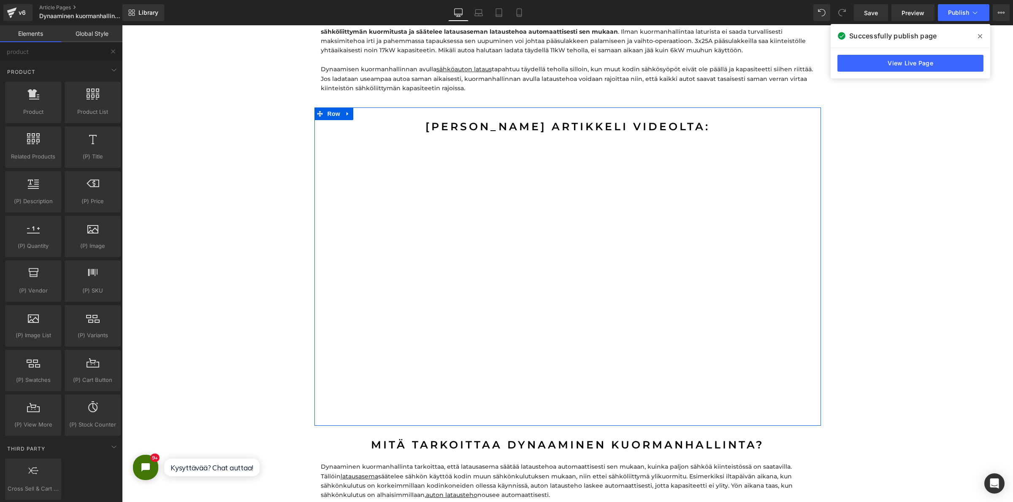
click at [346, 114] on icon at bounding box center [348, 114] width 6 height 6
click at [347, 115] on link at bounding box center [347, 114] width 11 height 13
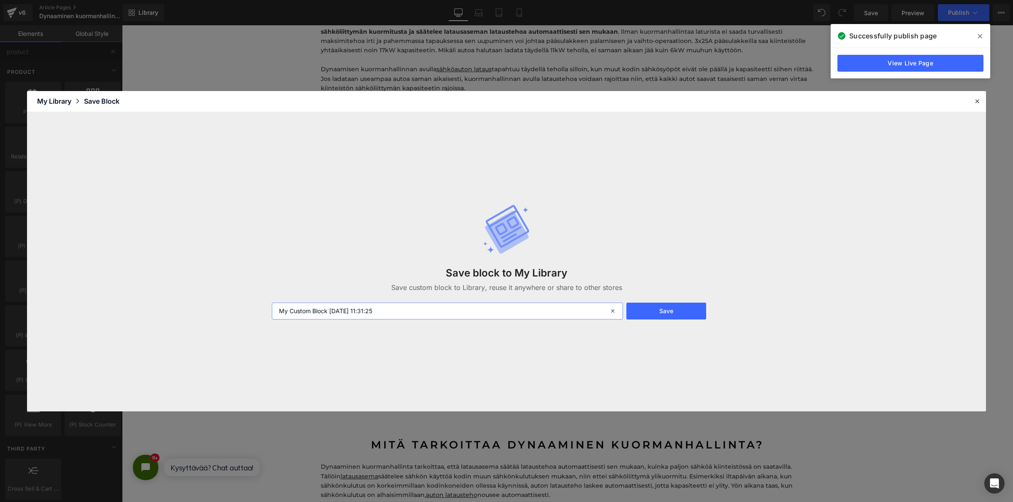
drag, startPoint x: 422, startPoint y: 312, endPoint x: 268, endPoint y: 286, distance: 155.9
click at [268, 286] on div "Save block to My Library Save custom block to Library, reuse it anywhere or sha…" at bounding box center [506, 261] width 479 height 149
type input "katso-video-evmiika"
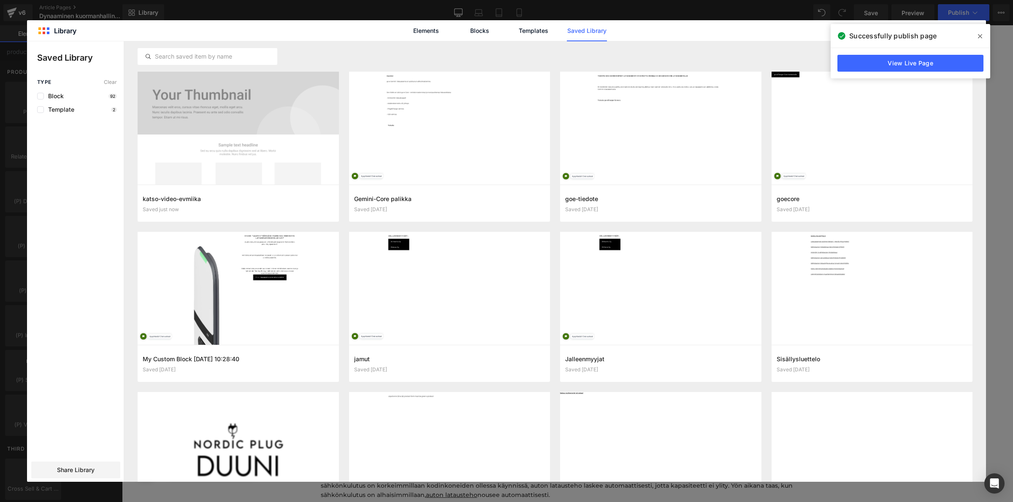
click at [979, 33] on icon at bounding box center [980, 36] width 4 height 7
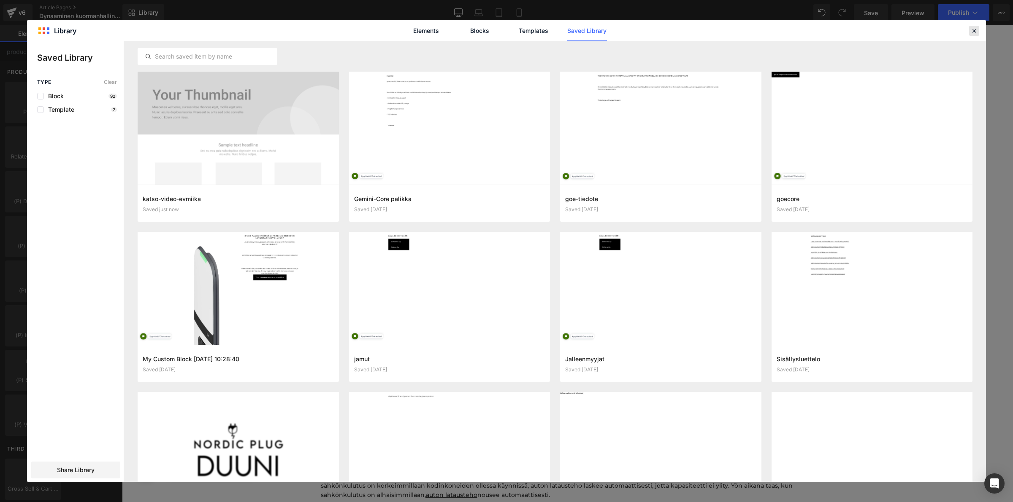
click at [972, 30] on icon at bounding box center [974, 31] width 8 height 8
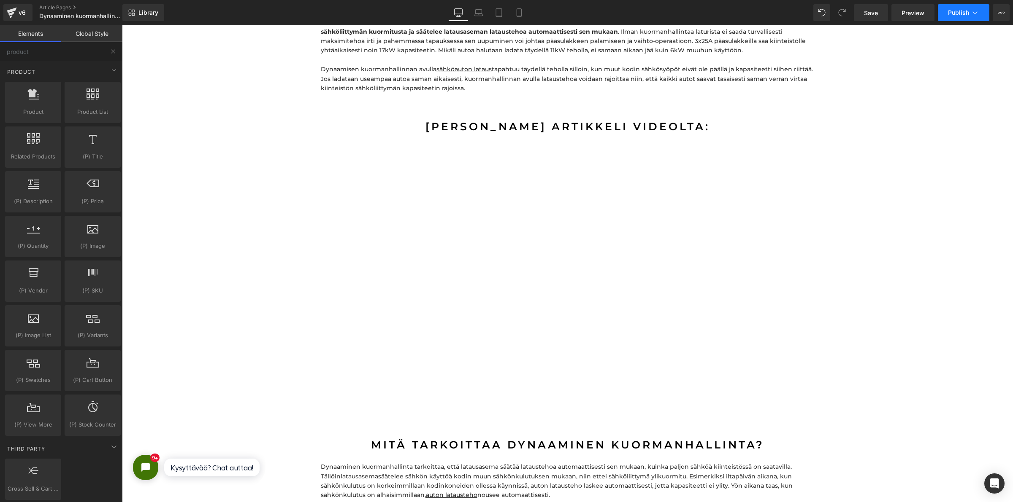
click at [965, 14] on span "Publish" at bounding box center [958, 12] width 21 height 7
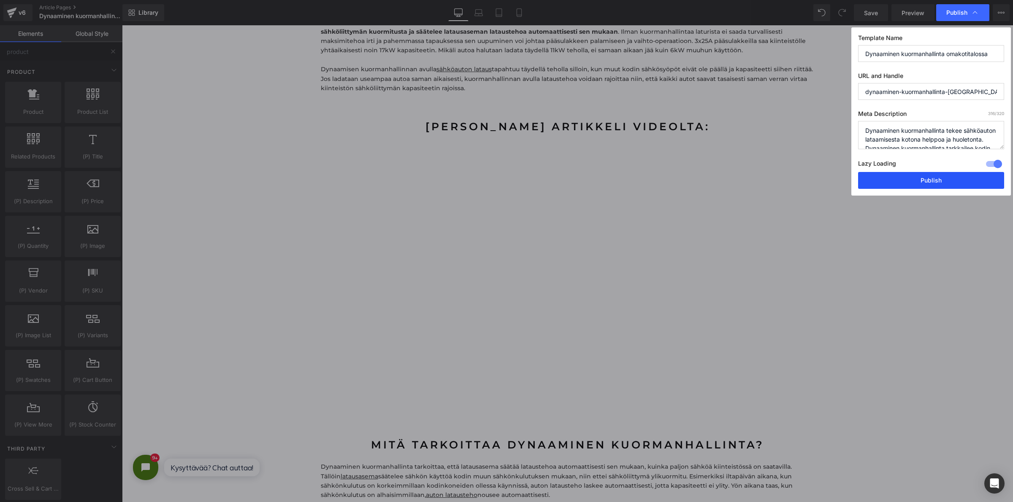
click at [921, 177] on button "Publish" at bounding box center [931, 180] width 146 height 17
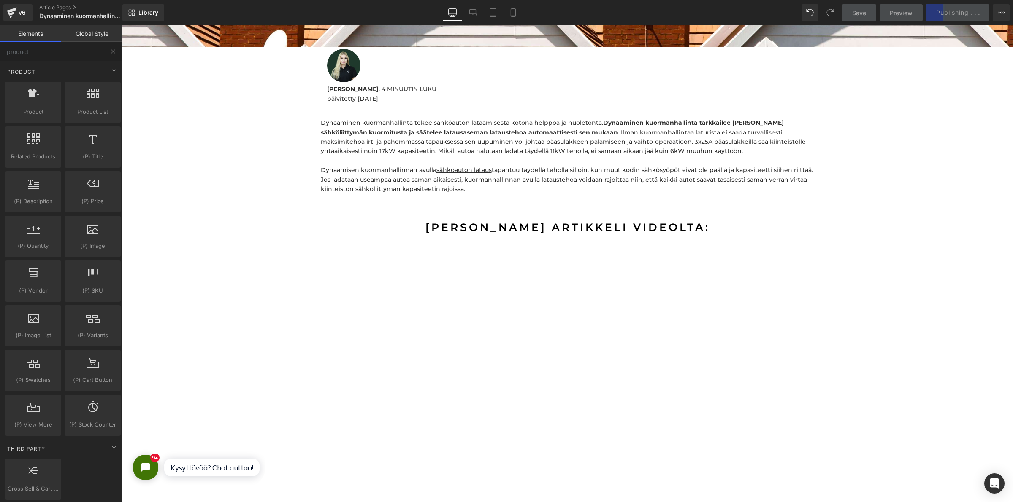
scroll to position [273, 0]
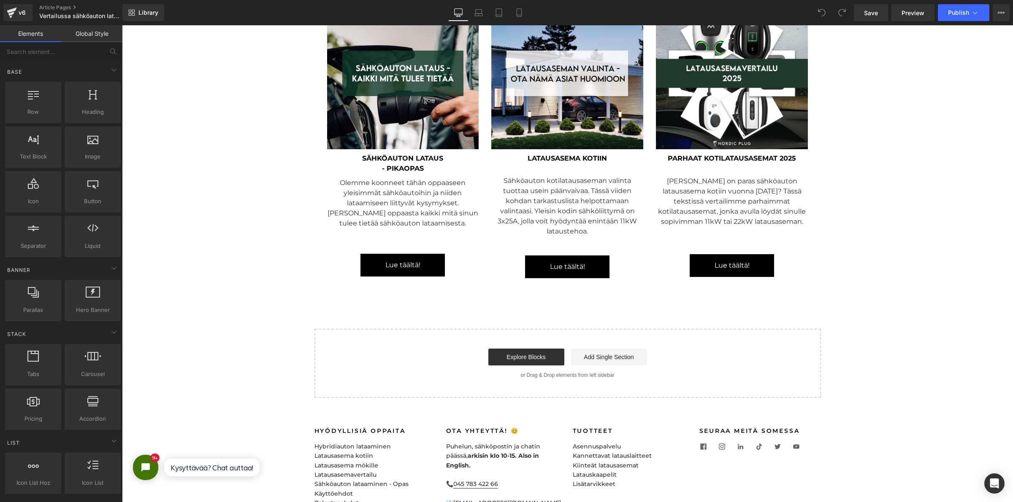
scroll to position [3112, 0]
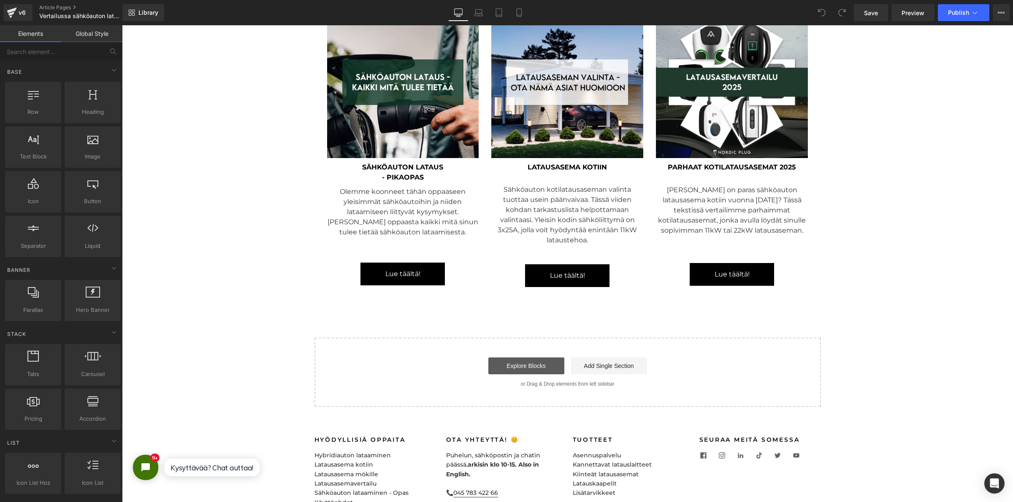
click at [522, 358] on link "Explore Blocks" at bounding box center [526, 366] width 76 height 17
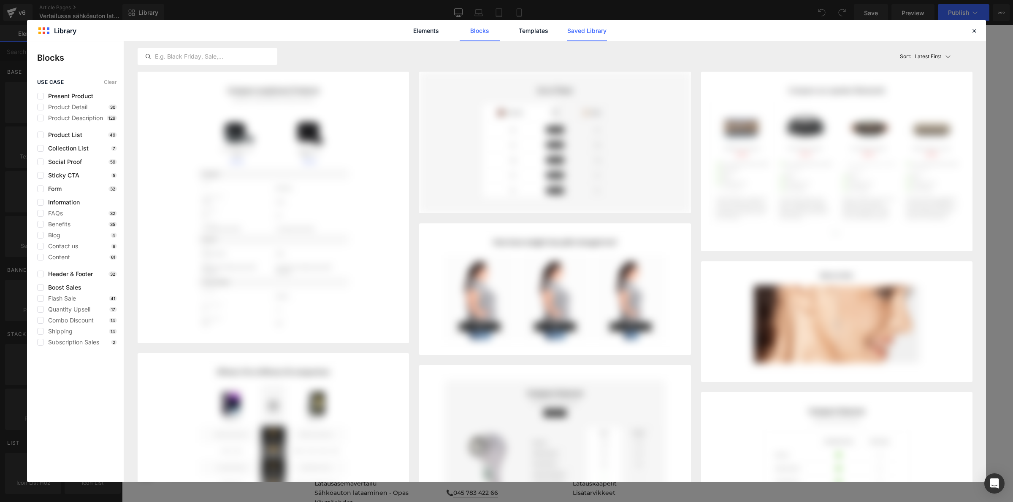
click at [585, 32] on link "Saved Library" at bounding box center [587, 30] width 40 height 21
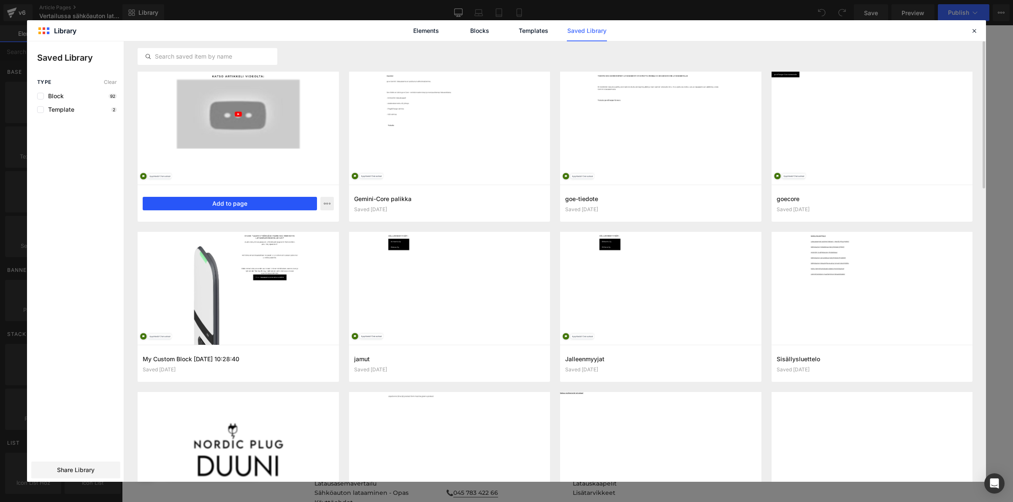
click at [249, 206] on button "Add to page" at bounding box center [230, 204] width 174 height 14
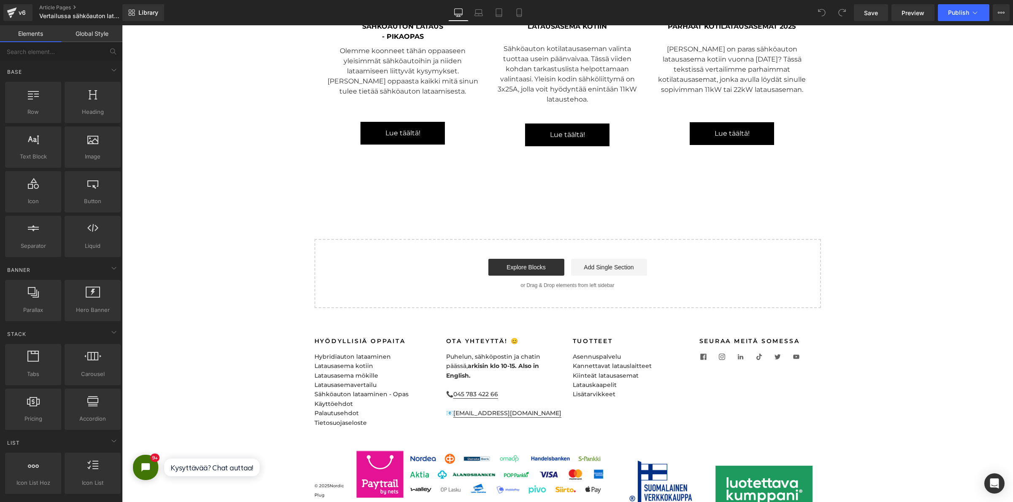
scroll to position [3271, 0]
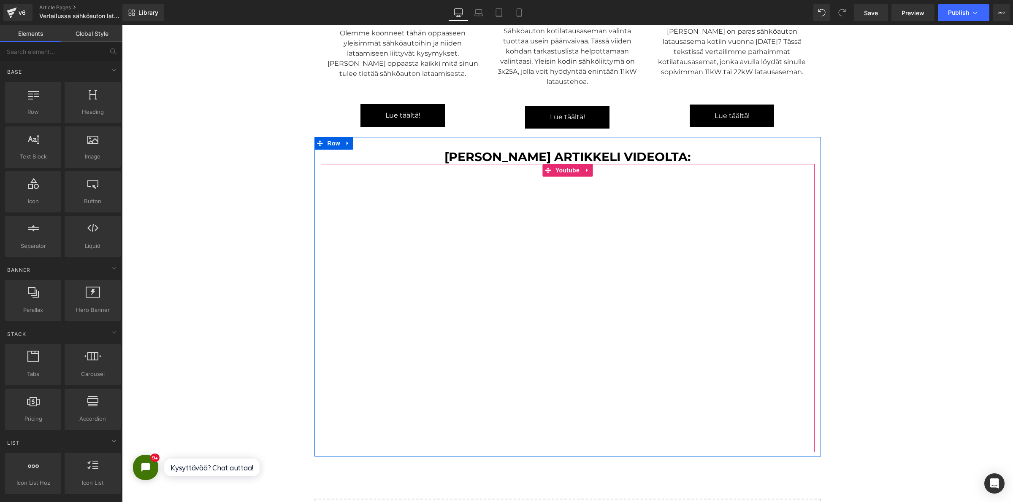
click at [375, 170] on div at bounding box center [568, 308] width 494 height 288
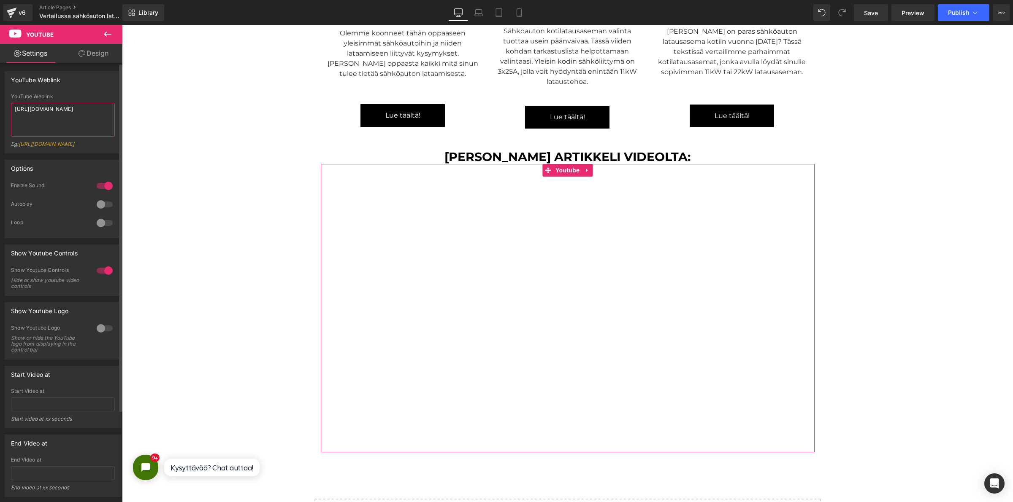
drag, startPoint x: 51, startPoint y: 124, endPoint x: 1, endPoint y: 75, distance: 69.5
click at [0, 75] on div "YouTube Weblink YouTube Weblink https://youtu.be/pVaDQm8B3sY?feature=shared Eg:…" at bounding box center [63, 109] width 126 height 89
paste textarea "iTlzEkUeCiw"
type textarea "https://youtu.be/iTlzEkUeCiw?feature=shared"
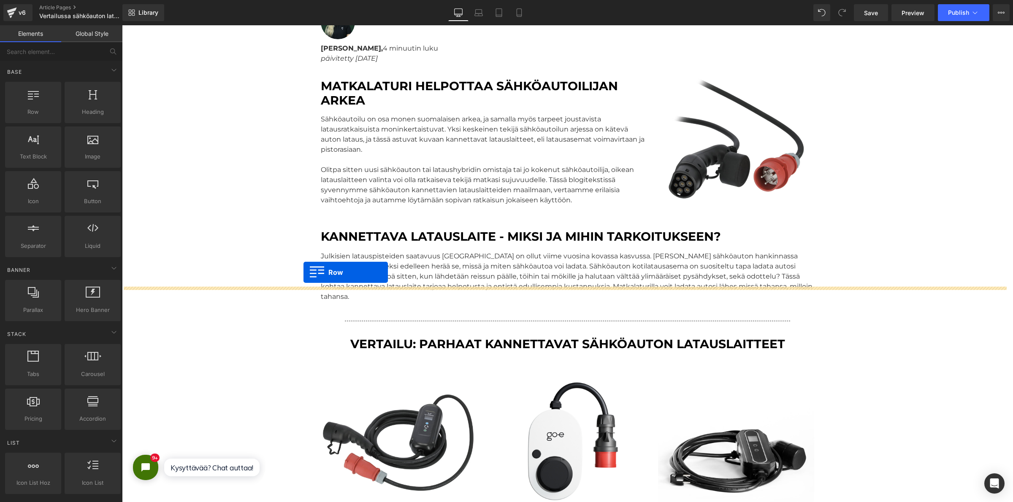
scroll to position [318, 0]
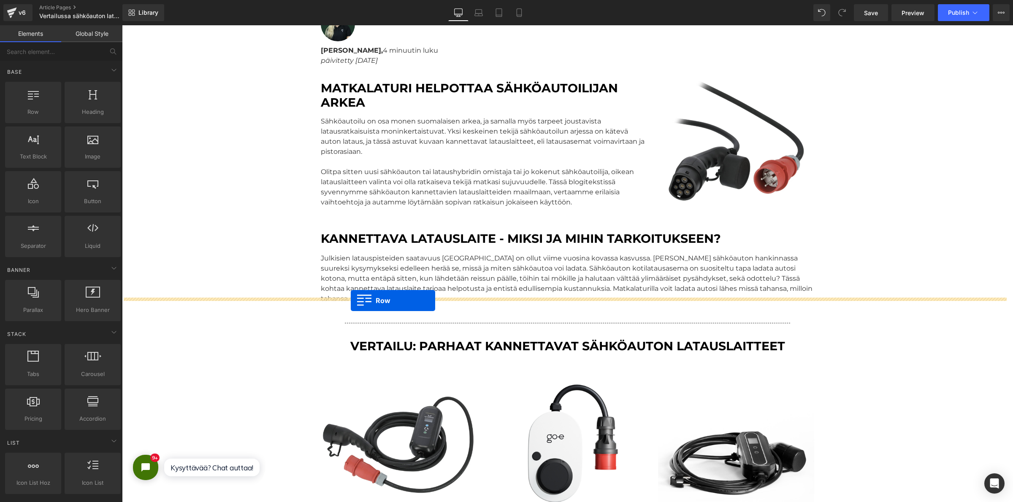
drag, startPoint x: 315, startPoint y: 231, endPoint x: 351, endPoint y: 301, distance: 78.5
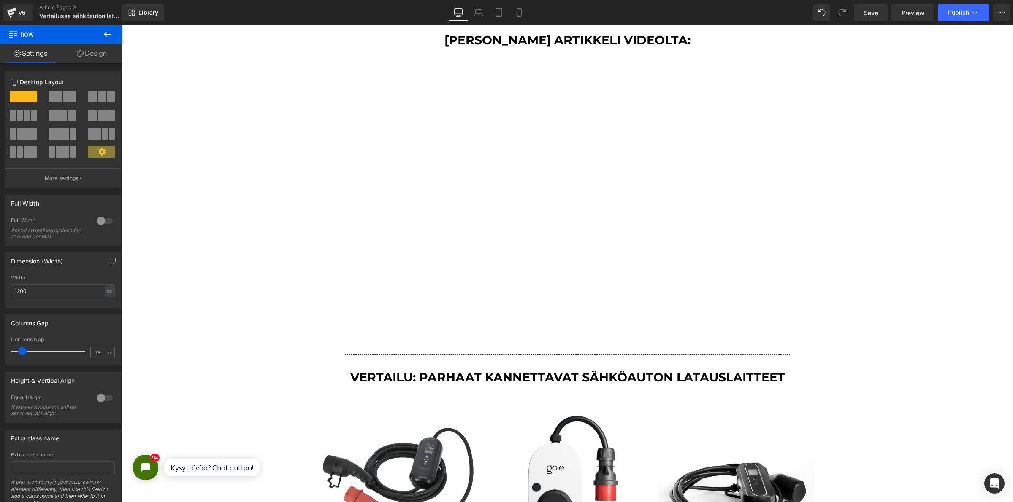
scroll to position [634, 0]
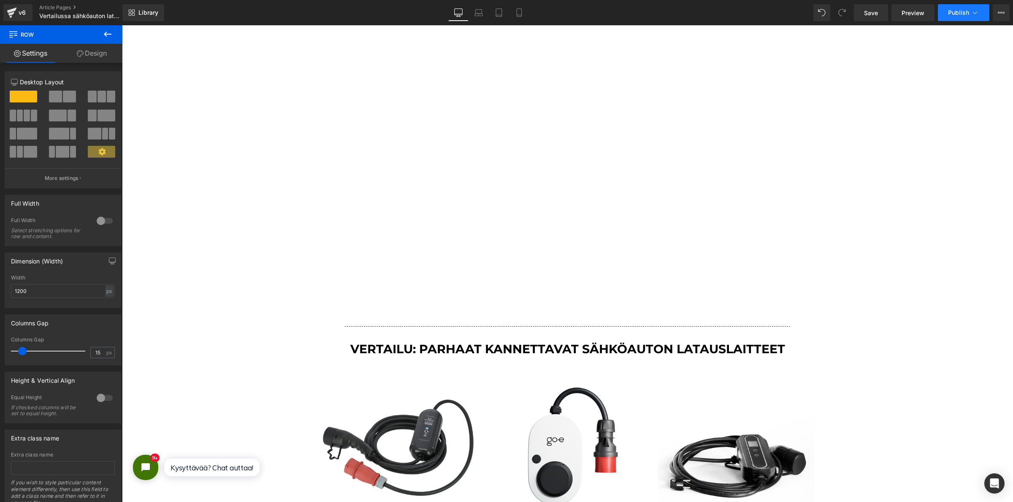
click at [952, 11] on span "Publish" at bounding box center [958, 12] width 21 height 7
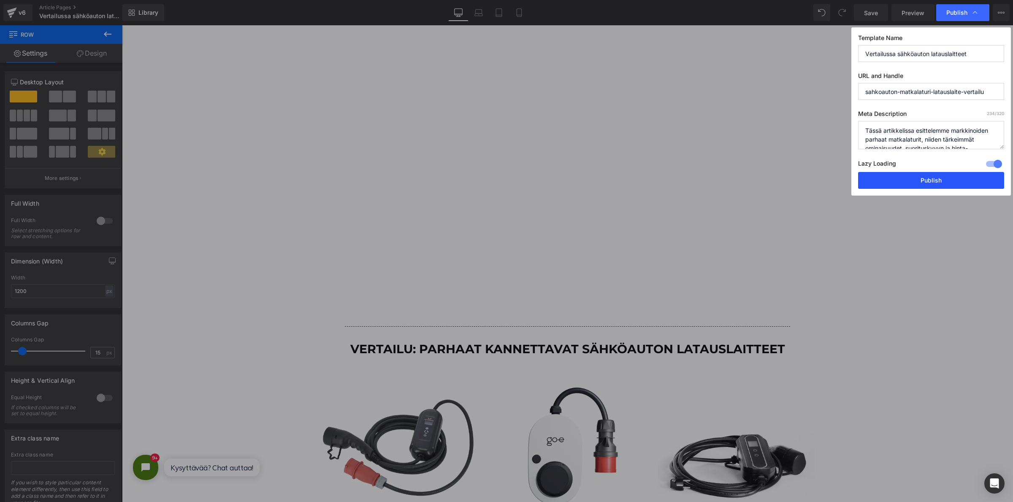
drag, startPoint x: 917, startPoint y: 182, endPoint x: 795, endPoint y: 157, distance: 124.6
click at [917, 182] on button "Publish" at bounding box center [931, 180] width 146 height 17
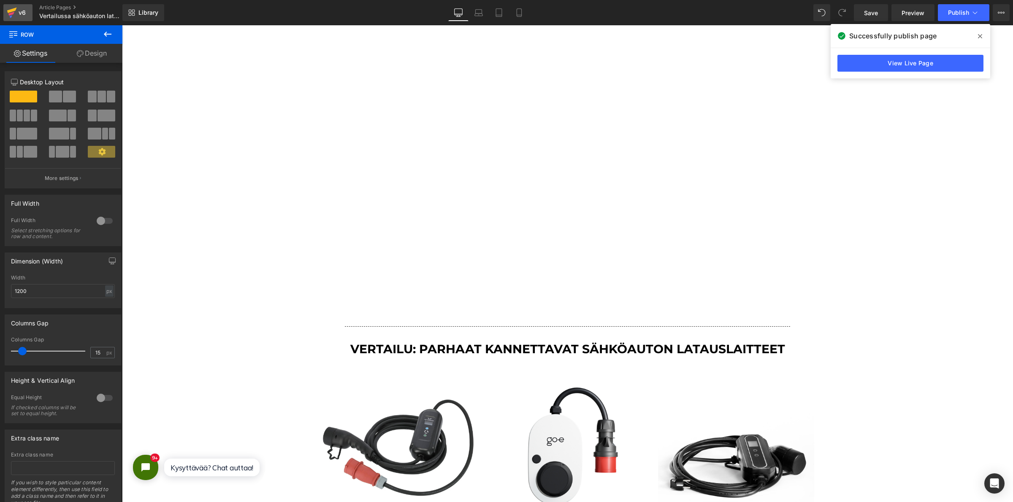
click at [14, 17] on icon at bounding box center [12, 12] width 10 height 21
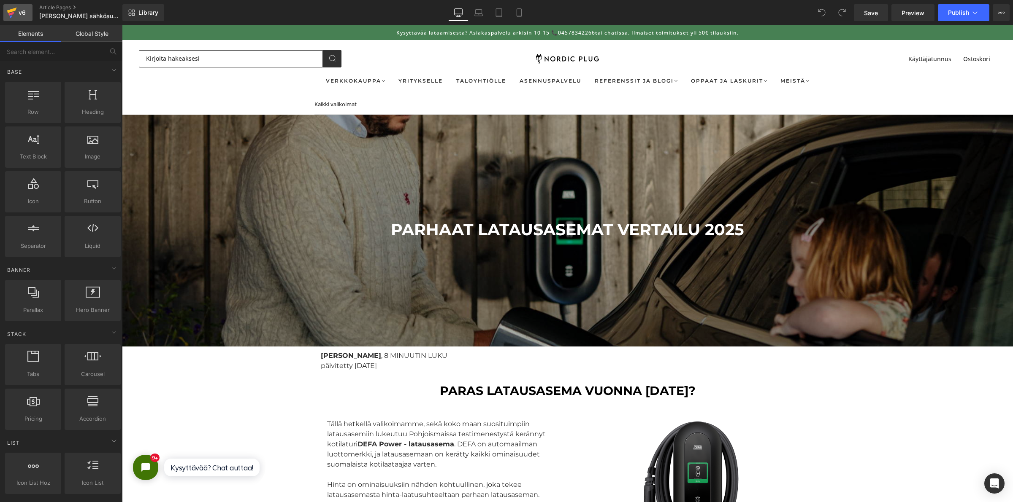
click at [27, 14] on link "v6" at bounding box center [17, 12] width 29 height 17
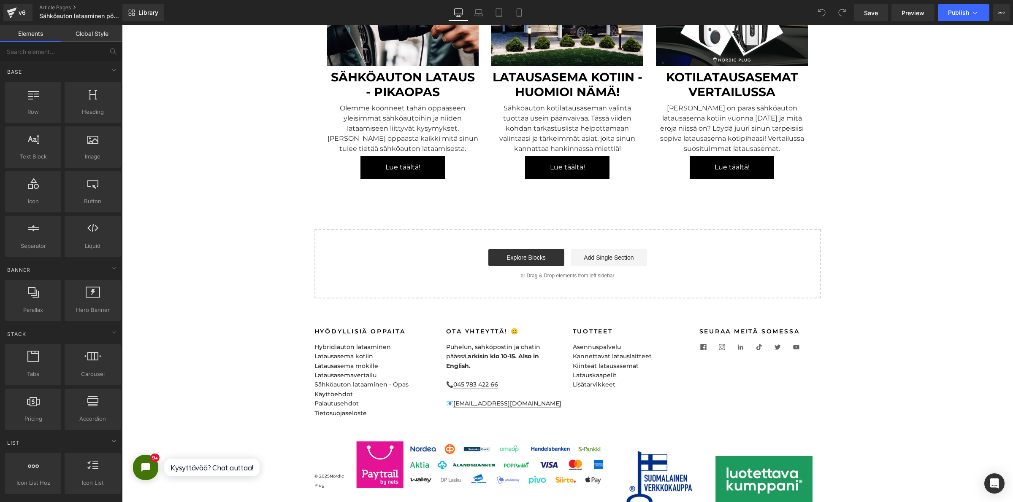
scroll to position [3031, 0]
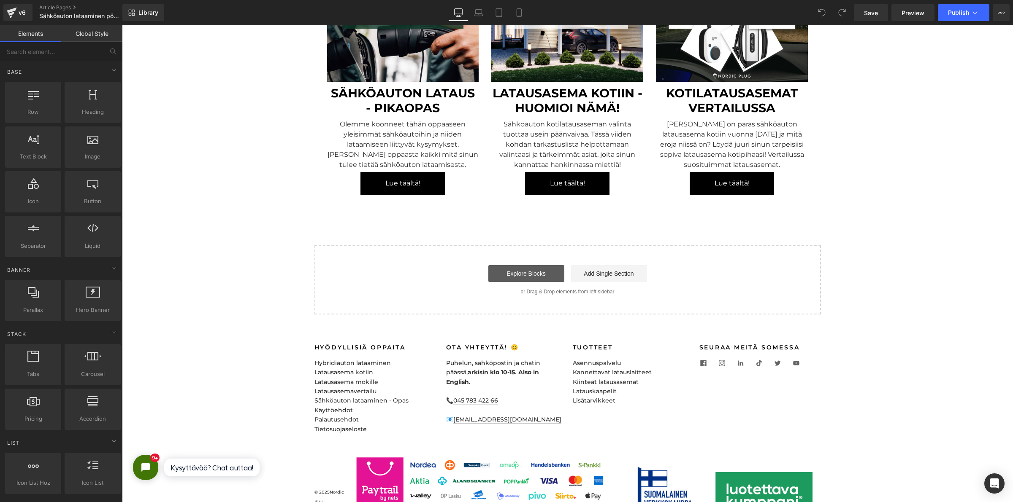
click at [542, 279] on link "Explore Blocks" at bounding box center [526, 273] width 76 height 17
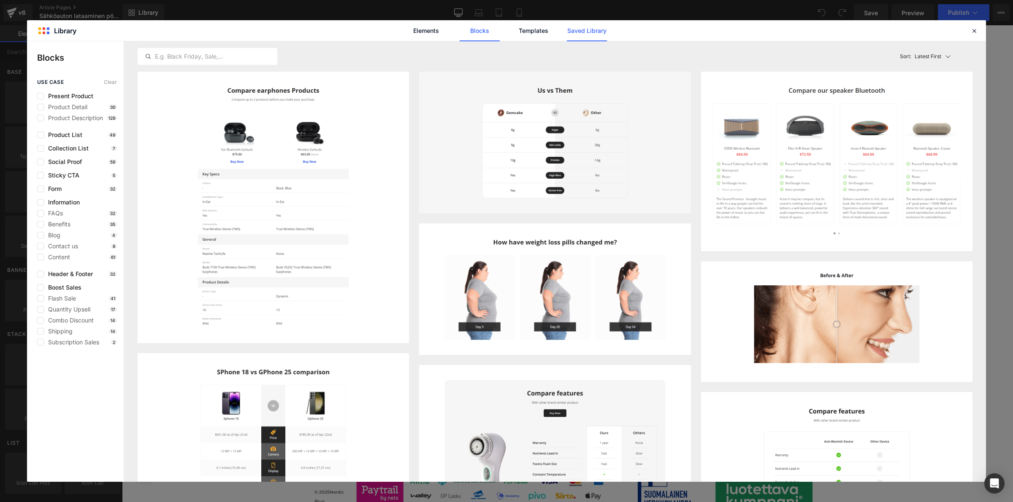
click at [592, 21] on link "Saved Library" at bounding box center [587, 30] width 40 height 21
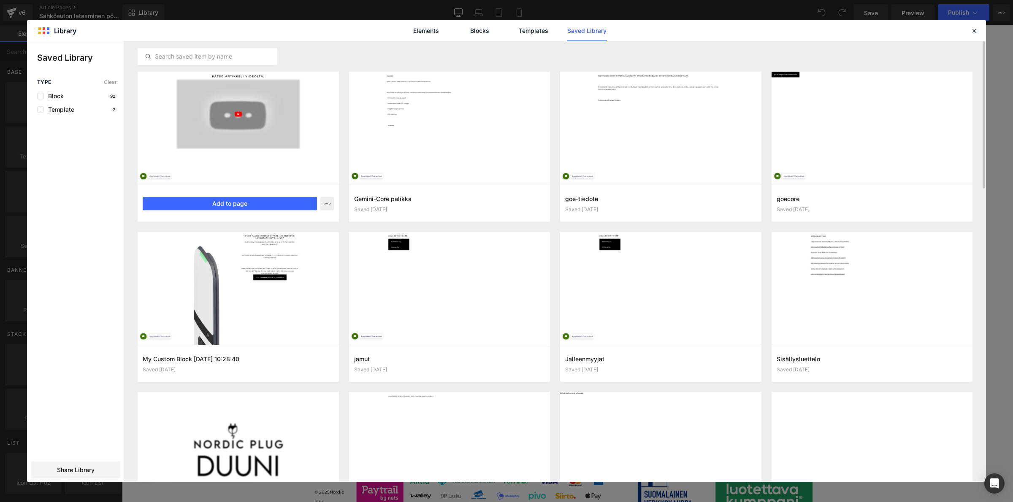
click at [259, 211] on div "katso-video-evmiika Saved 10 minutes ago Add to page" at bounding box center [238, 203] width 201 height 37
click at [245, 205] on button "Add to page" at bounding box center [230, 204] width 174 height 14
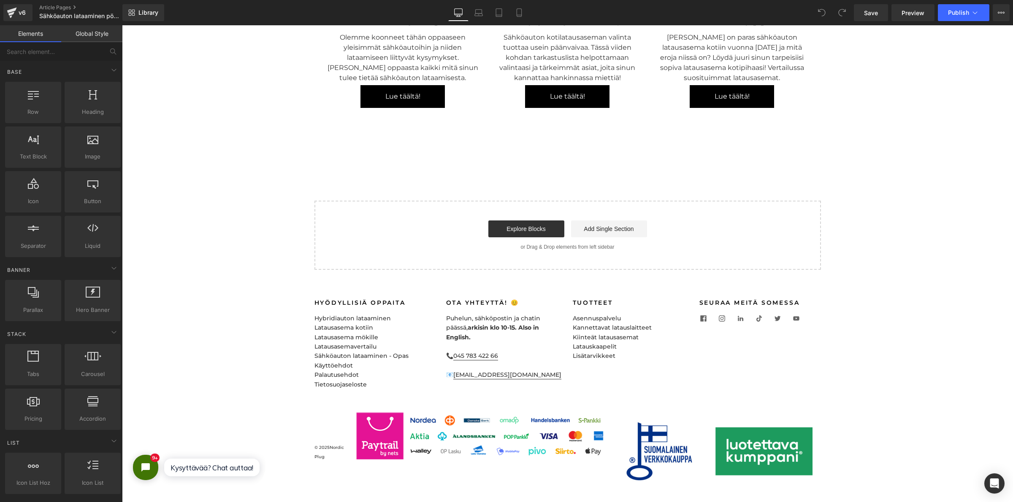
scroll to position [3874, 883]
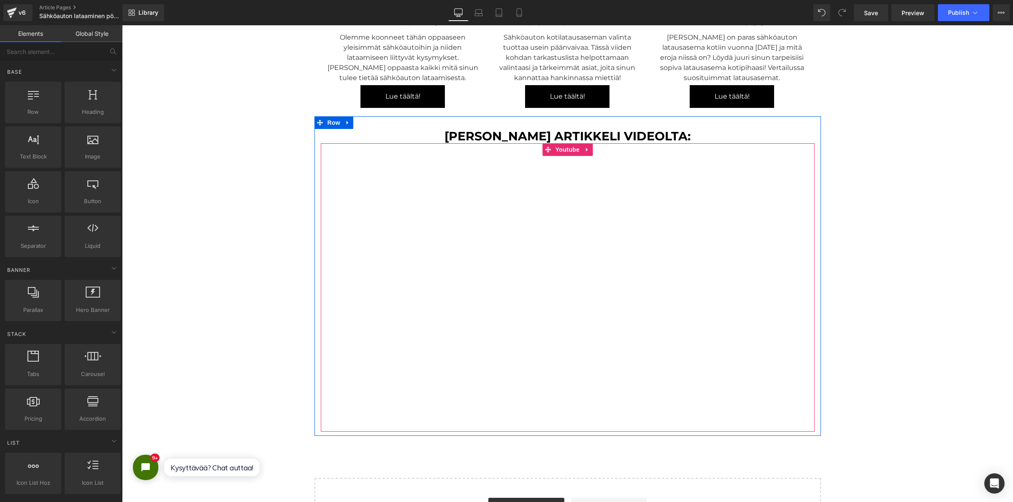
click at [430, 169] on div at bounding box center [568, 287] width 494 height 288
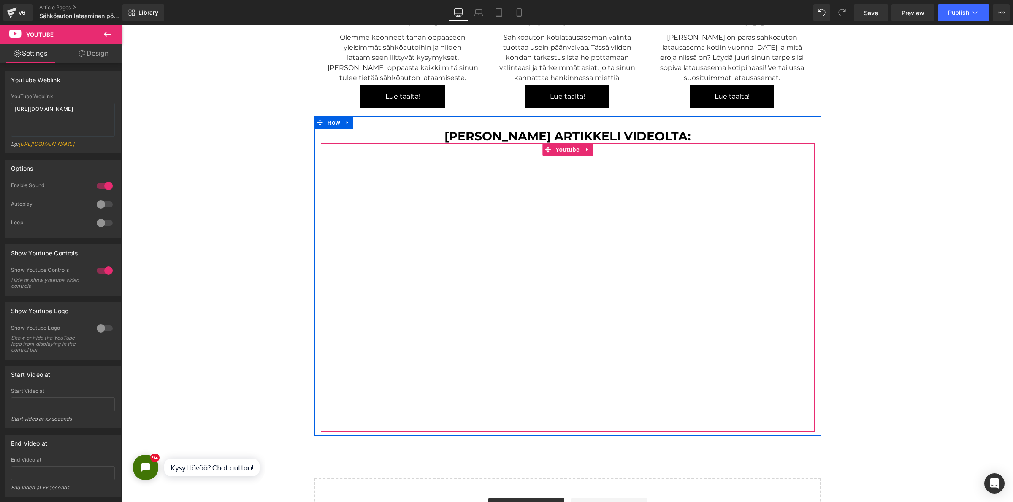
click at [562, 151] on div at bounding box center [568, 287] width 494 height 288
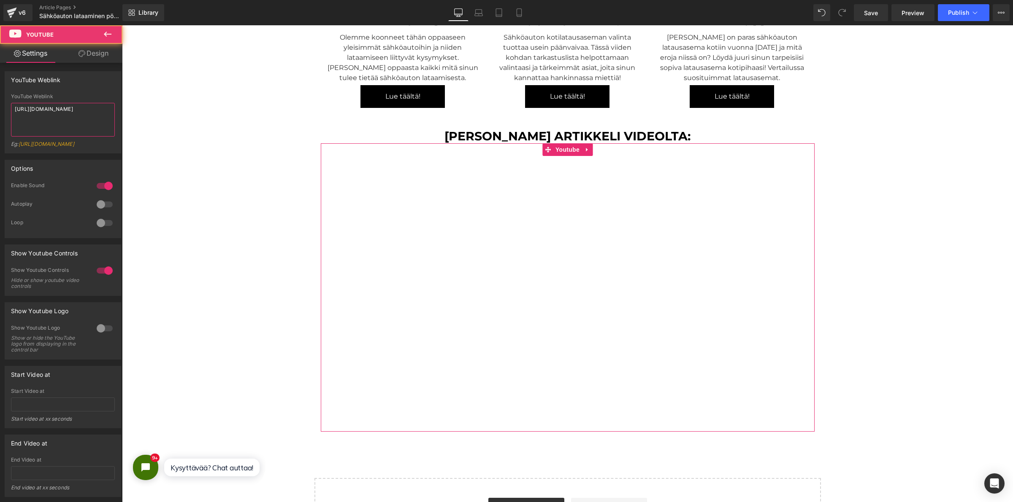
drag, startPoint x: 100, startPoint y: 127, endPoint x: 0, endPoint y: 59, distance: 121.2
click at [0, 59] on div "Settings Design YouTube Weblink YouTube Weblink [URL][DOMAIN_NAME] Eg: [URL][DO…" at bounding box center [61, 284] width 122 height 481
paste textarea "Jje12EzbTts"
type textarea "[URL][DOMAIN_NAME]"
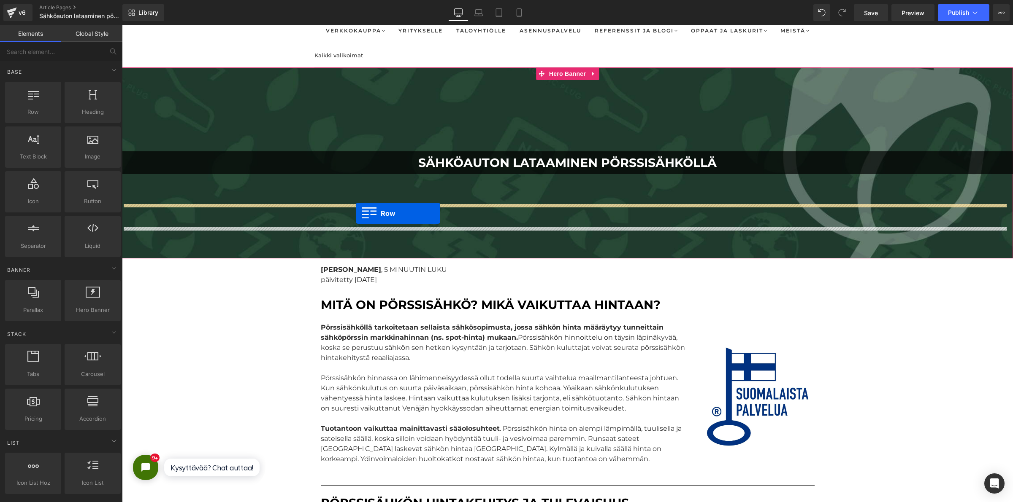
scroll to position [316, 0]
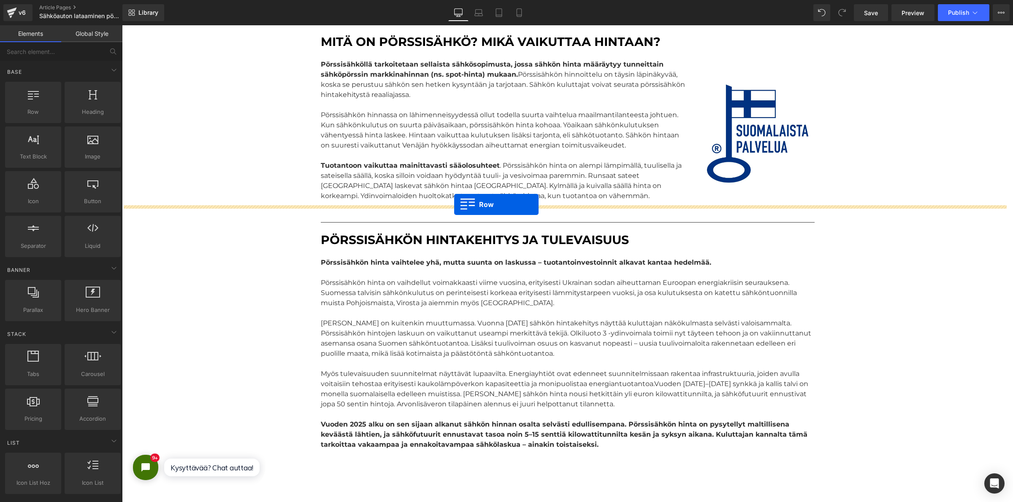
drag, startPoint x: 316, startPoint y: 127, endPoint x: 454, endPoint y: 205, distance: 158.9
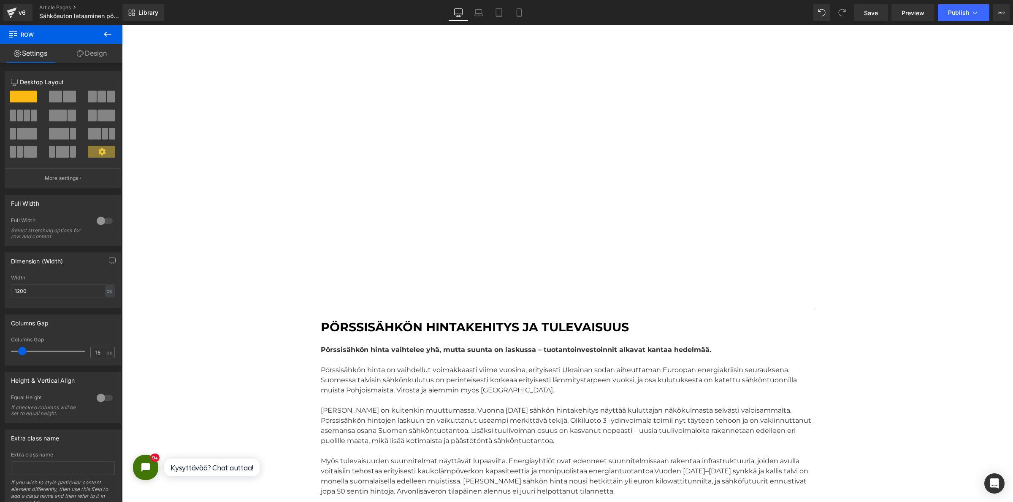
scroll to position [580, 0]
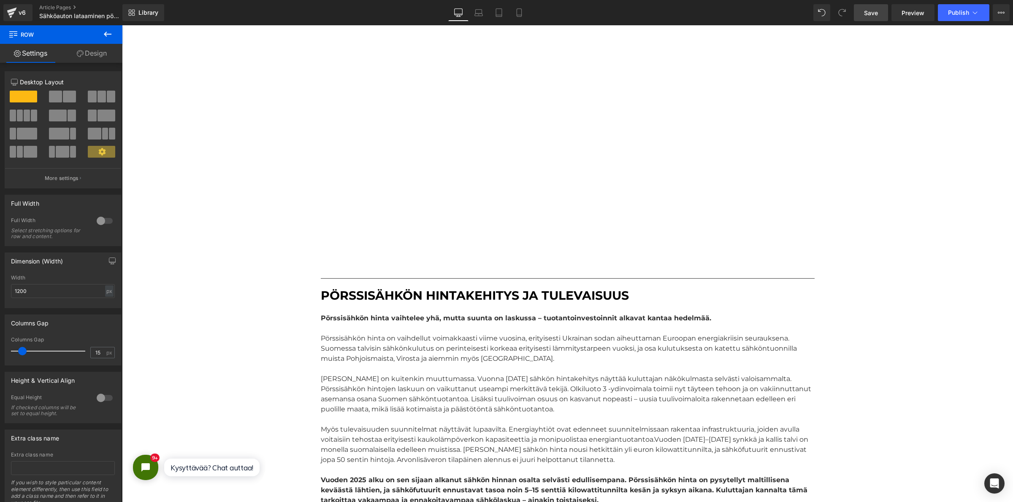
click at [881, 17] on link "Save" at bounding box center [871, 12] width 34 height 17
click at [962, 9] on span "Publish" at bounding box center [958, 12] width 21 height 7
